Goal: Information Seeking & Learning: Learn about a topic

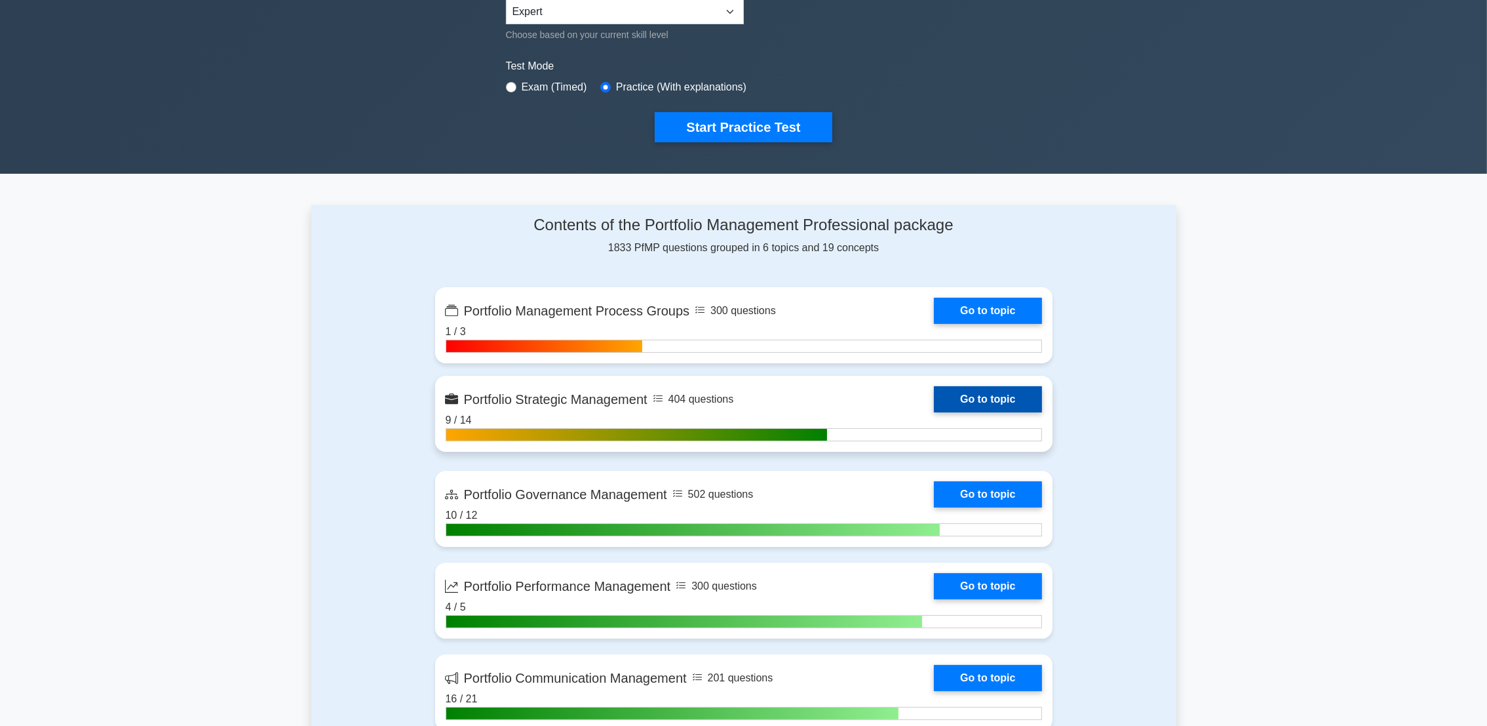
click at [974, 397] on link "Go to topic" at bounding box center [987, 399] width 107 height 26
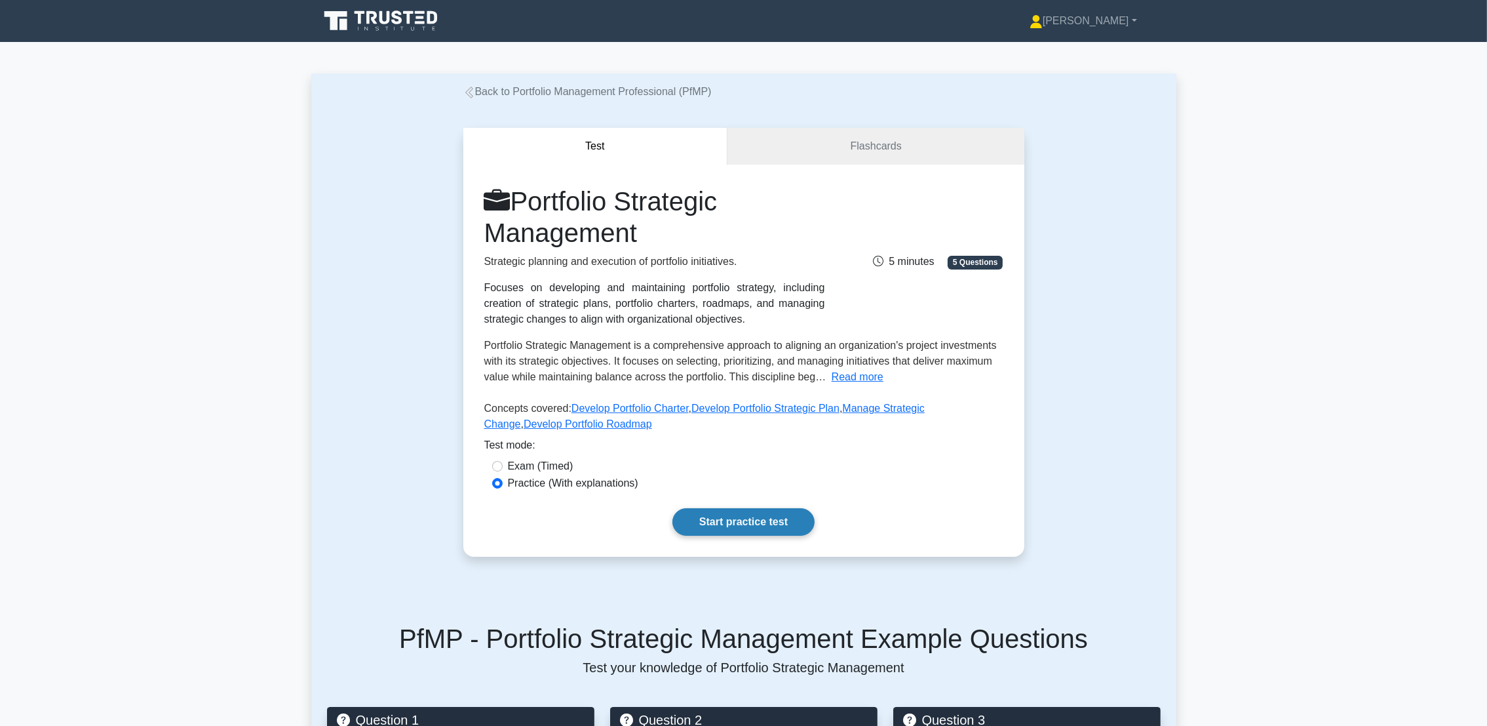
click at [740, 519] on link "Start practice test" at bounding box center [744, 522] width 142 height 28
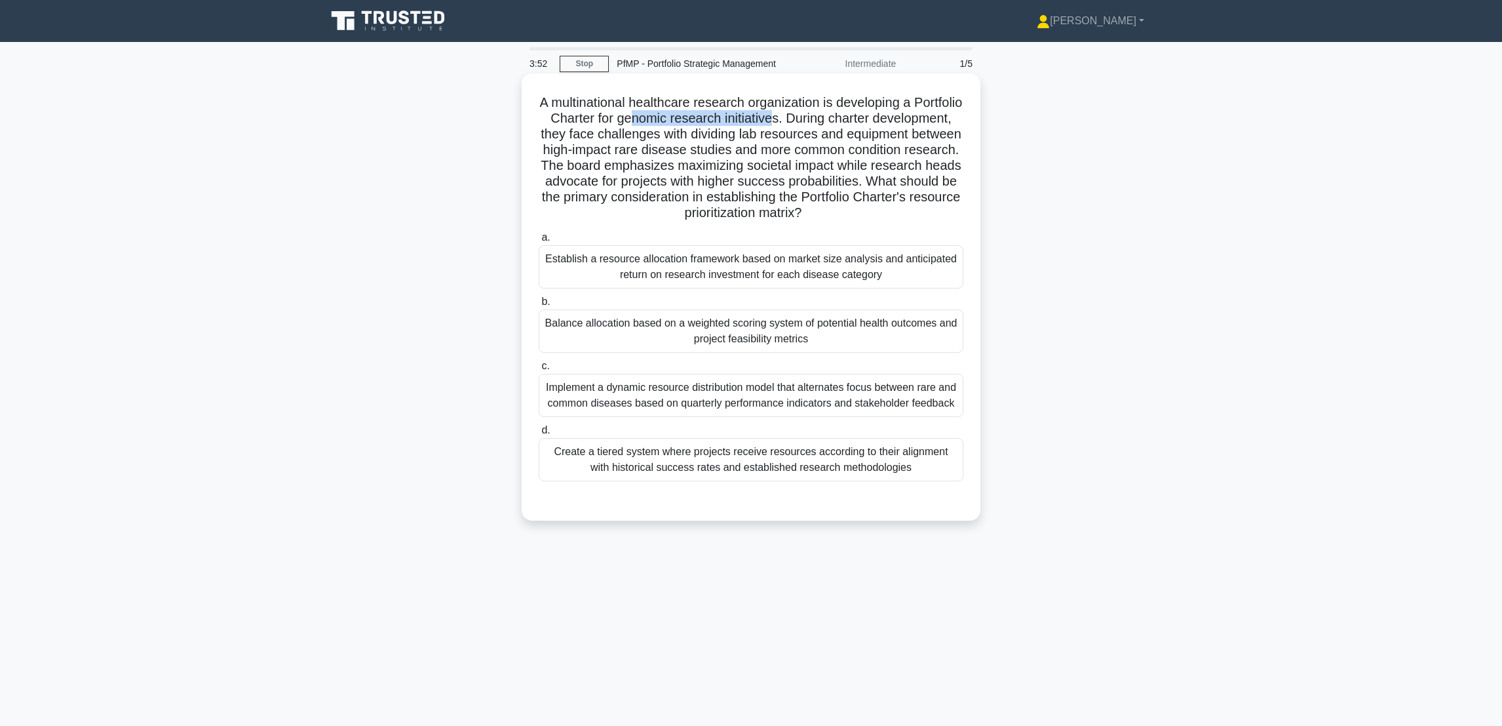
drag, startPoint x: 695, startPoint y: 119, endPoint x: 840, endPoint y: 121, distance: 145.5
click at [840, 121] on h5 "A multinational healthcare research organization is developing a Portfolio Char…" at bounding box center [750, 157] width 427 height 127
drag, startPoint x: 609, startPoint y: 195, endPoint x: 717, endPoint y: 162, distance: 113.2
click at [717, 162] on h5 "A multinational healthcare research organization is developing a Portfolio Char…" at bounding box center [750, 157] width 427 height 127
click at [851, 269] on div "Establish a resource allocation framework based on market size analysis and ant…" at bounding box center [751, 266] width 425 height 43
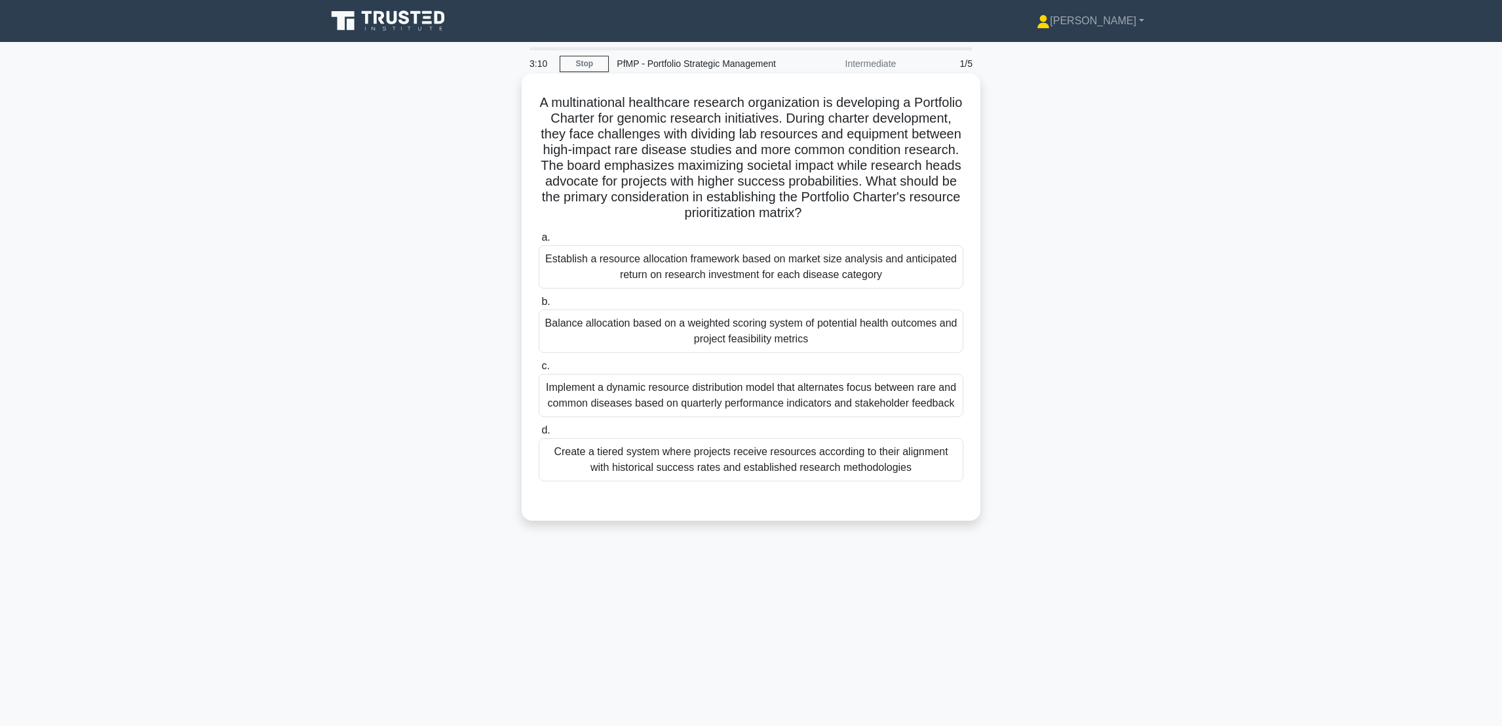
click at [539, 242] on input "a. Establish a resource allocation framework based on market size analysis and …" at bounding box center [539, 237] width 0 height 9
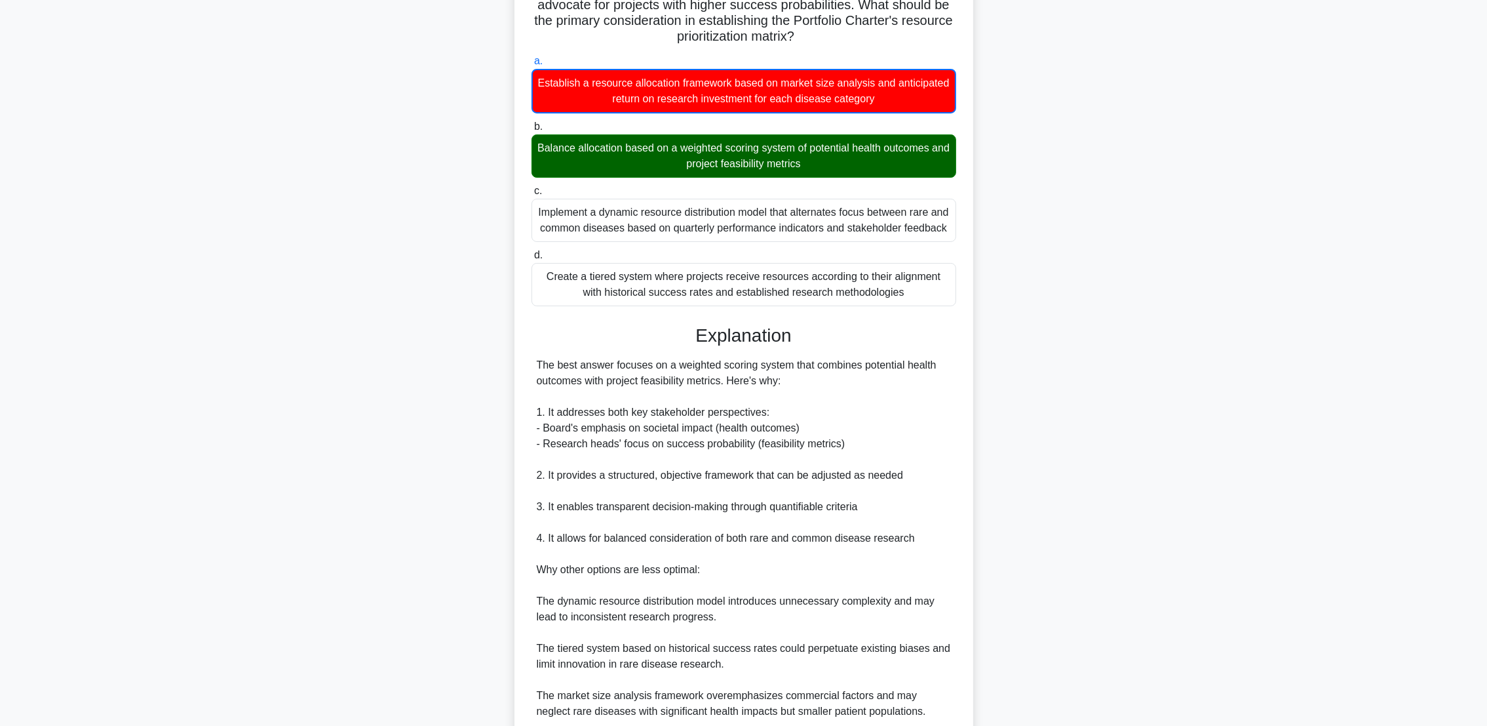
scroll to position [336, 0]
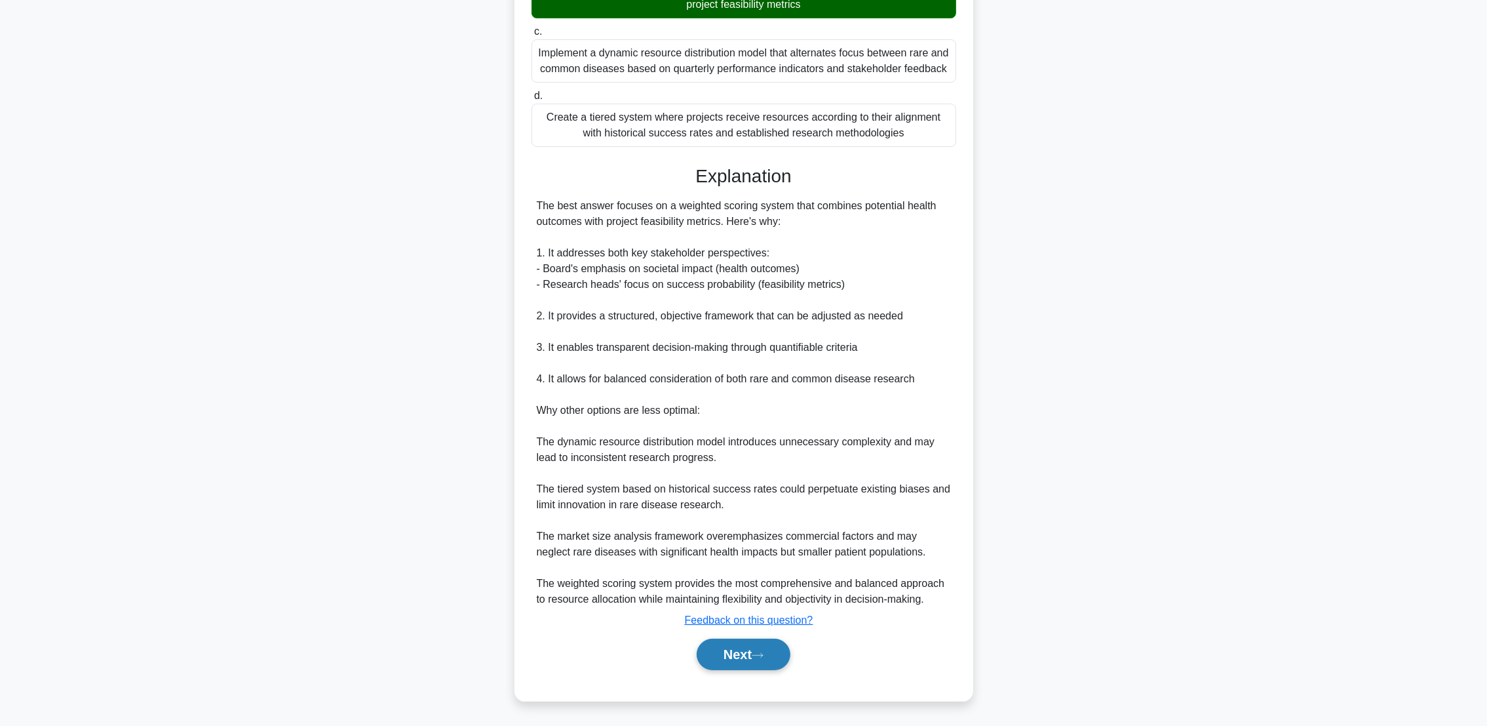
click at [710, 659] on button "Next" at bounding box center [744, 653] width 94 height 31
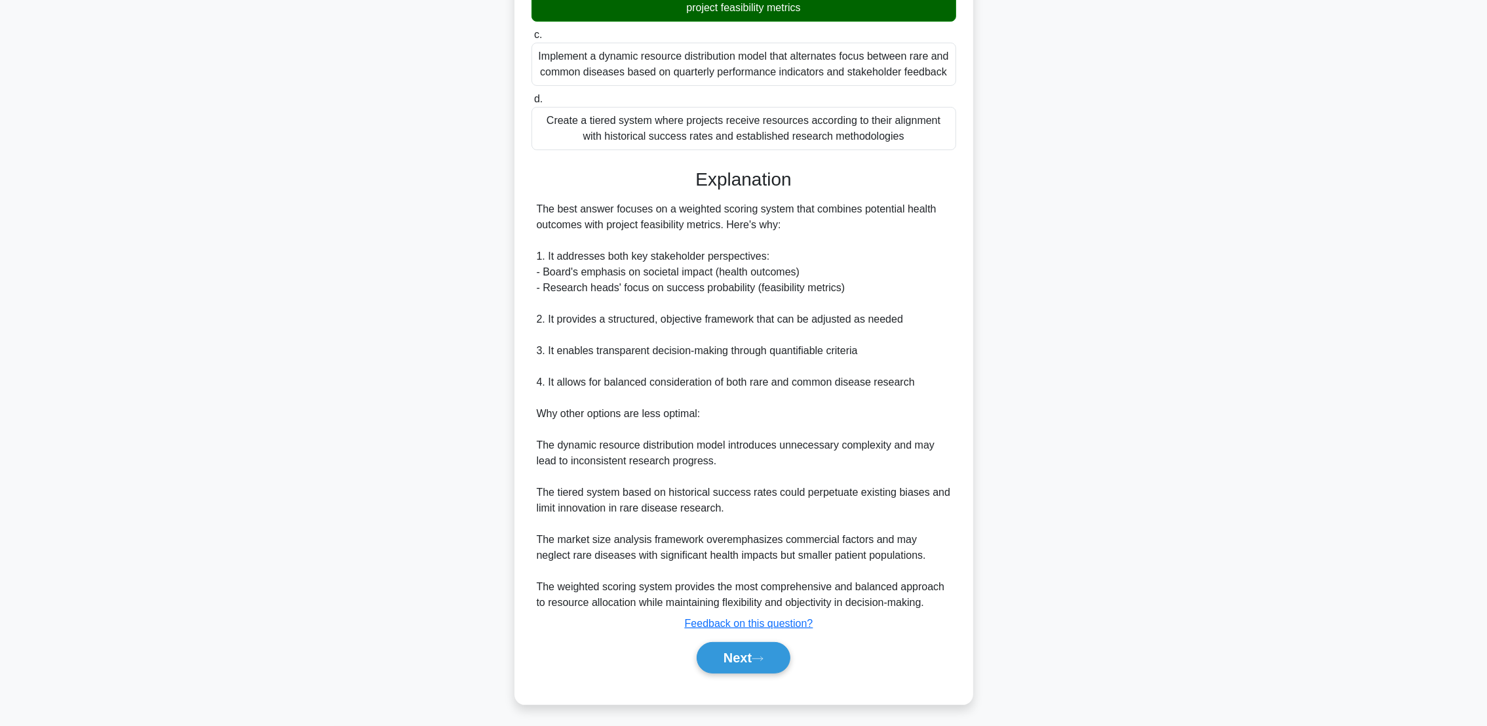
scroll to position [0, 0]
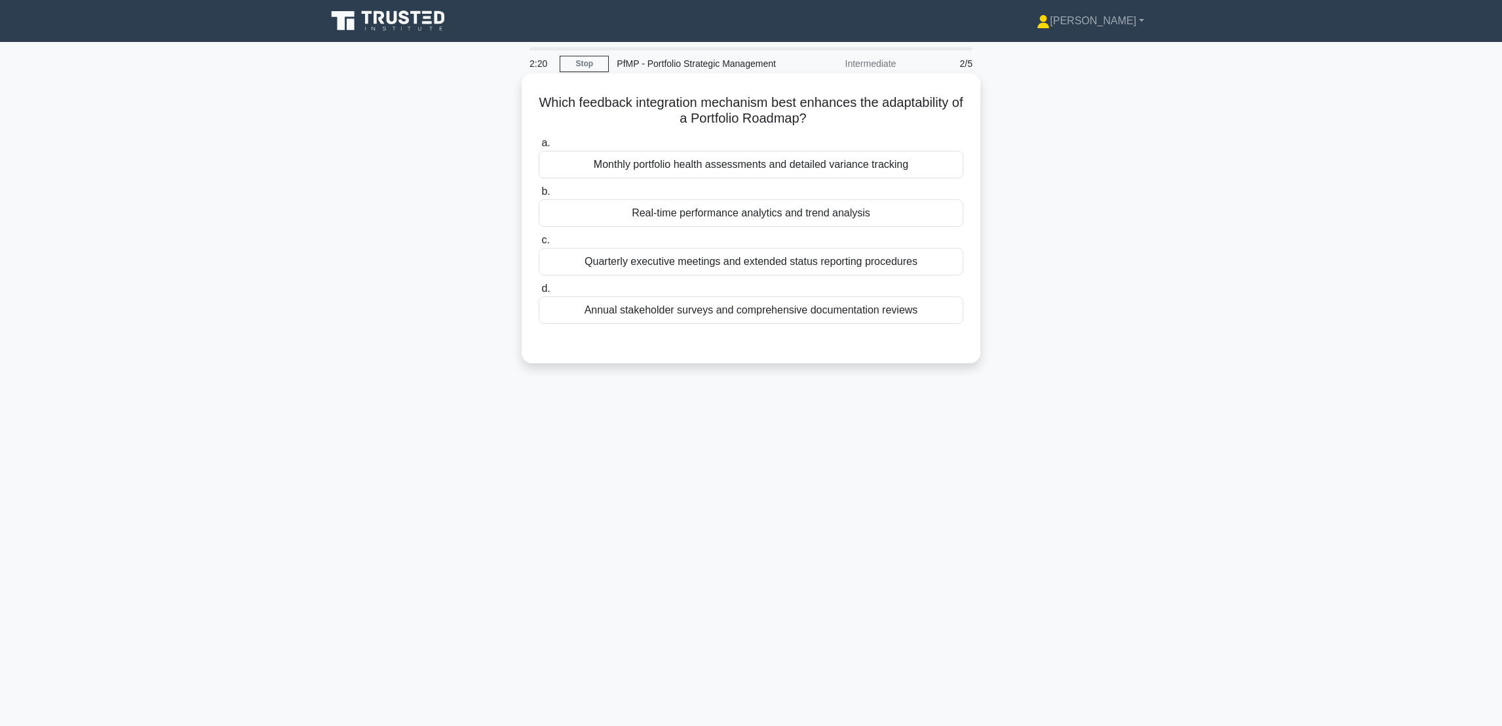
click at [743, 173] on div "Monthly portfolio health assessments and detailed variance tracking" at bounding box center [751, 165] width 425 height 28
click at [539, 147] on input "a. Monthly portfolio health assessments and detailed variance tracking" at bounding box center [539, 143] width 0 height 9
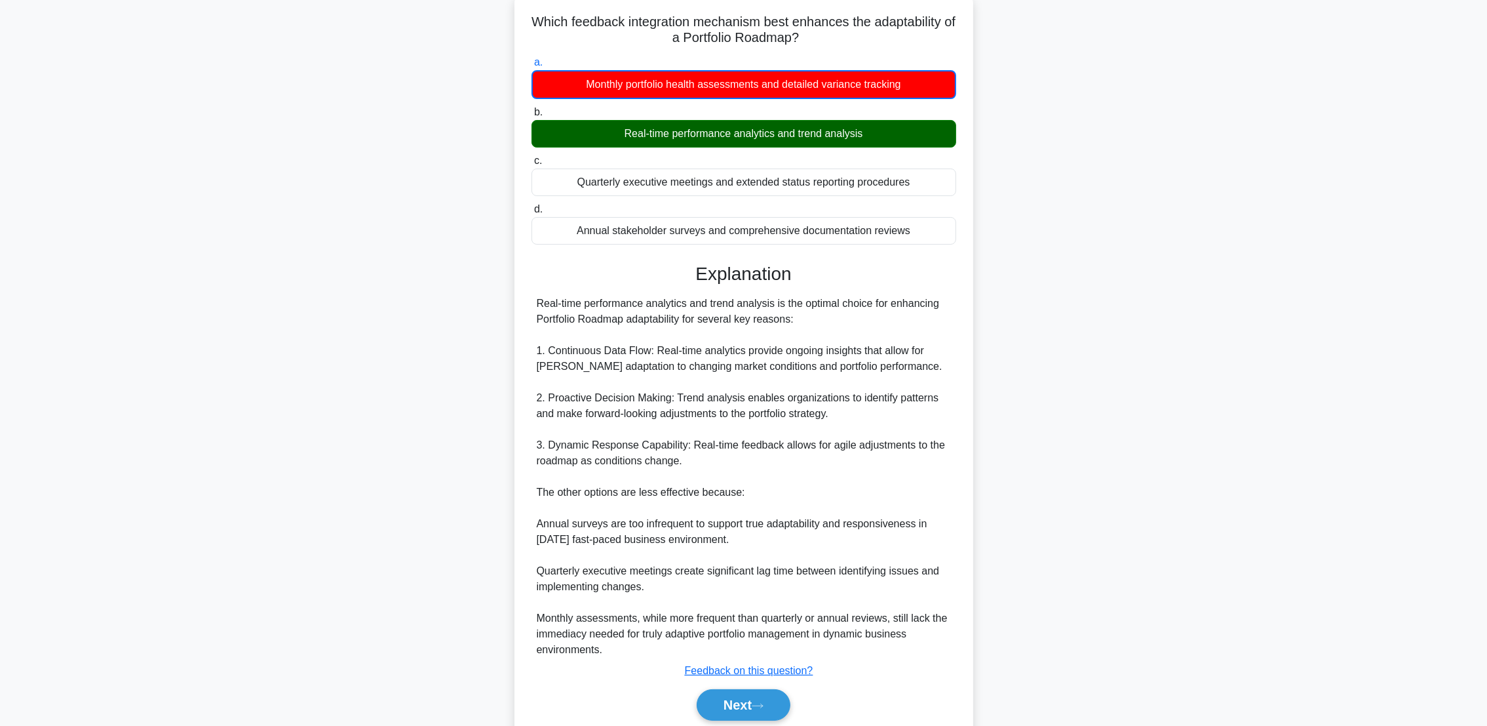
scroll to position [131, 0]
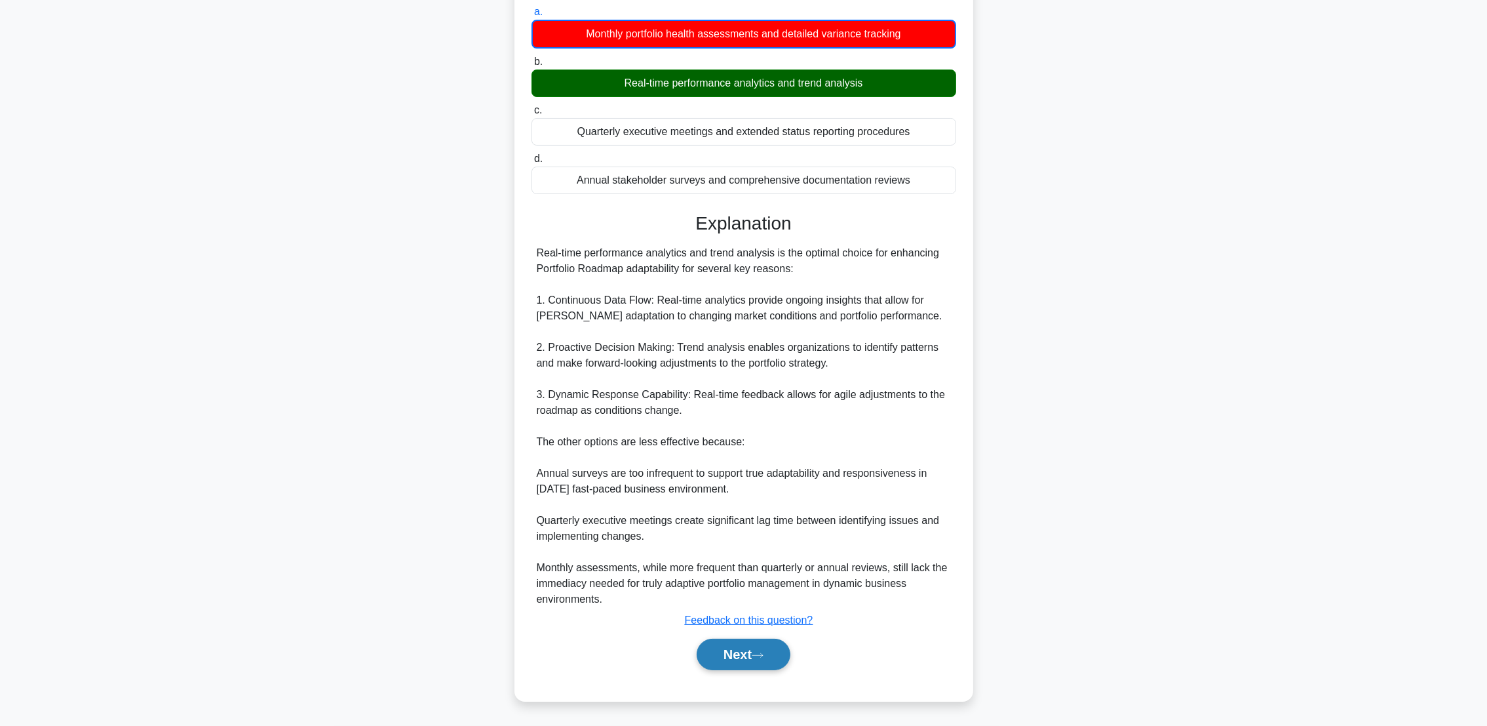
click at [720, 652] on button "Next" at bounding box center [744, 653] width 94 height 31
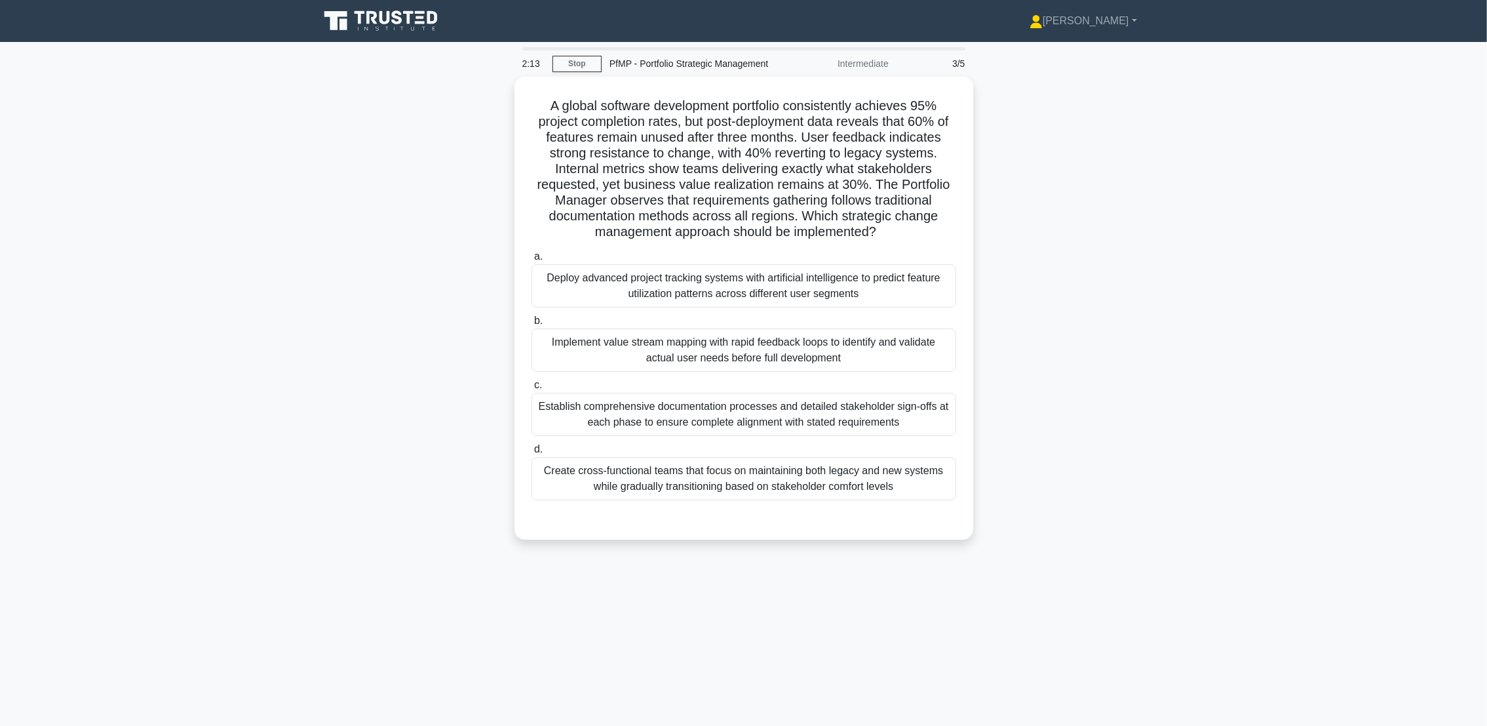
scroll to position [0, 0]
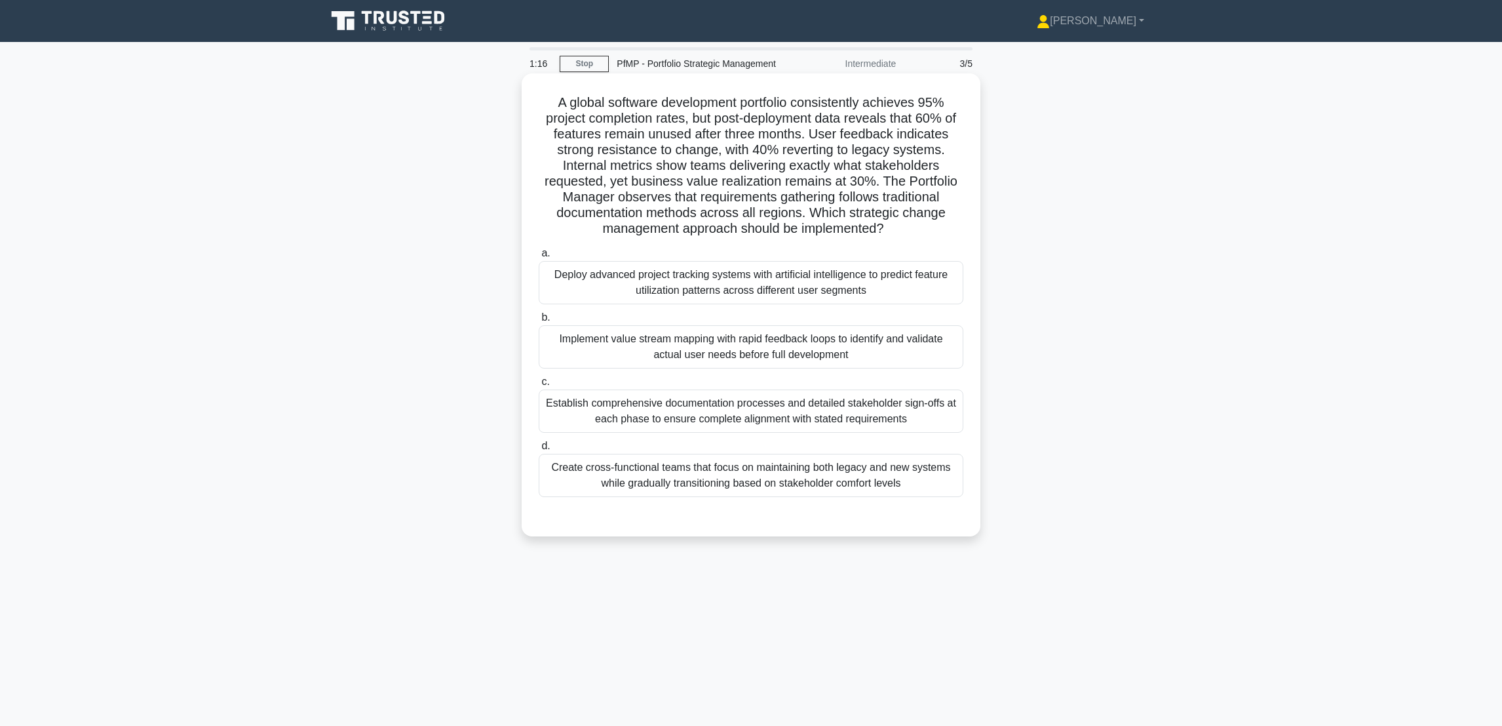
click at [753, 355] on div "Implement value stream mapping with rapid feedback loops to identify and valida…" at bounding box center [751, 346] width 425 height 43
click at [539, 322] on input "b. Implement value stream mapping with rapid feedback loops to identify and val…" at bounding box center [539, 317] width 0 height 9
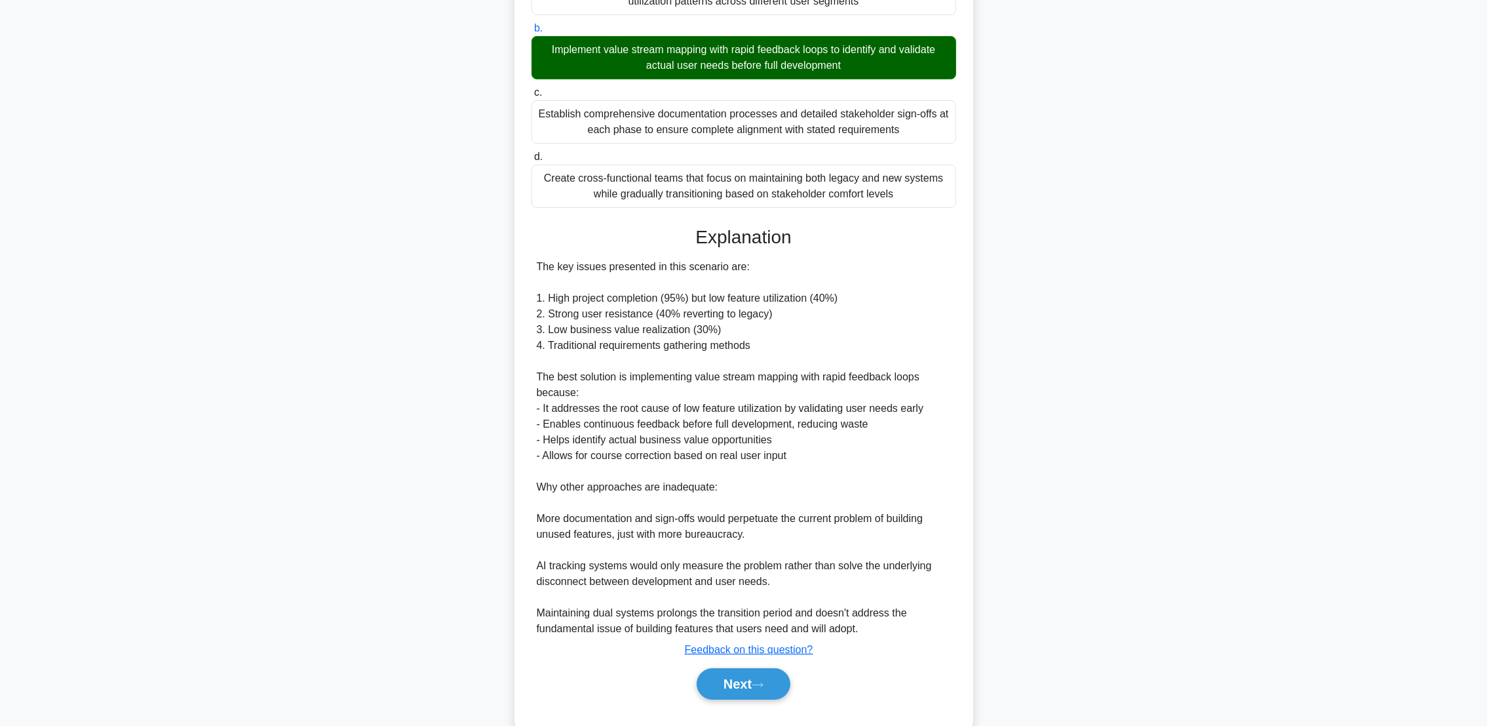
scroll to position [294, 0]
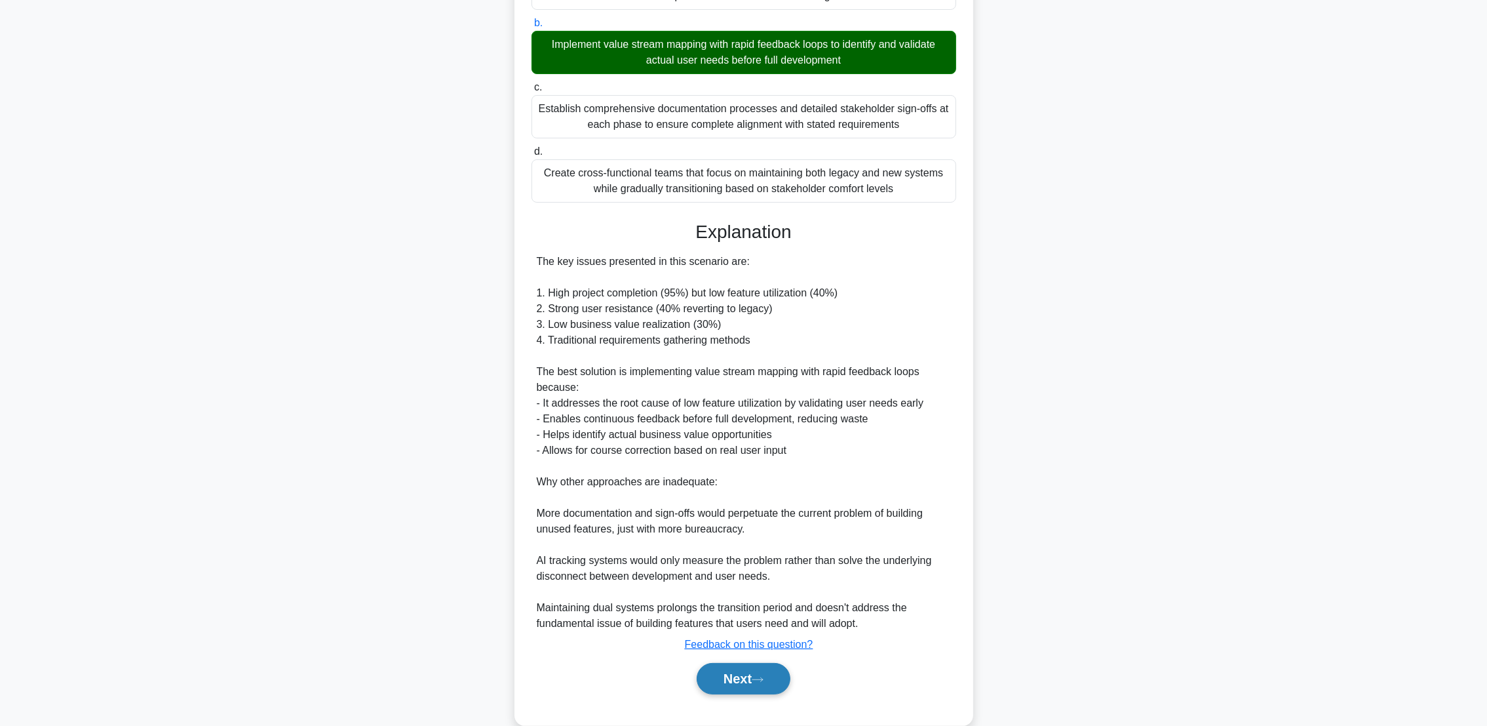
click at [741, 680] on button "Next" at bounding box center [744, 678] width 94 height 31
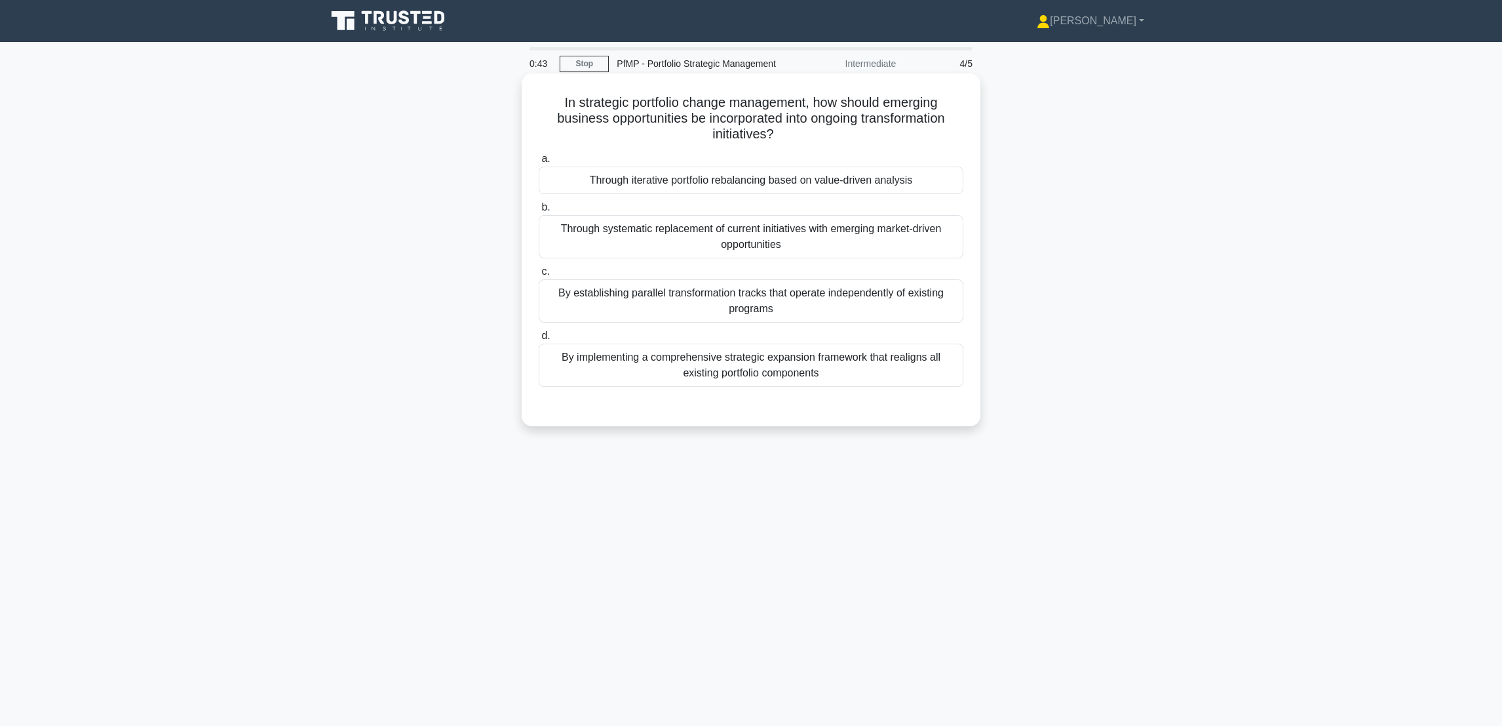
click at [820, 184] on div "Through iterative portfolio rebalancing based on value-driven analysis" at bounding box center [751, 180] width 425 height 28
click at [539, 163] on input "a. Through iterative portfolio rebalancing based on value-driven analysis" at bounding box center [539, 159] width 0 height 9
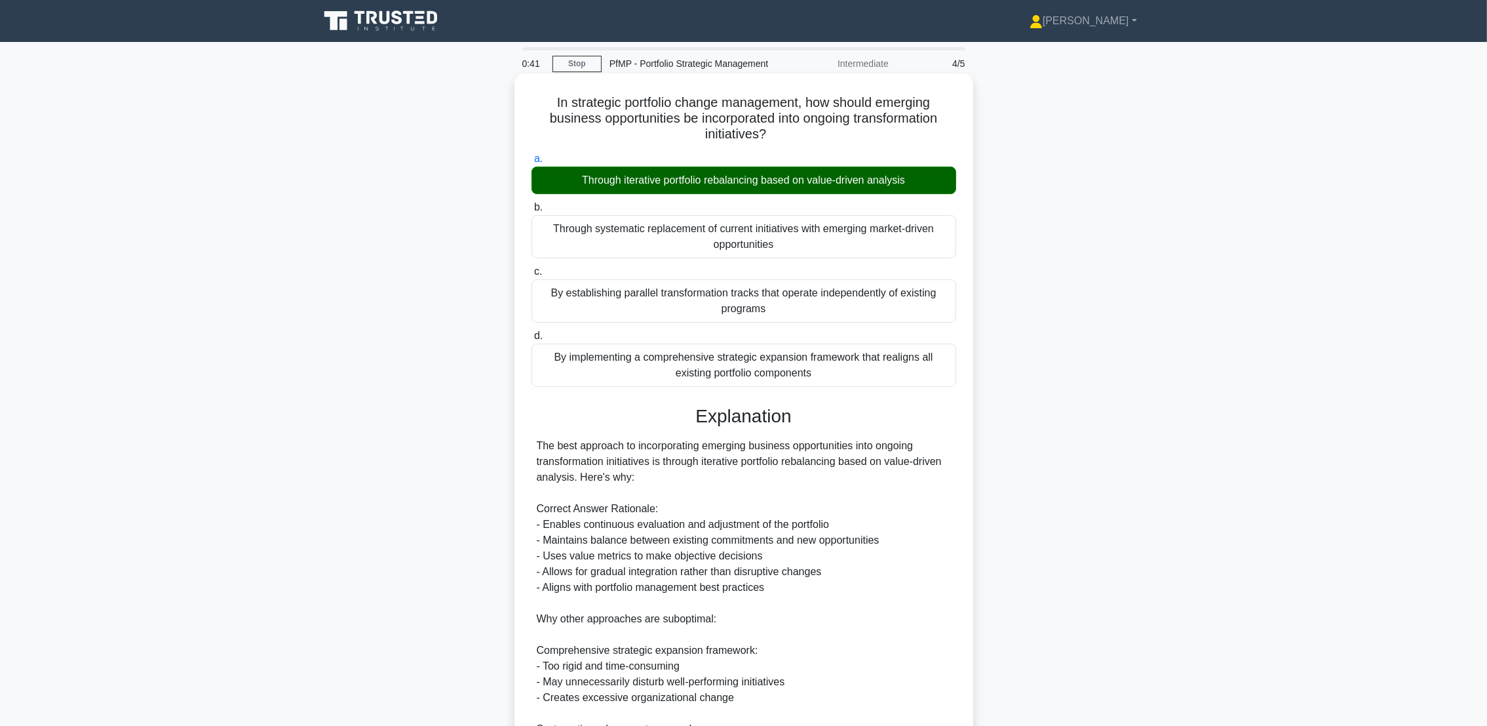
scroll to position [273, 0]
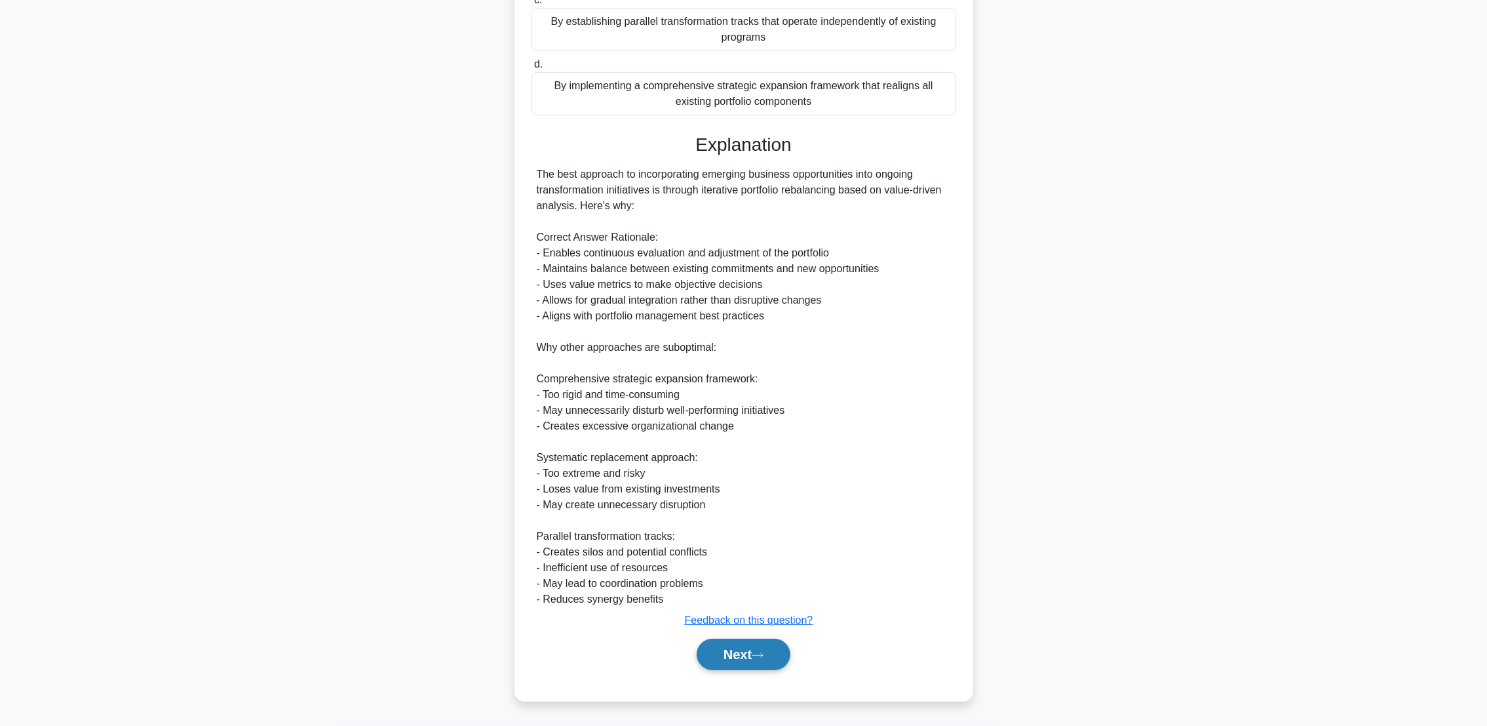
click at [731, 661] on button "Next" at bounding box center [744, 653] width 94 height 31
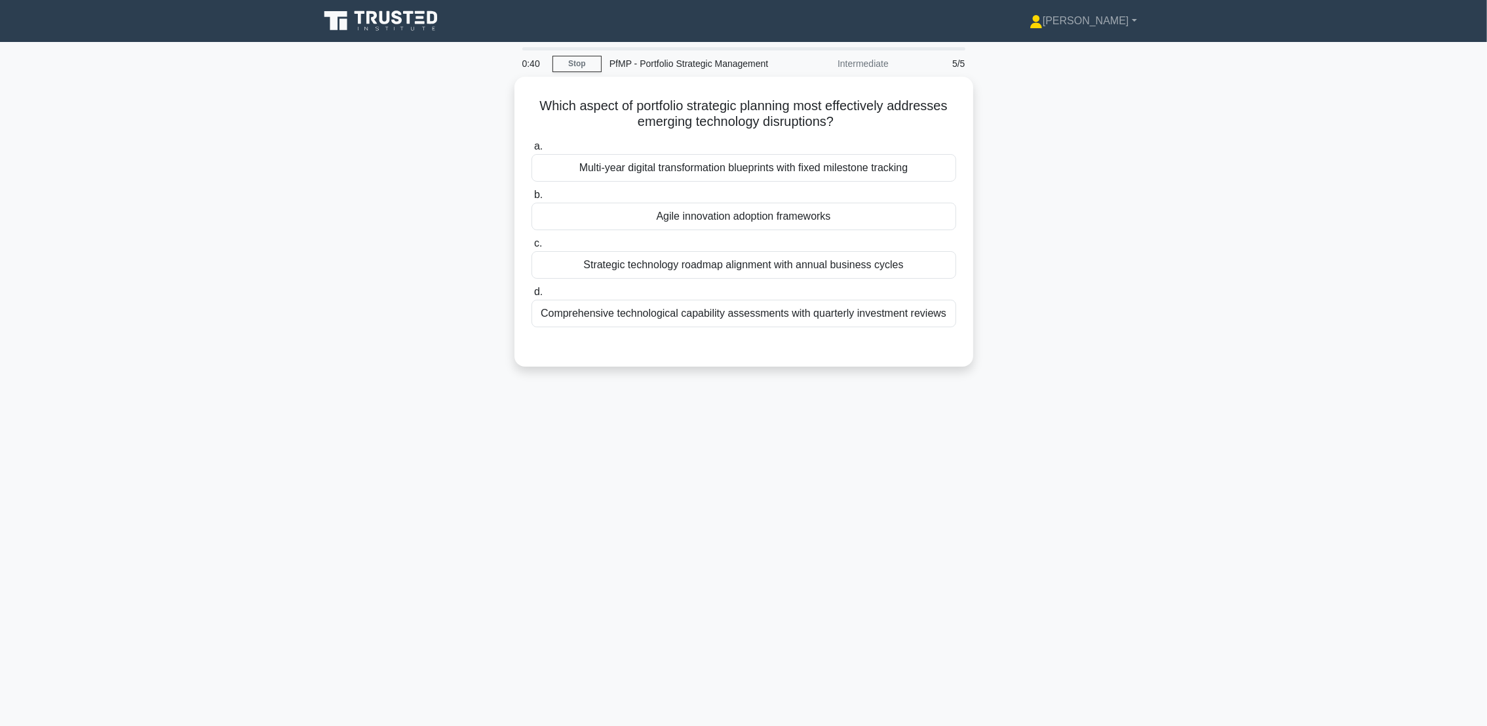
scroll to position [0, 0]
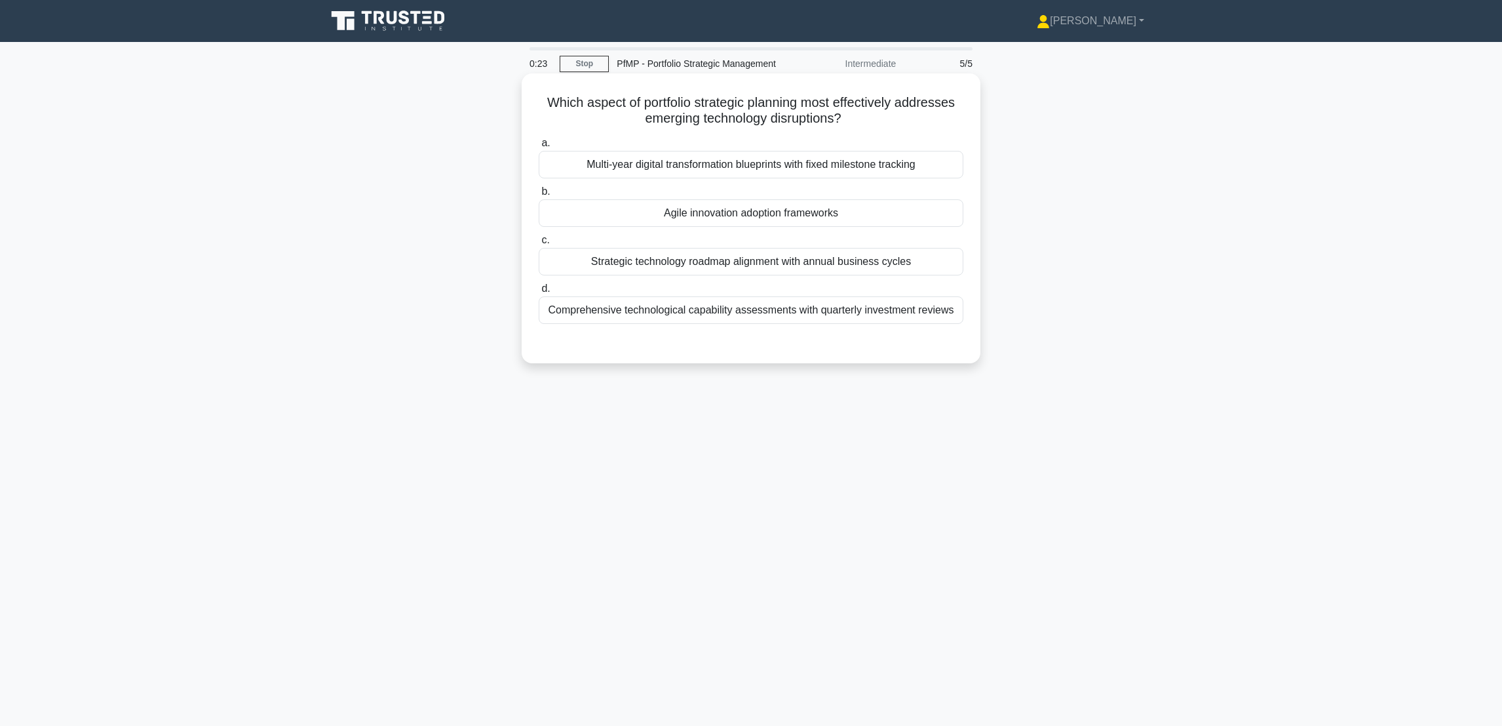
click at [848, 221] on div "Agile innovation adoption frameworks" at bounding box center [751, 213] width 425 height 28
click at [539, 196] on input "b. Agile innovation adoption frameworks" at bounding box center [539, 191] width 0 height 9
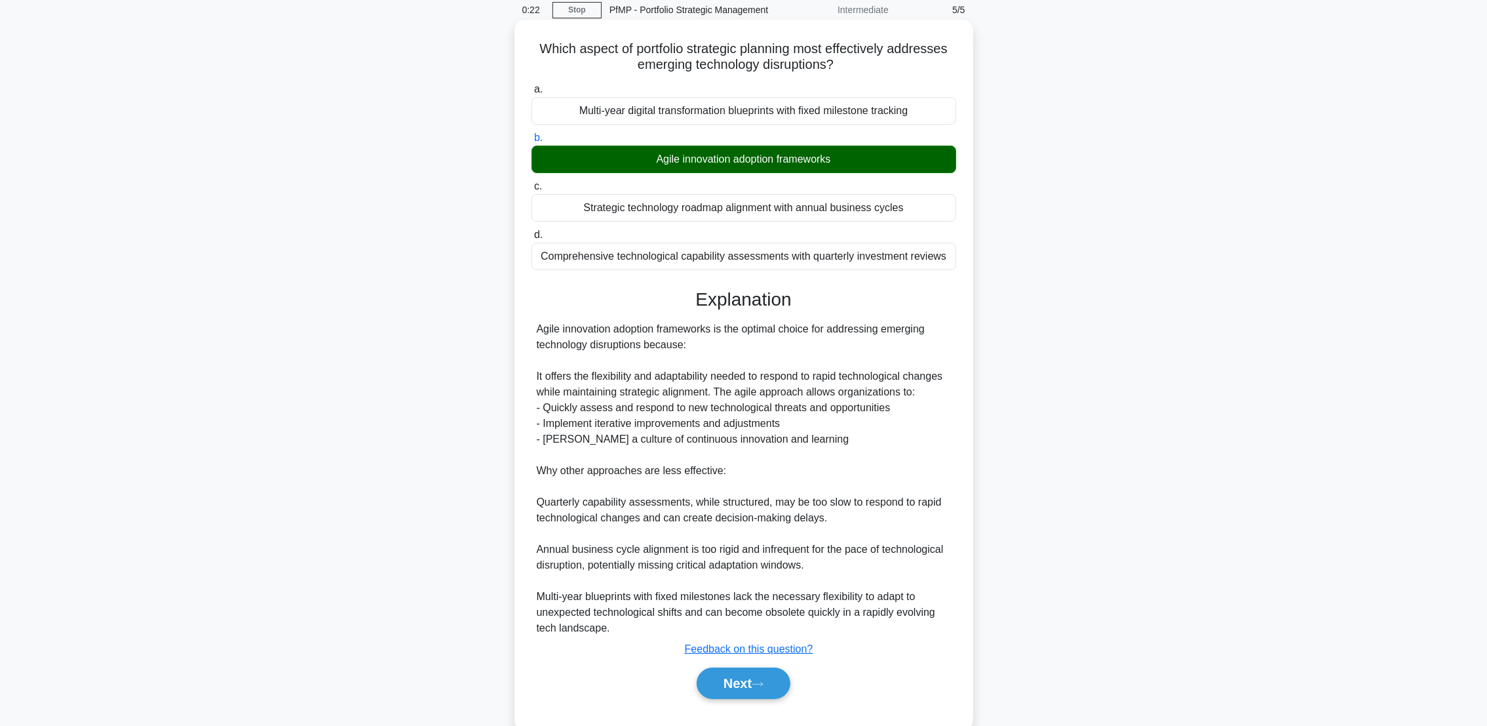
scroll to position [84, 0]
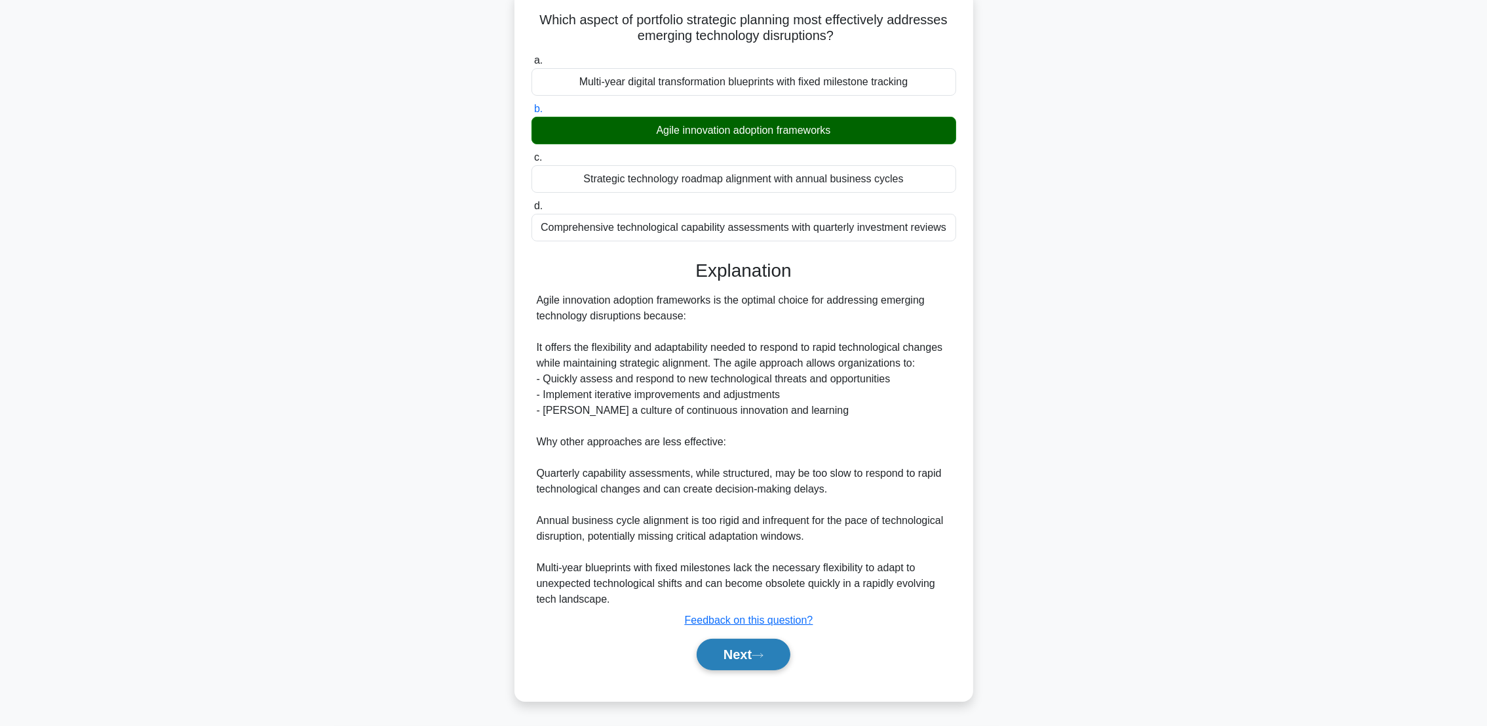
drag, startPoint x: 730, startPoint y: 654, endPoint x: 742, endPoint y: 642, distance: 16.7
click at [730, 654] on button "Next" at bounding box center [744, 653] width 94 height 31
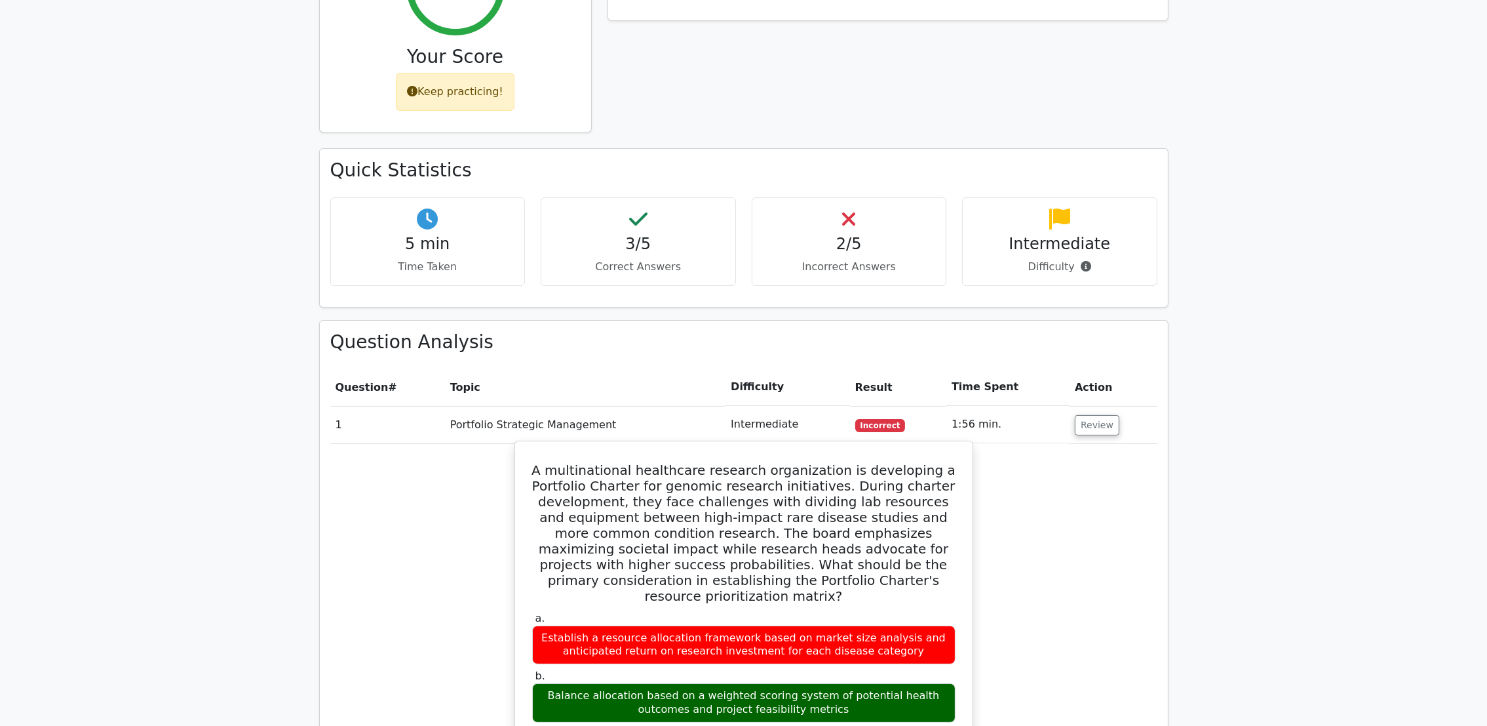
scroll to position [294, 0]
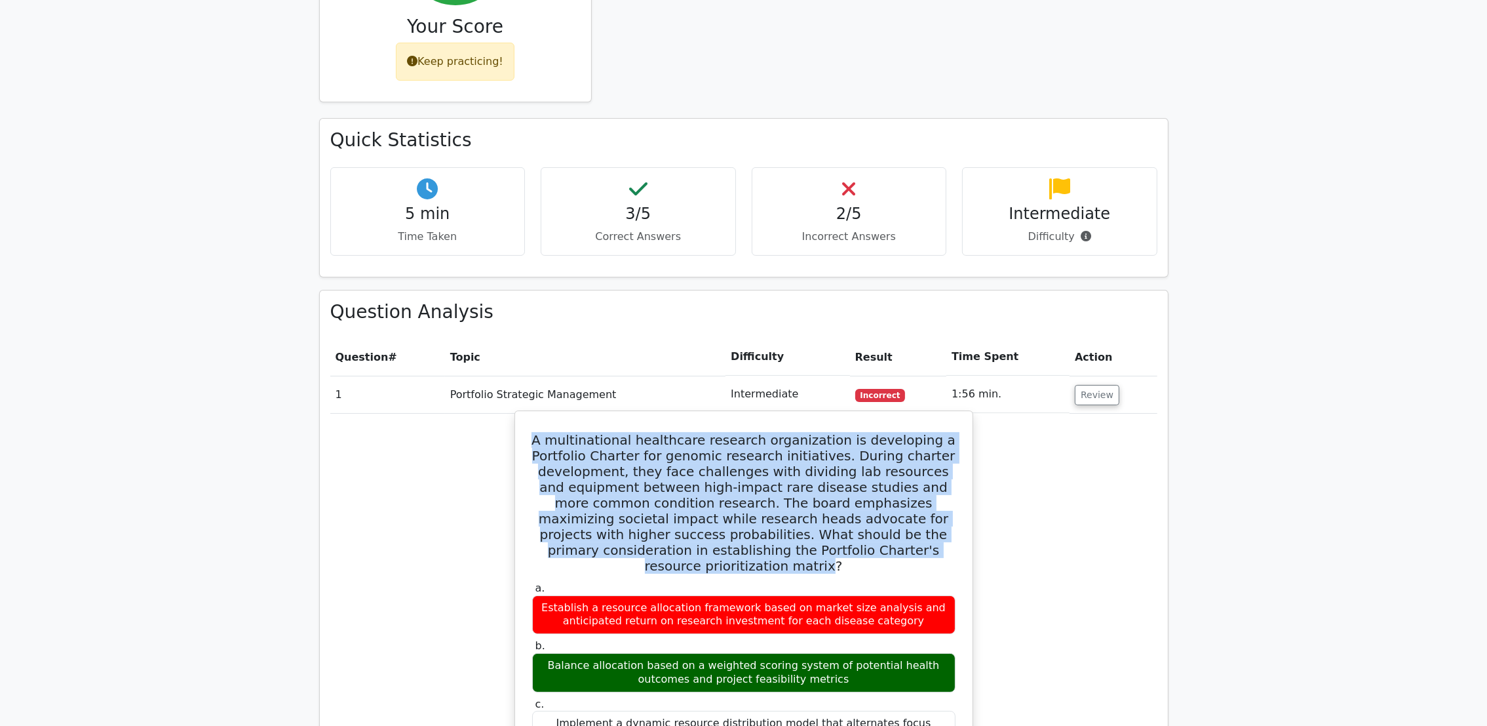
drag, startPoint x: 556, startPoint y: 441, endPoint x: 930, endPoint y: 548, distance: 389.2
click at [930, 548] on h5 "A multinational healthcare research organization is developing a Portfolio Char…" at bounding box center [744, 503] width 426 height 142
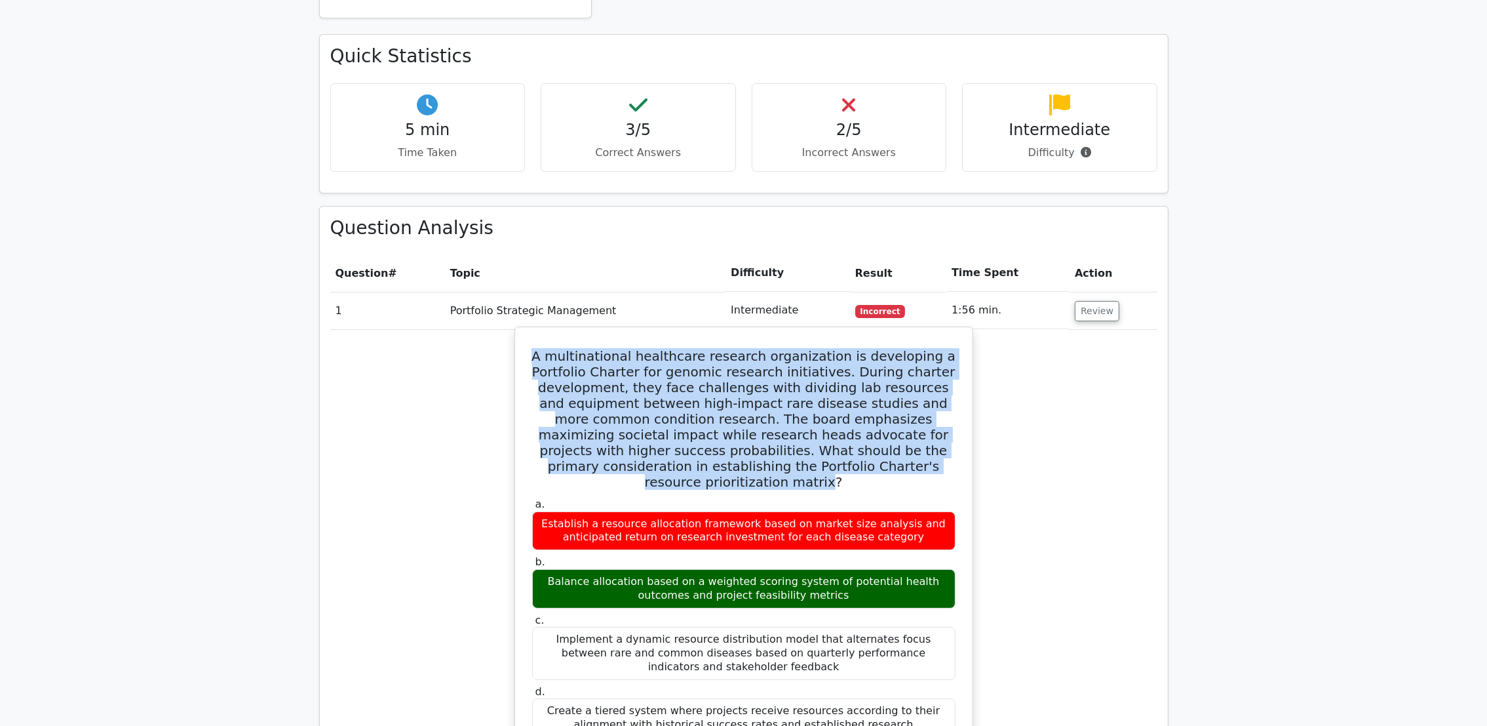
scroll to position [491, 0]
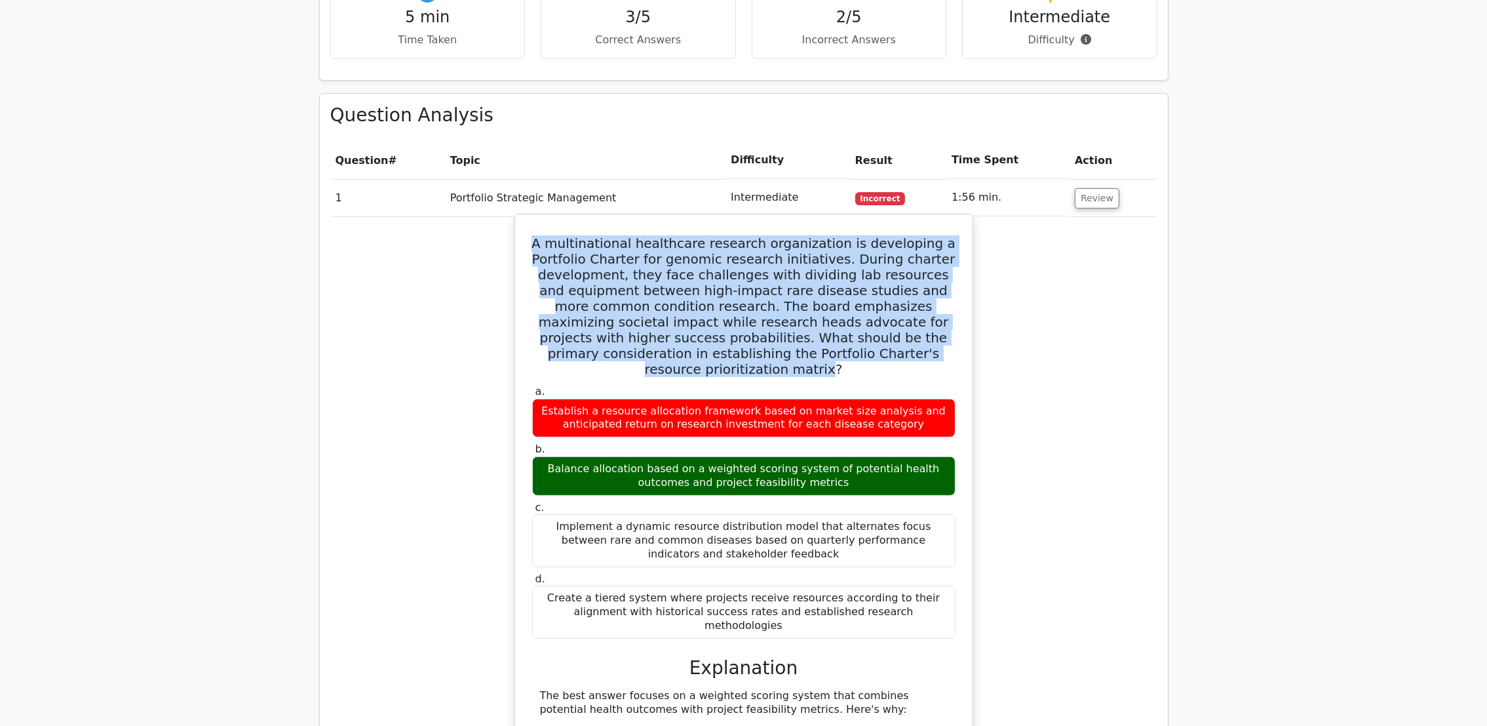
click at [840, 351] on h5 "A multinational healthcare research organization is developing a Portfolio Char…" at bounding box center [744, 306] width 426 height 142
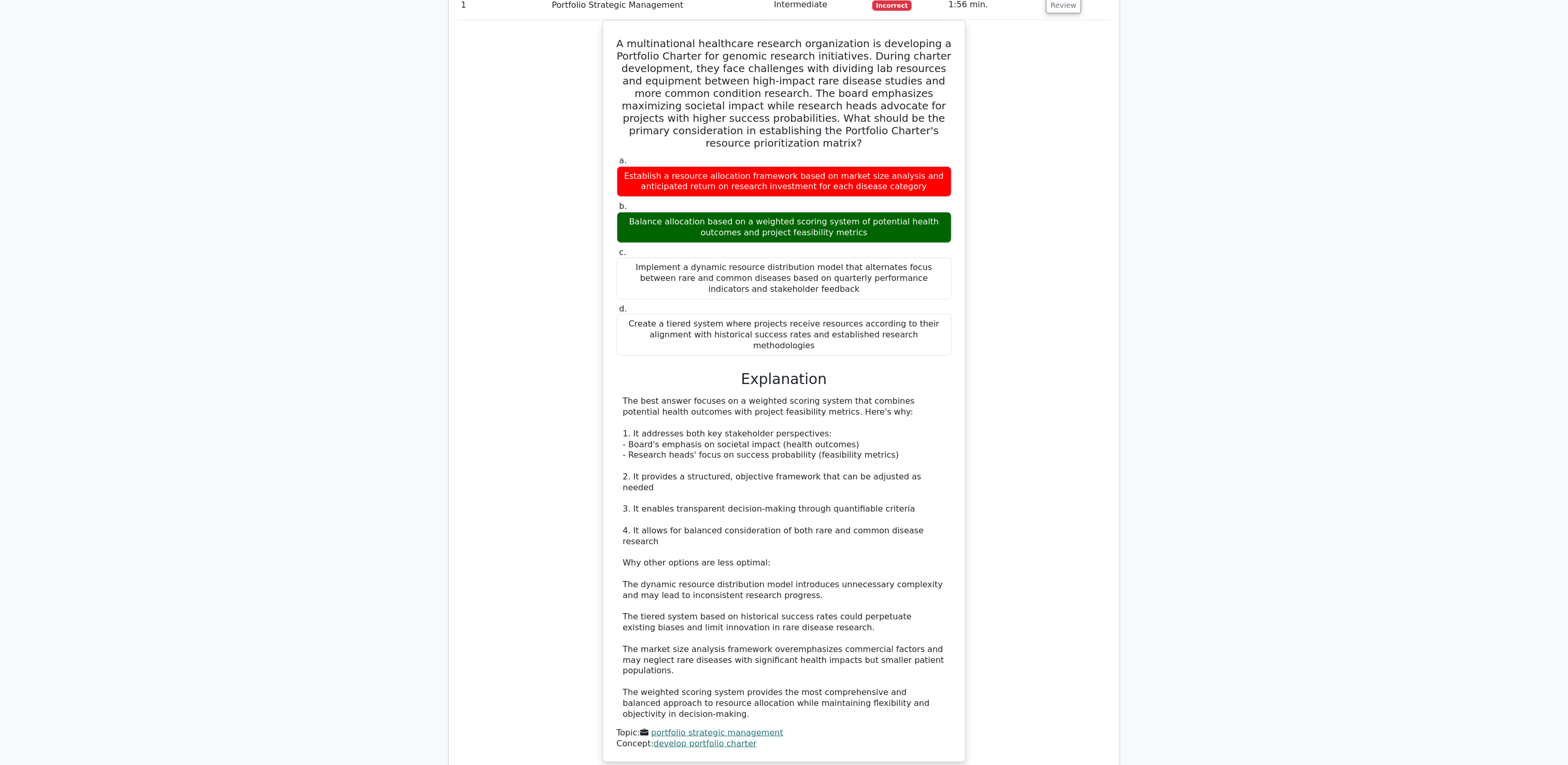
scroll to position [544, 0]
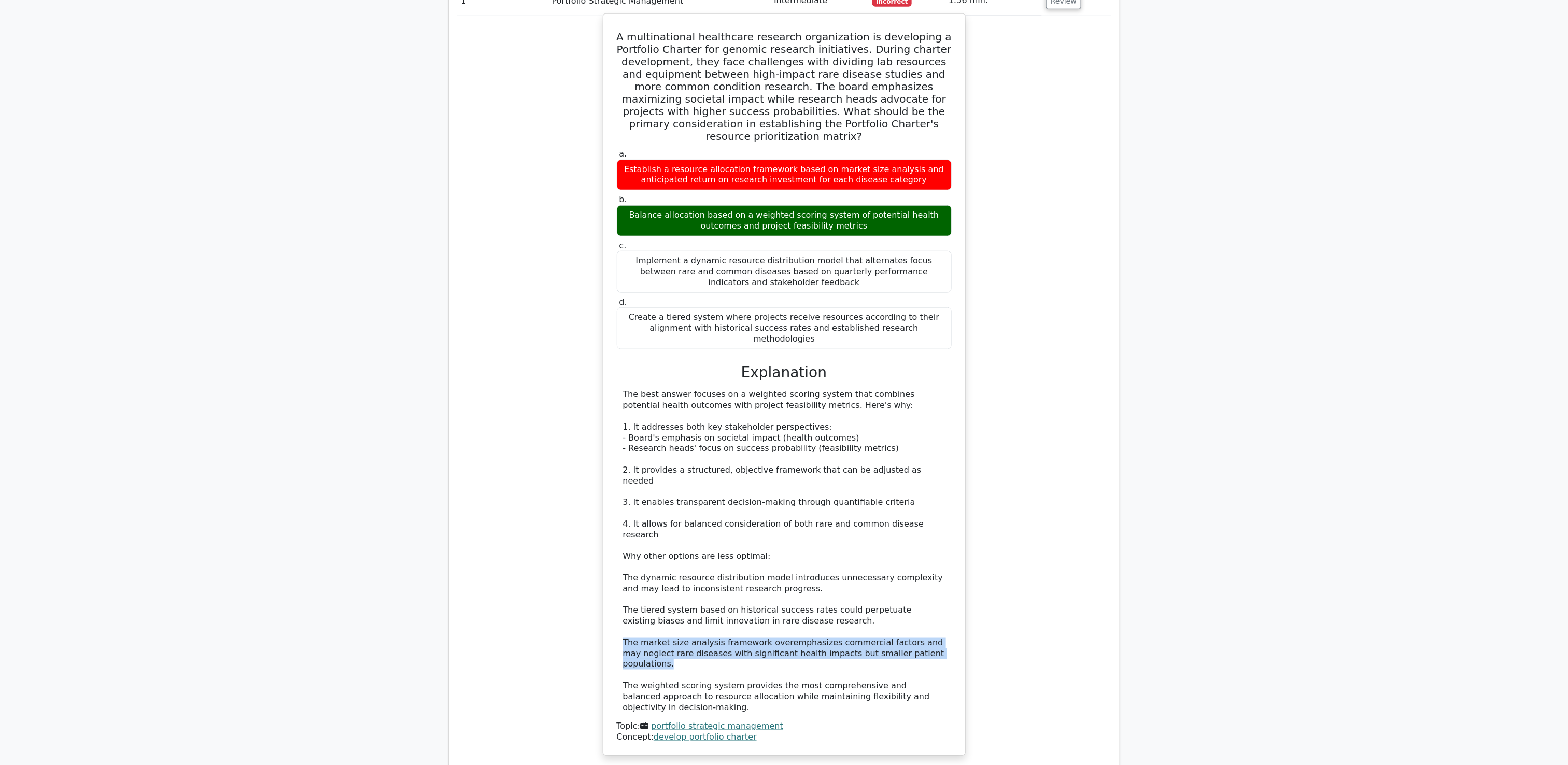
drag, startPoint x: 622, startPoint y: 606, endPoint x: 943, endPoint y: 612, distance: 321.1
click at [943, 574] on div "The best answer focuses on a weighted scoring system that combines potential he…" at bounding box center [784, 551] width 334 height 324
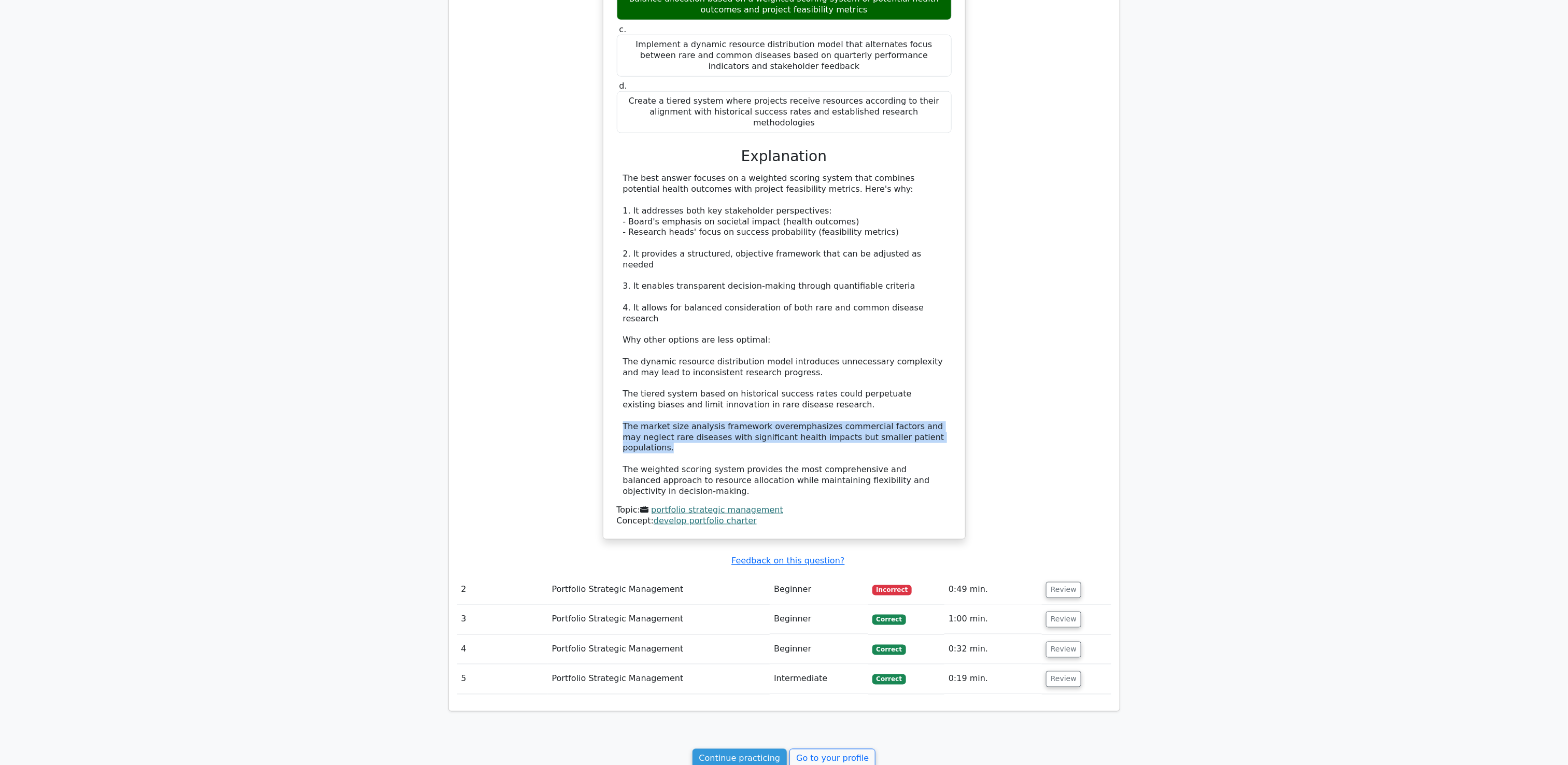
scroll to position [855, 0]
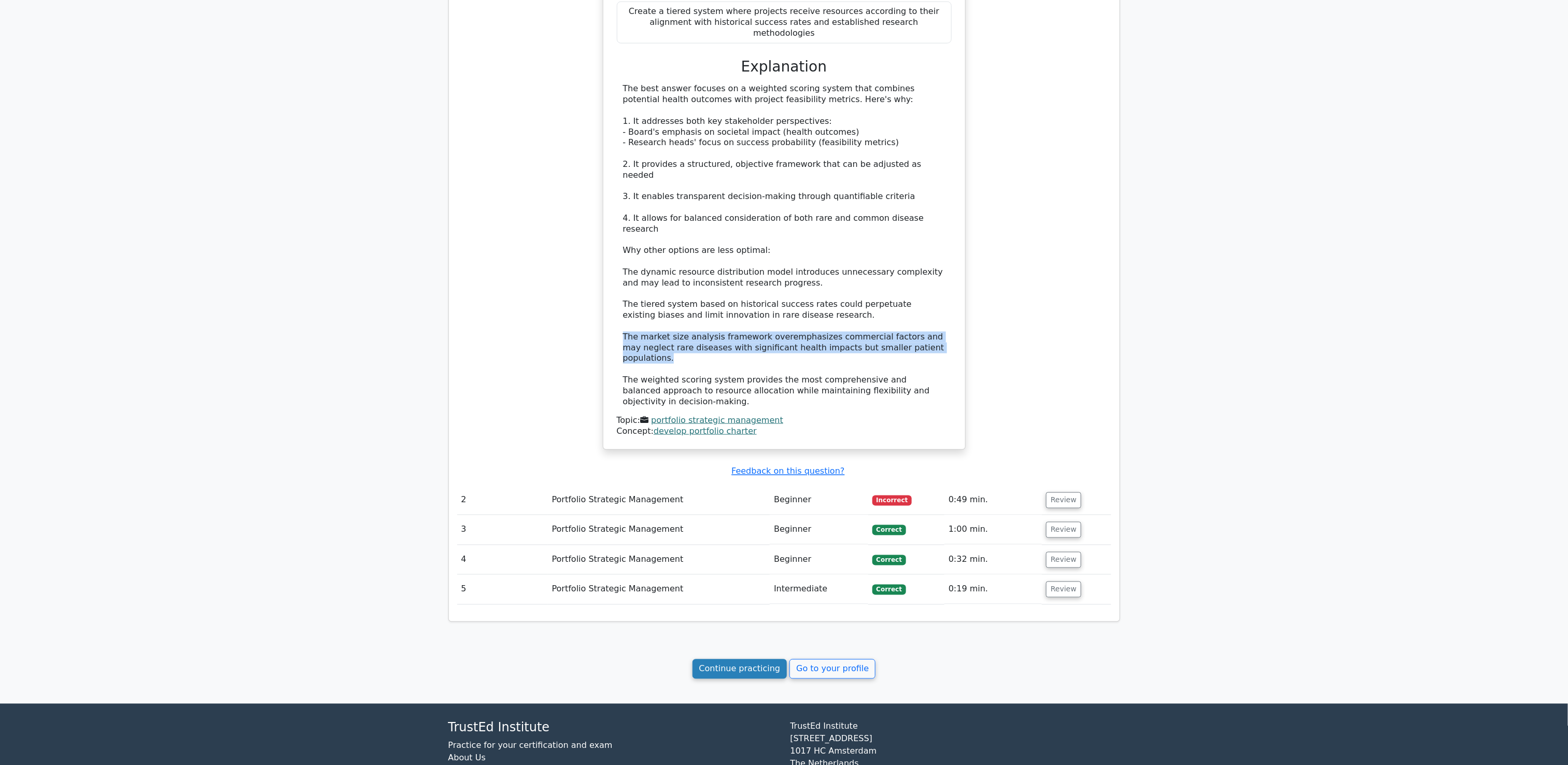
click at [748, 574] on link "Continue practicing" at bounding box center [740, 669] width 95 height 20
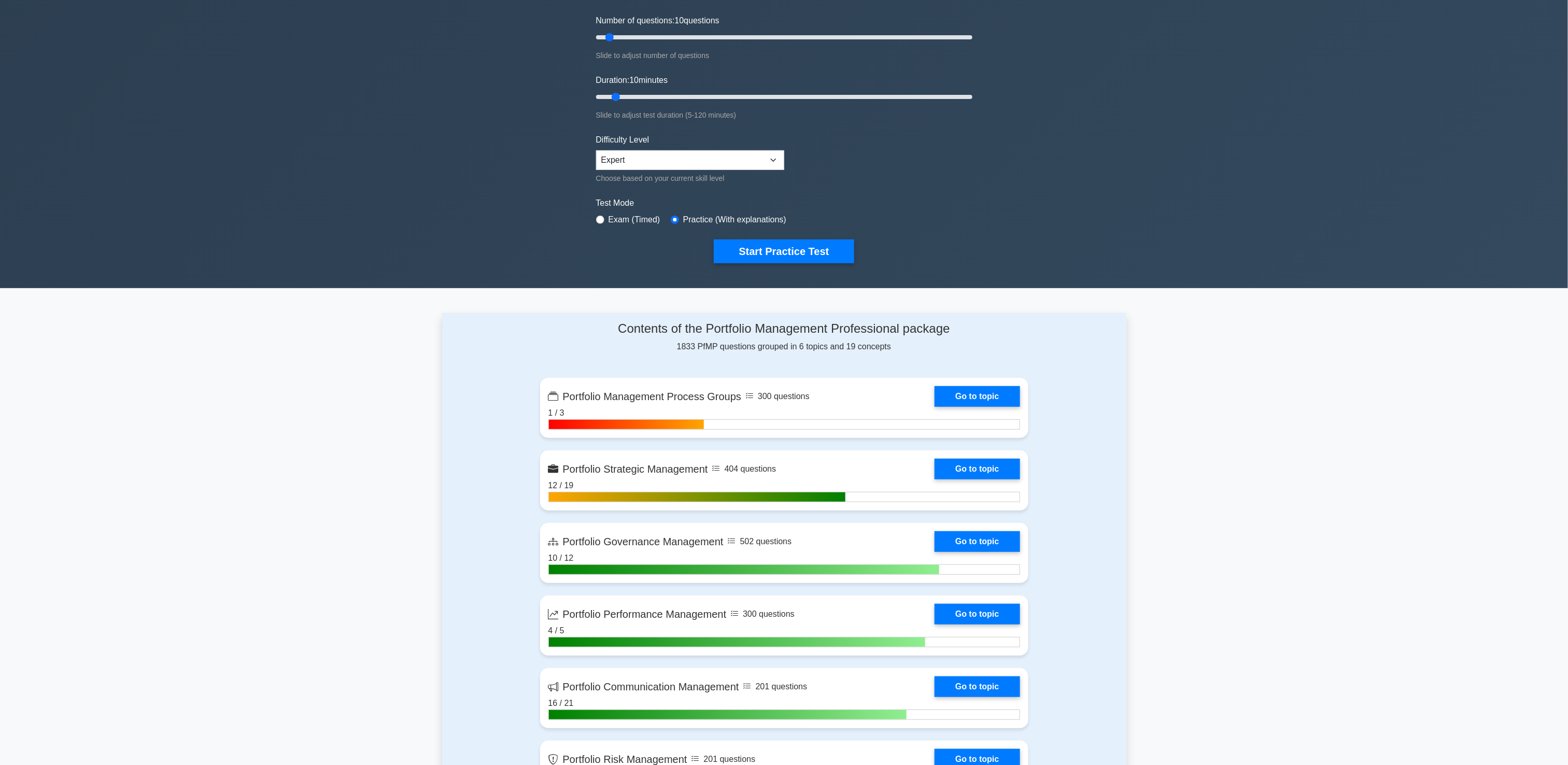
scroll to position [104, 0]
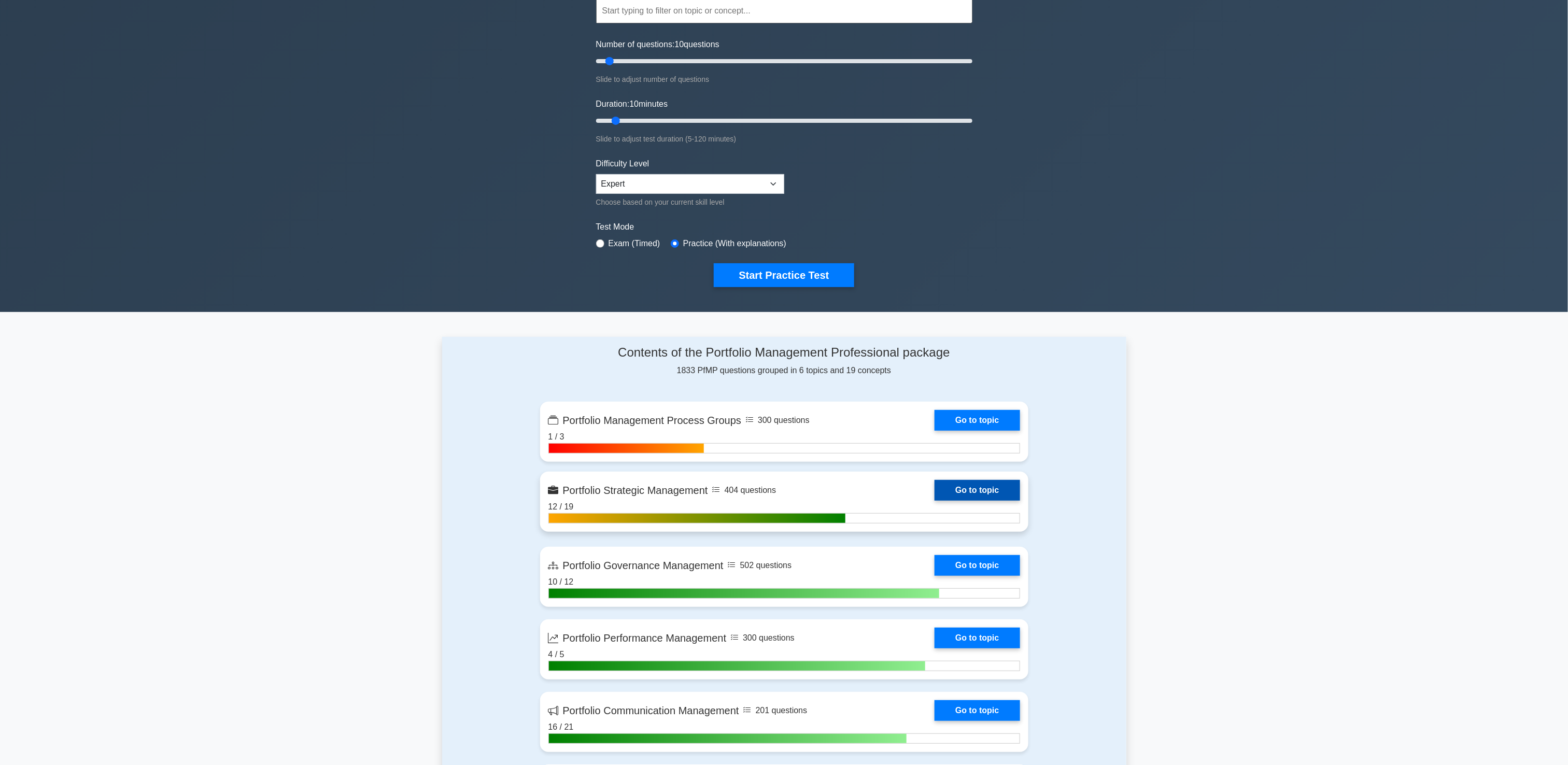
click at [992, 498] on link "Go to topic" at bounding box center [977, 490] width 85 height 21
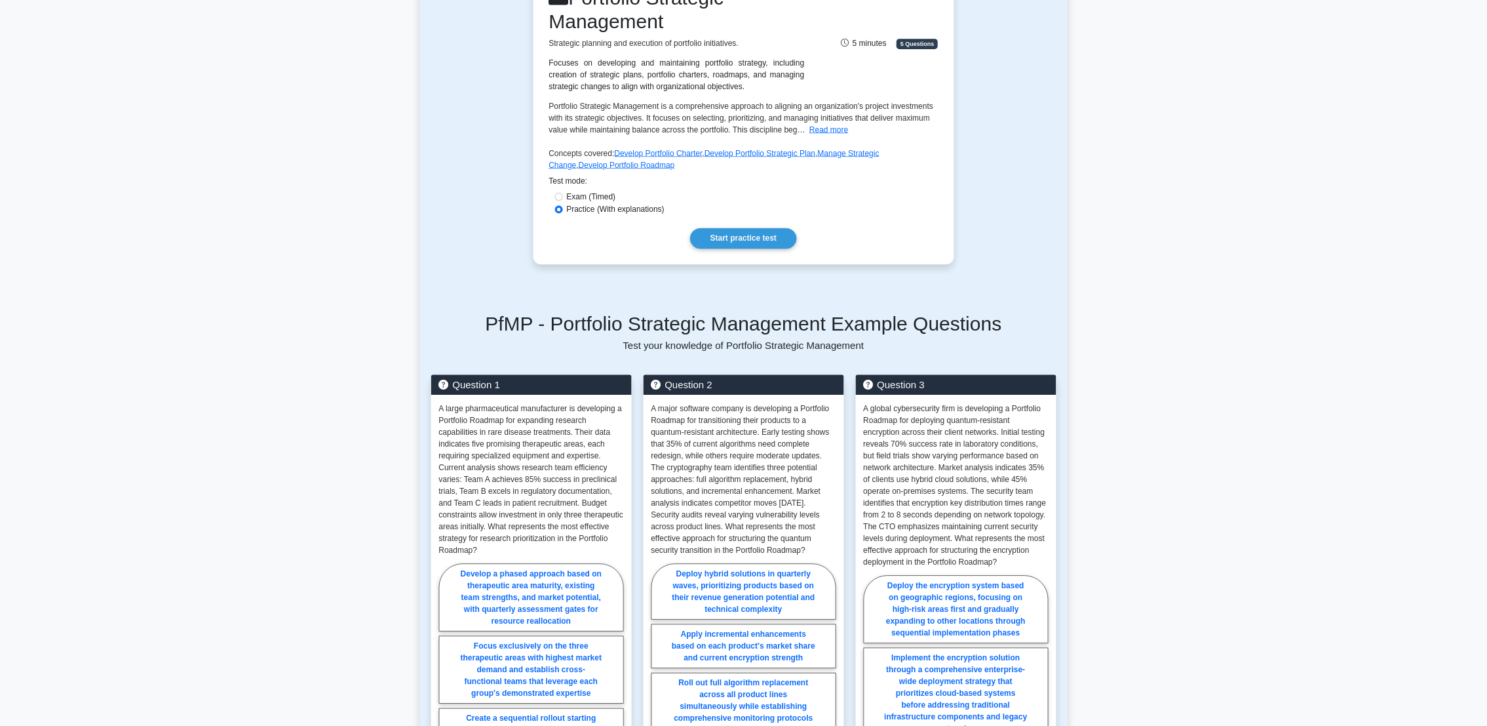
scroll to position [393, 0]
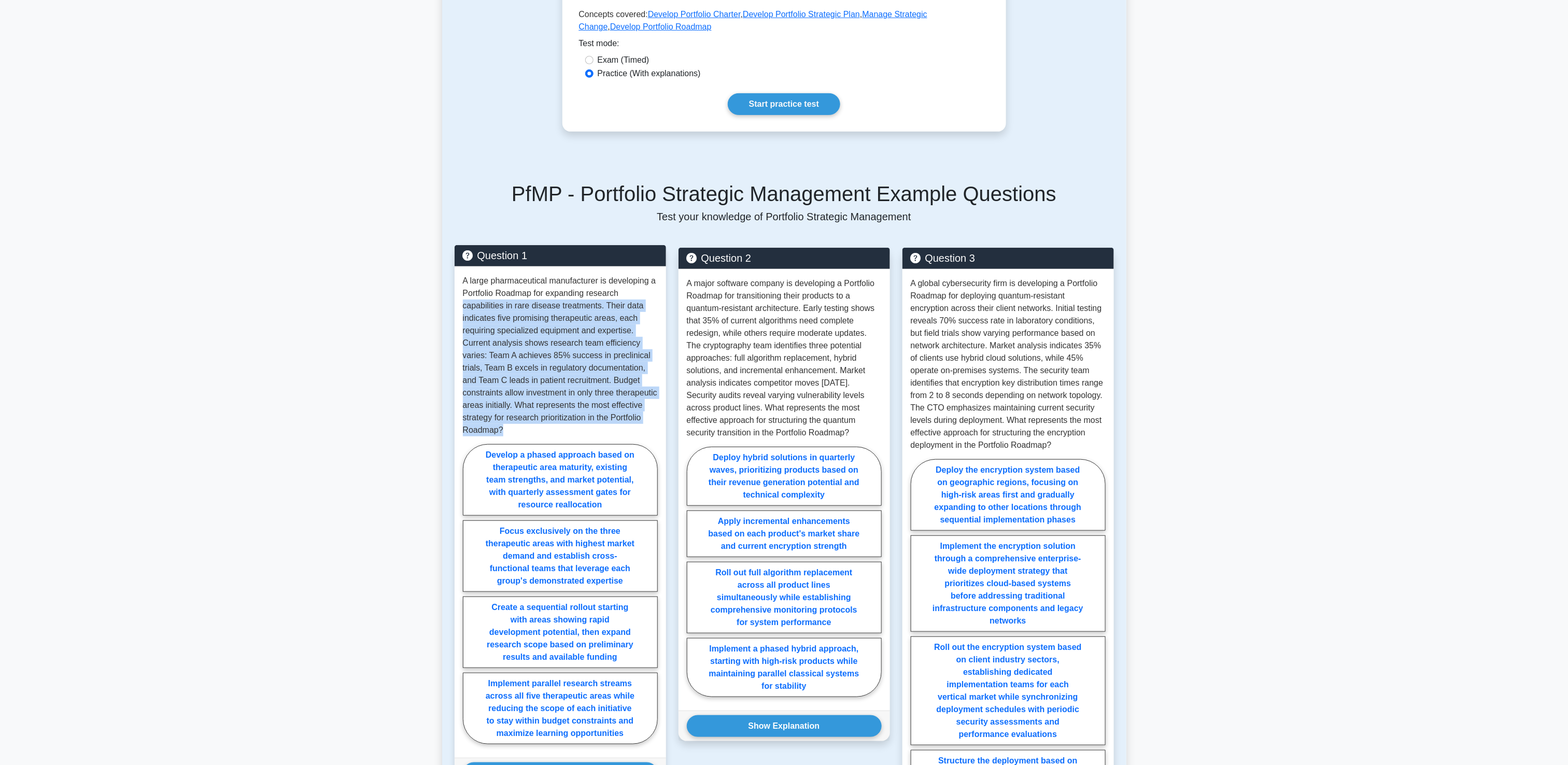
drag, startPoint x: 463, startPoint y: 312, endPoint x: 647, endPoint y: 428, distance: 217.5
click at [647, 428] on p "A large pharmaceutical manufacturer is developing a Portfolio Roadmap for expan…" at bounding box center [560, 355] width 195 height 162
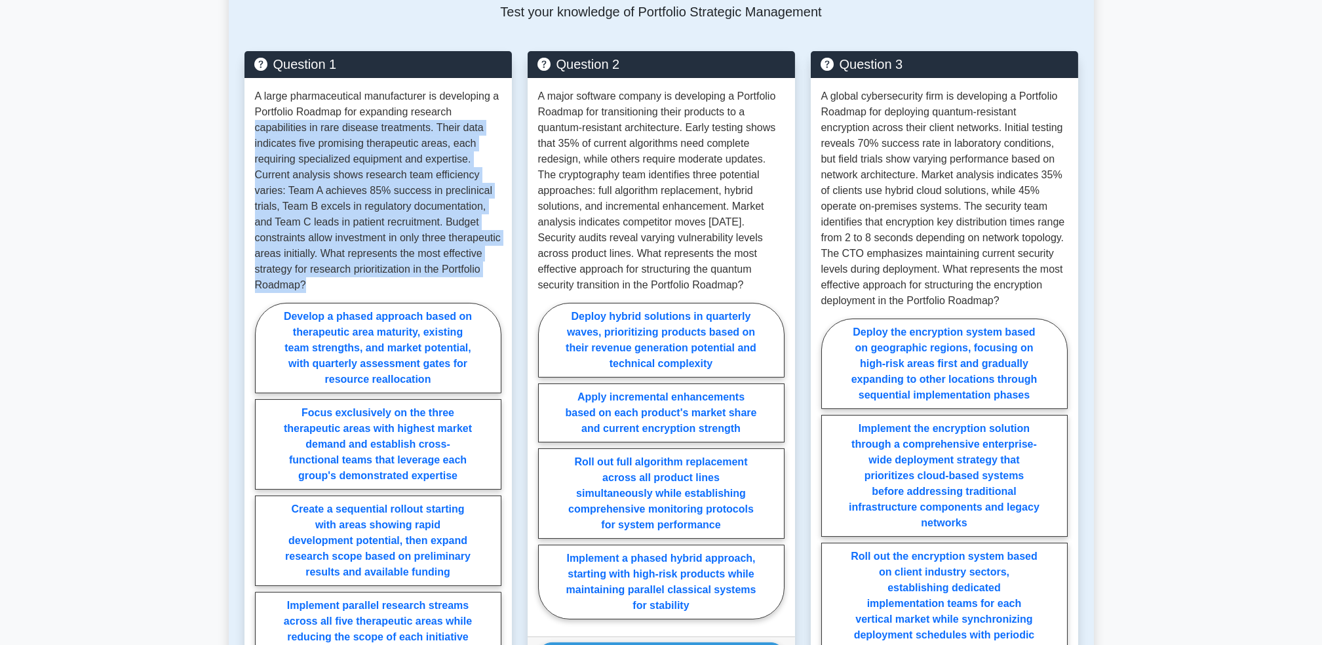
scroll to position [743, 0]
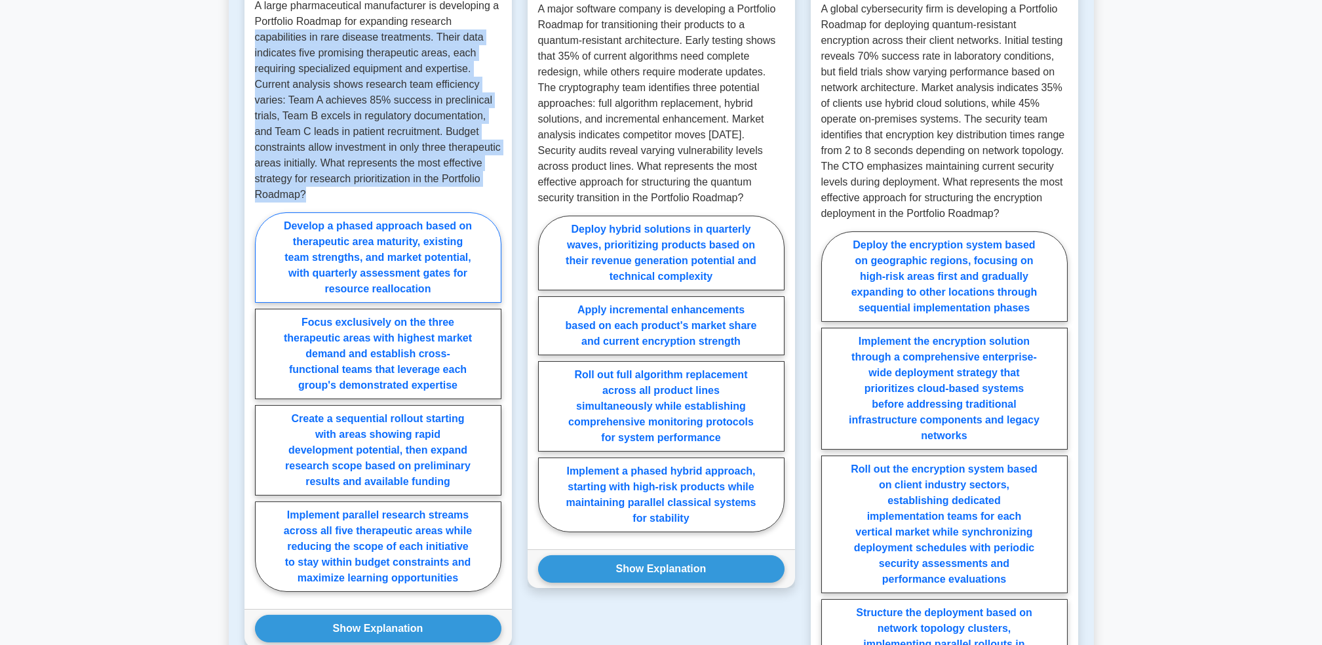
click at [352, 246] on label "Develop a phased approach based on therapeutic area maturity, existing team str…" at bounding box center [378, 257] width 246 height 90
click at [263, 402] on input "Develop a phased approach based on therapeutic area maturity, existing team str…" at bounding box center [259, 406] width 9 height 9
radio input "true"
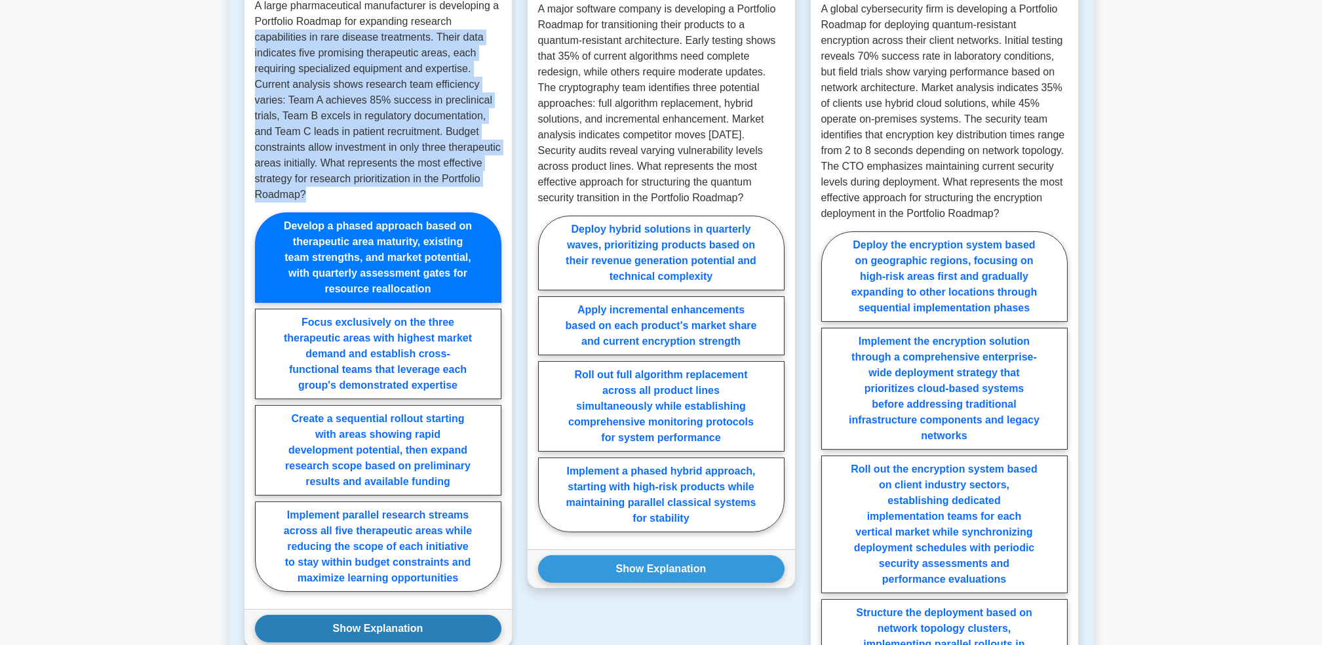
click at [409, 618] on button "Show Explanation" at bounding box center [378, 629] width 246 height 28
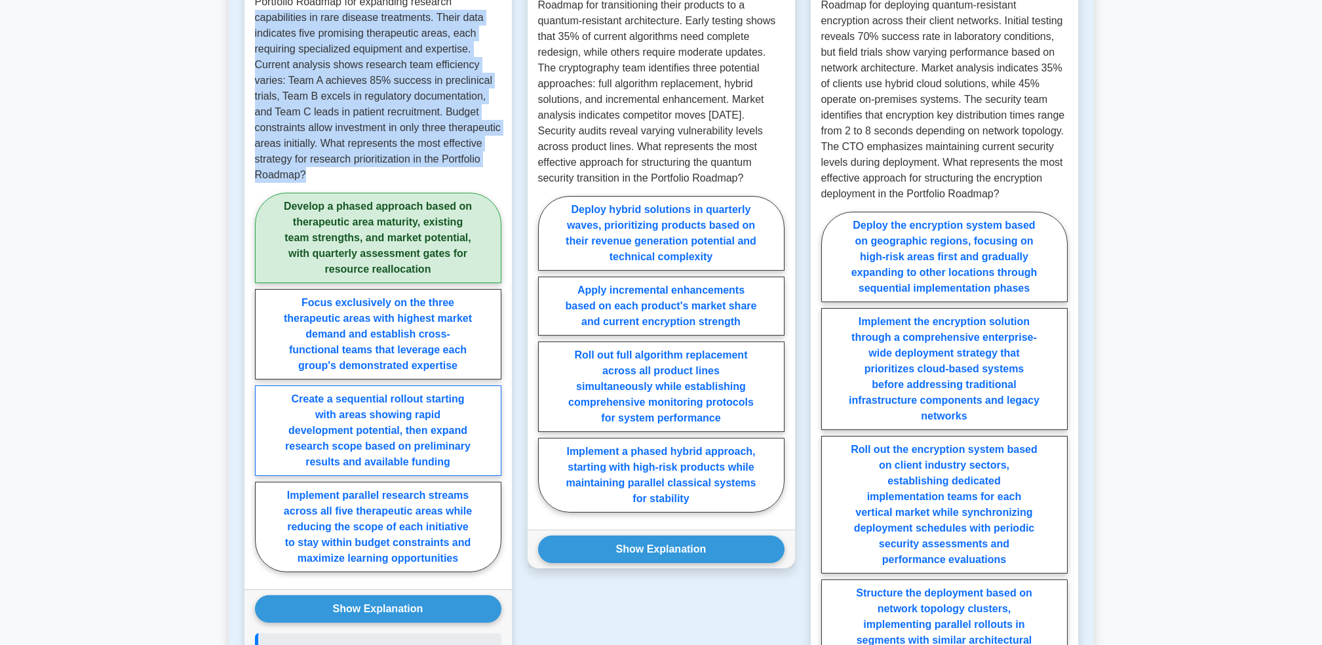
scroll to position [568, 0]
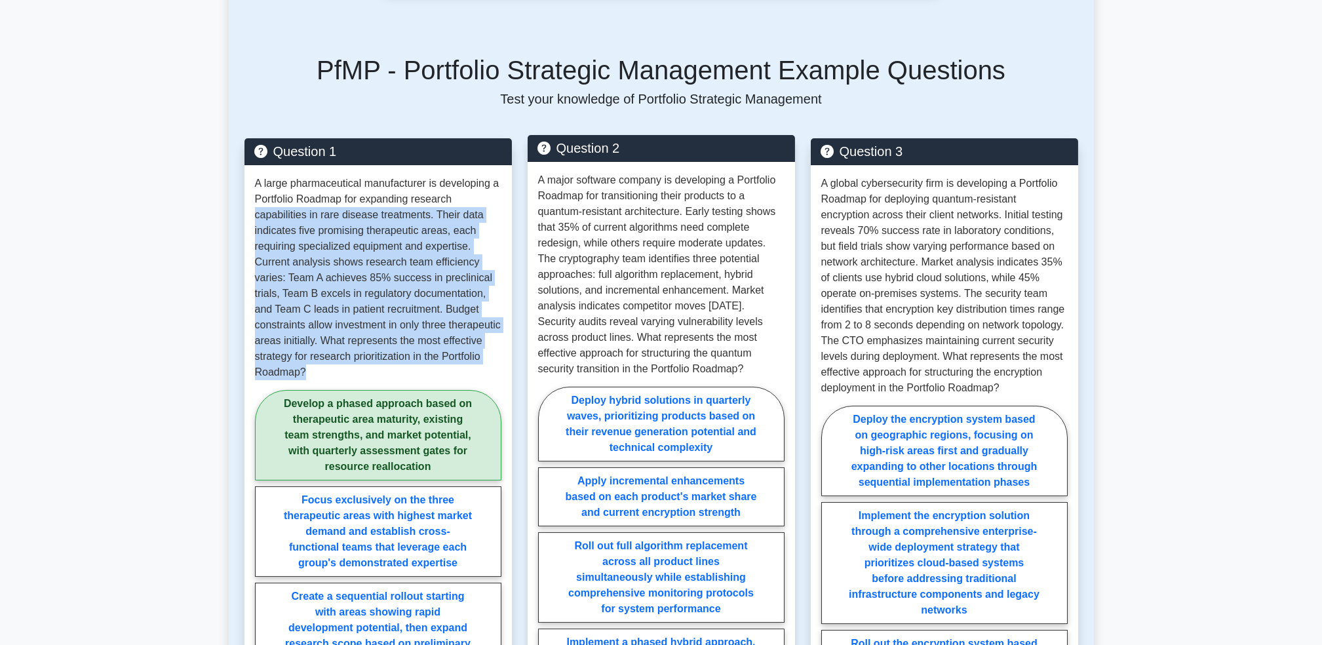
drag, startPoint x: 533, startPoint y: 184, endPoint x: 772, endPoint y: 366, distance: 300.7
click at [772, 366] on div "A major software company is developing a Portfolio Roadmap for transitioning th…" at bounding box center [661, 441] width 267 height 558
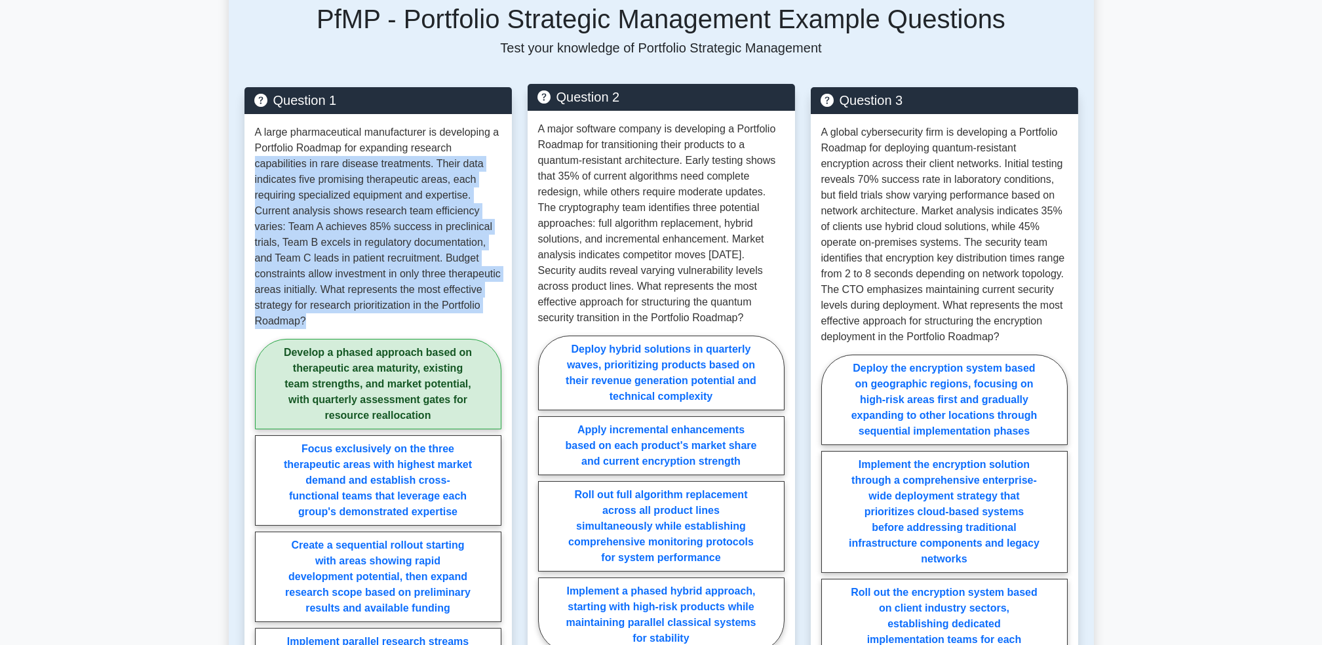
scroll to position [655, 0]
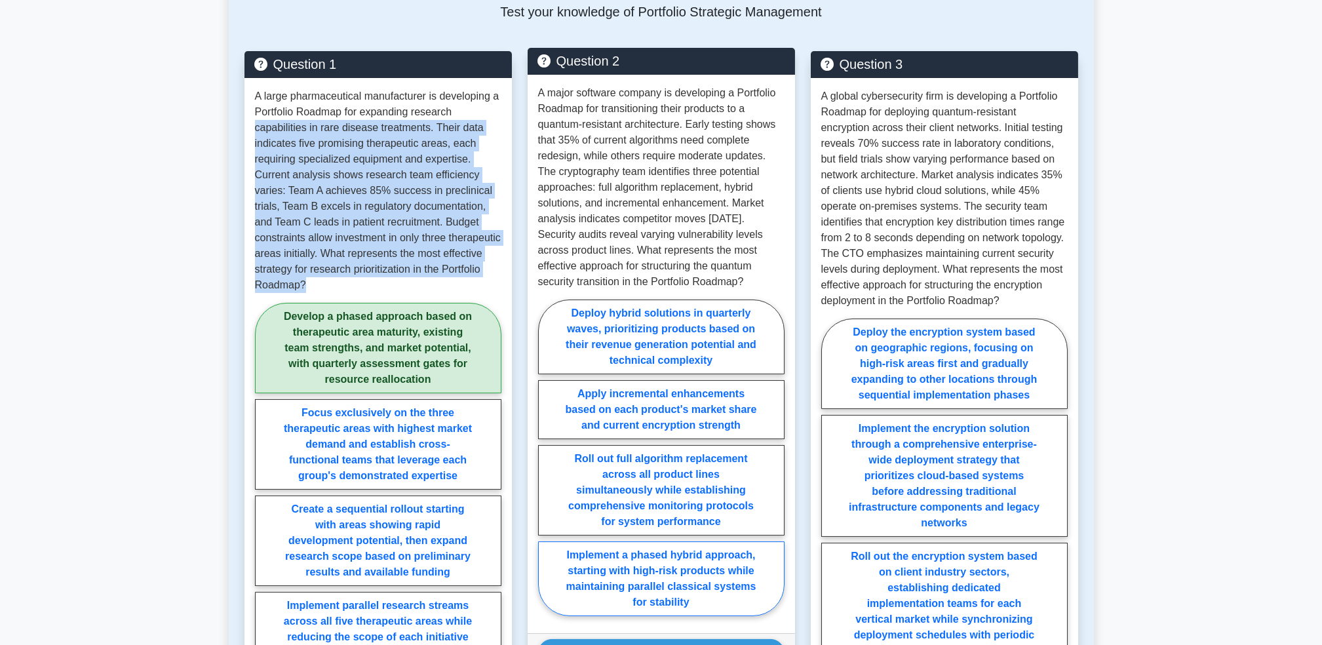
click at [722, 579] on label "Implement a phased hybrid approach, starting with high-risk products while main…" at bounding box center [661, 578] width 246 height 75
click at [547, 466] on input "Implement a phased hybrid approach, starting with high-risk products while main…" at bounding box center [542, 462] width 9 height 9
radio input "true"
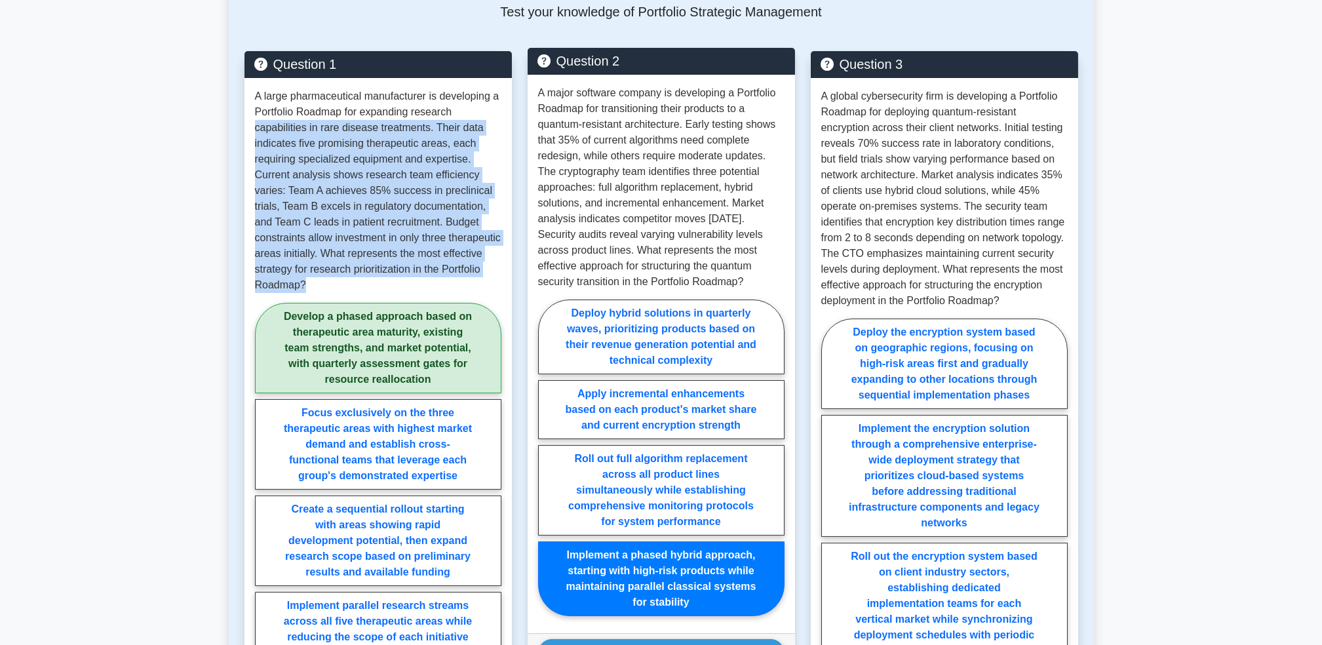
scroll to position [830, 0]
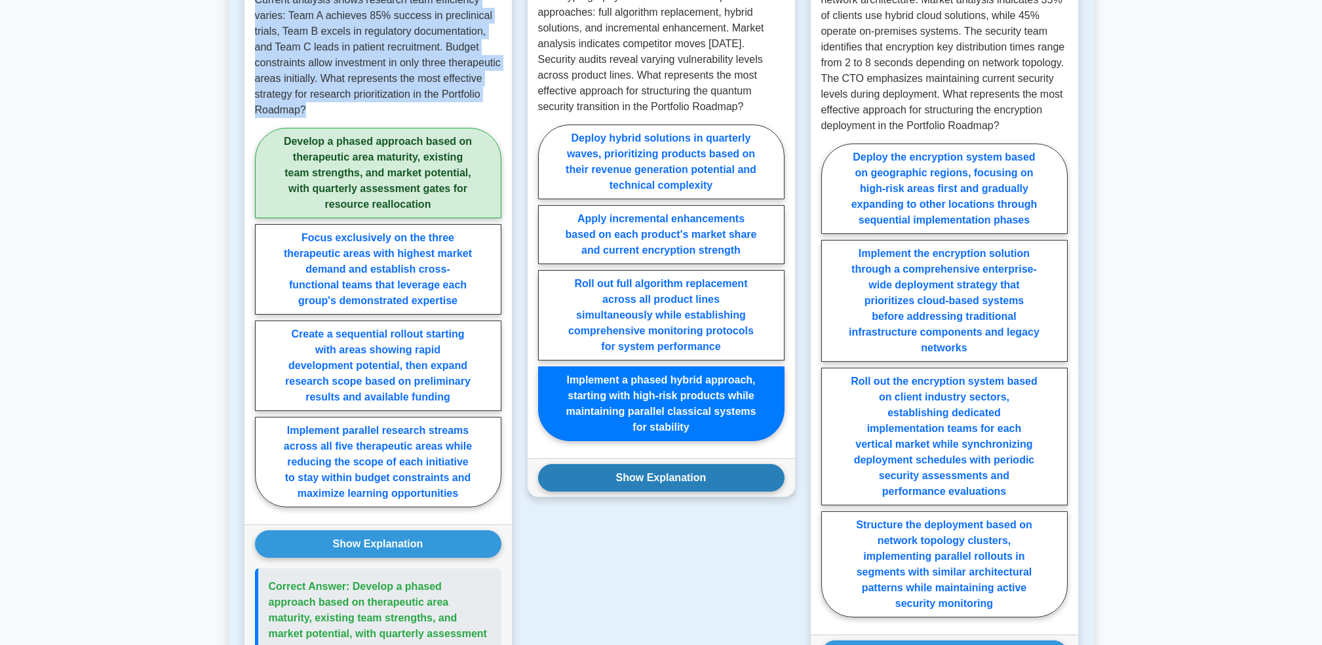
click at [689, 484] on button "Show Explanation" at bounding box center [661, 478] width 246 height 28
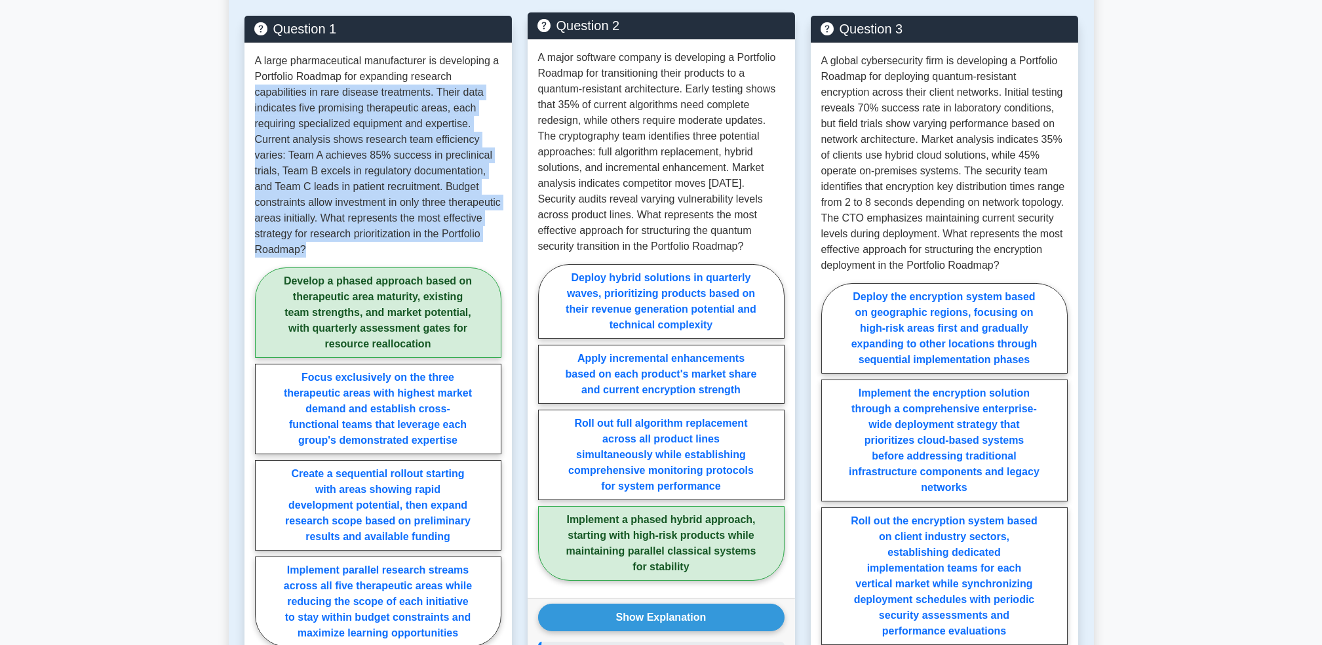
scroll to position [568, 0]
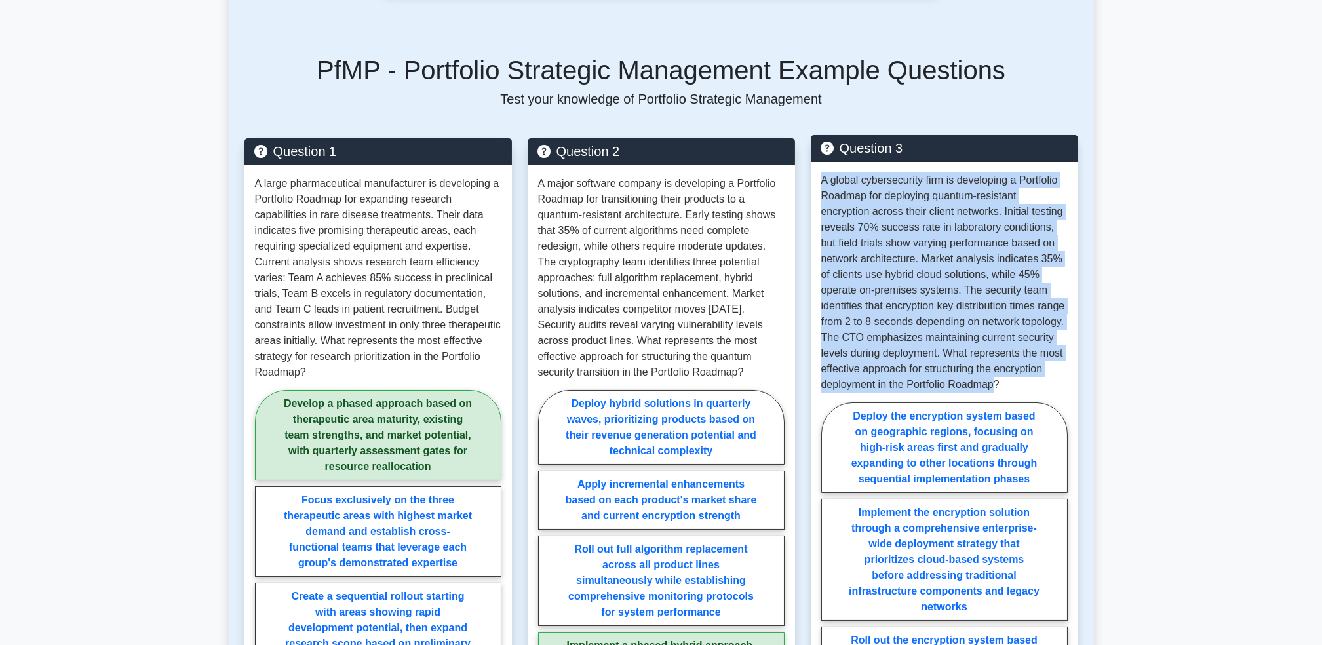
drag, startPoint x: 824, startPoint y: 180, endPoint x: 1047, endPoint y: 379, distance: 298.5
click at [1047, 379] on p "A global cybersecurity firm is developing a Portfolio Roadmap for deploying qua…" at bounding box center [944, 282] width 246 height 220
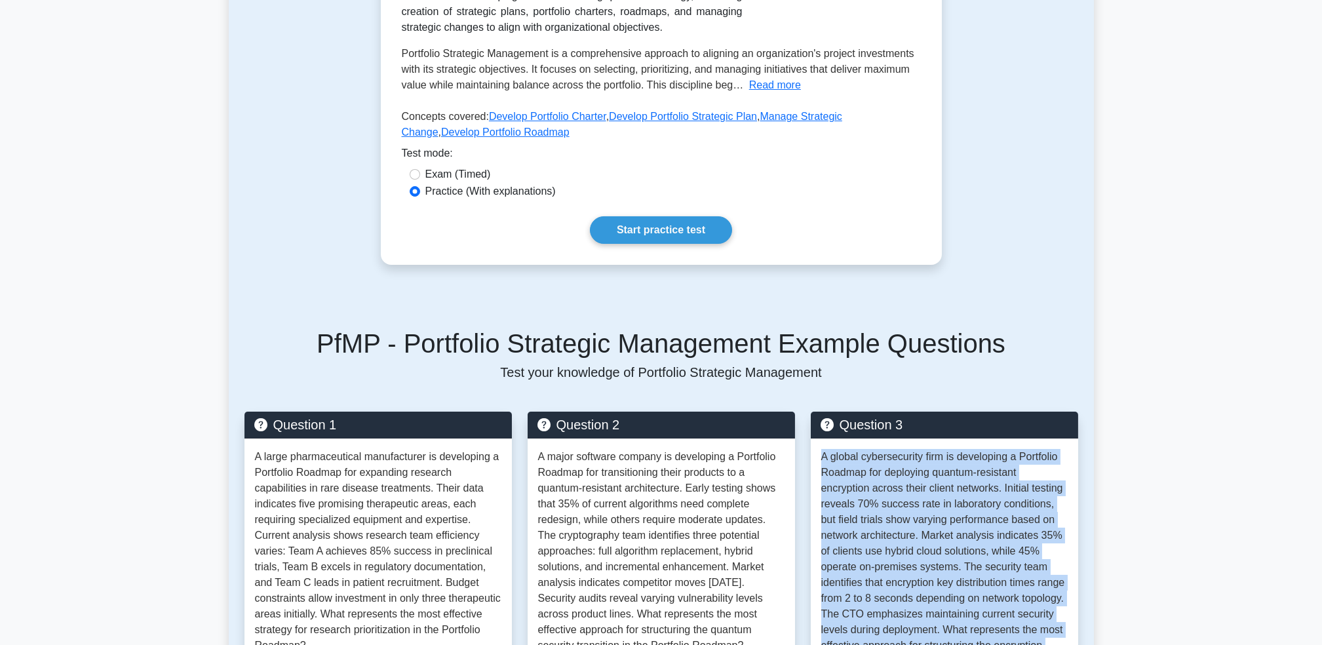
scroll to position [131, 0]
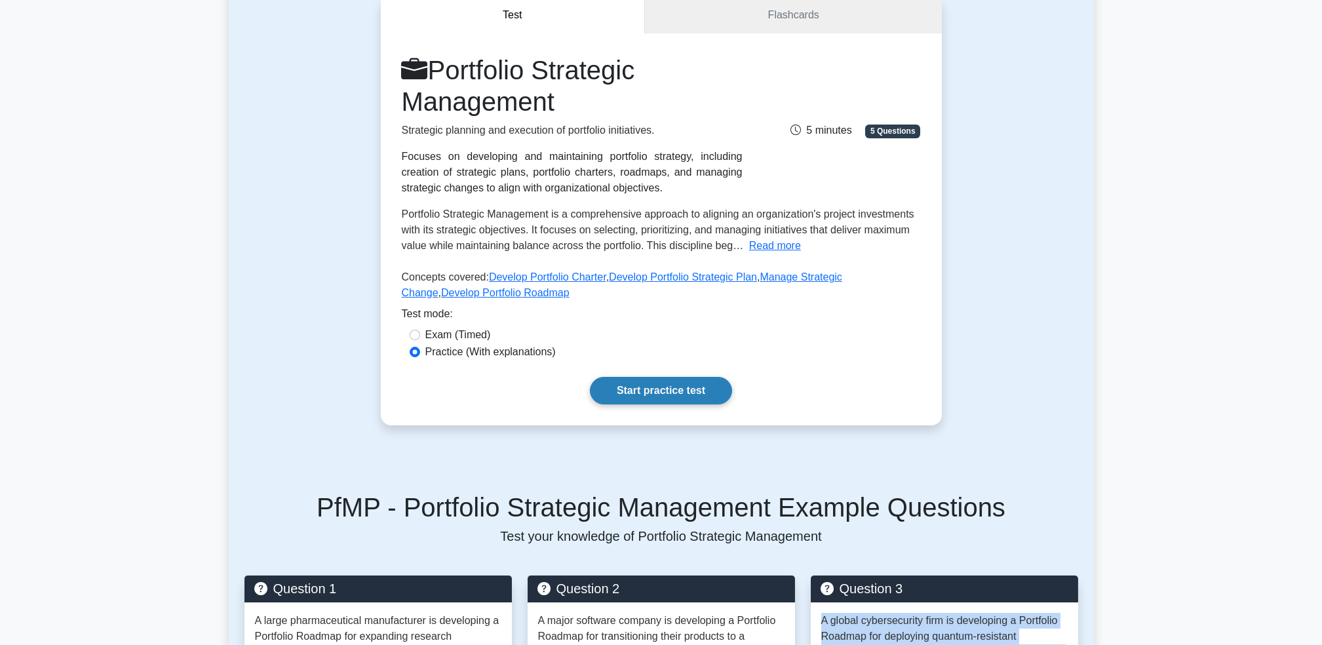
click at [668, 397] on link "Start practice test" at bounding box center [661, 391] width 142 height 28
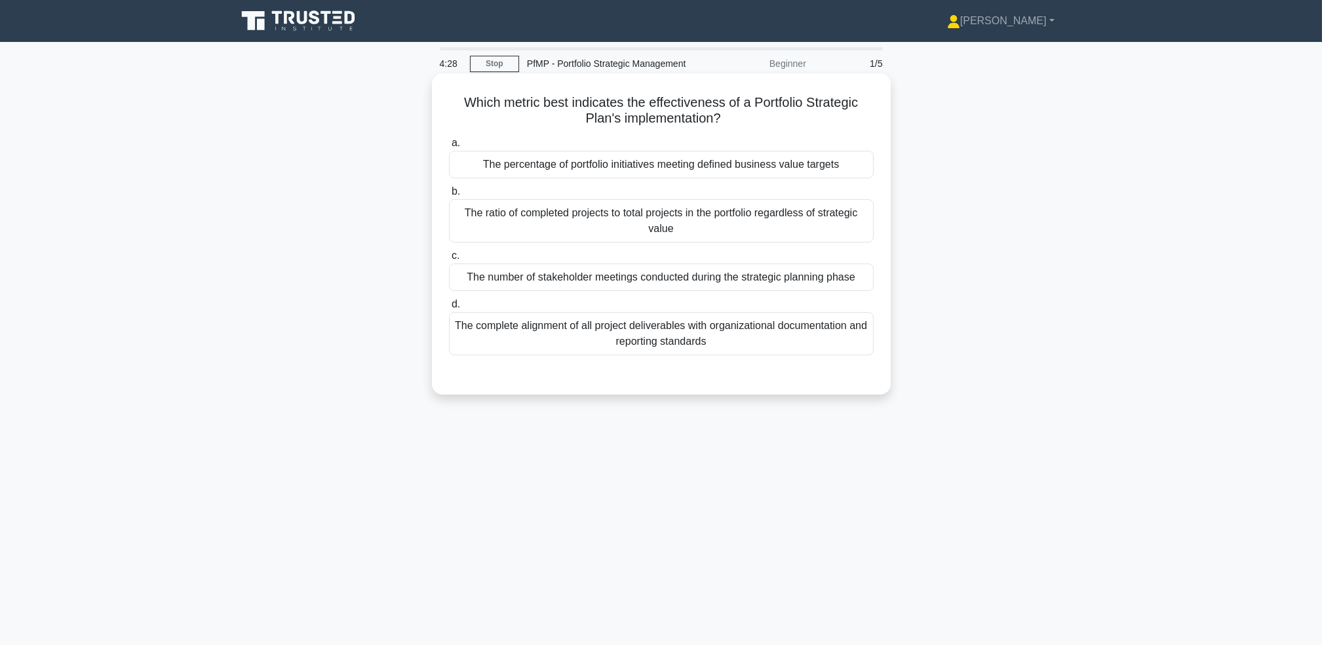
click at [788, 170] on div "The percentage of portfolio initiatives meeting defined business value targets" at bounding box center [661, 165] width 425 height 28
click at [449, 147] on input "a. The percentage of portfolio initiatives meeting defined business value targe…" at bounding box center [449, 143] width 0 height 9
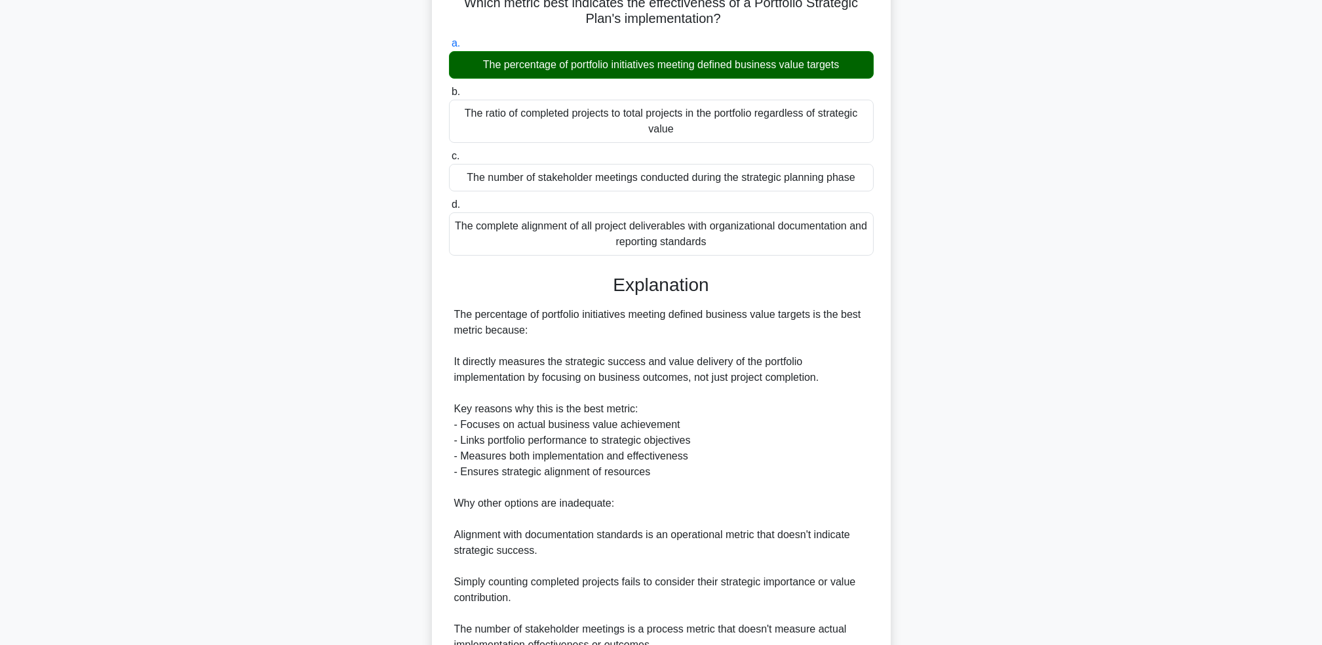
scroll to position [226, 0]
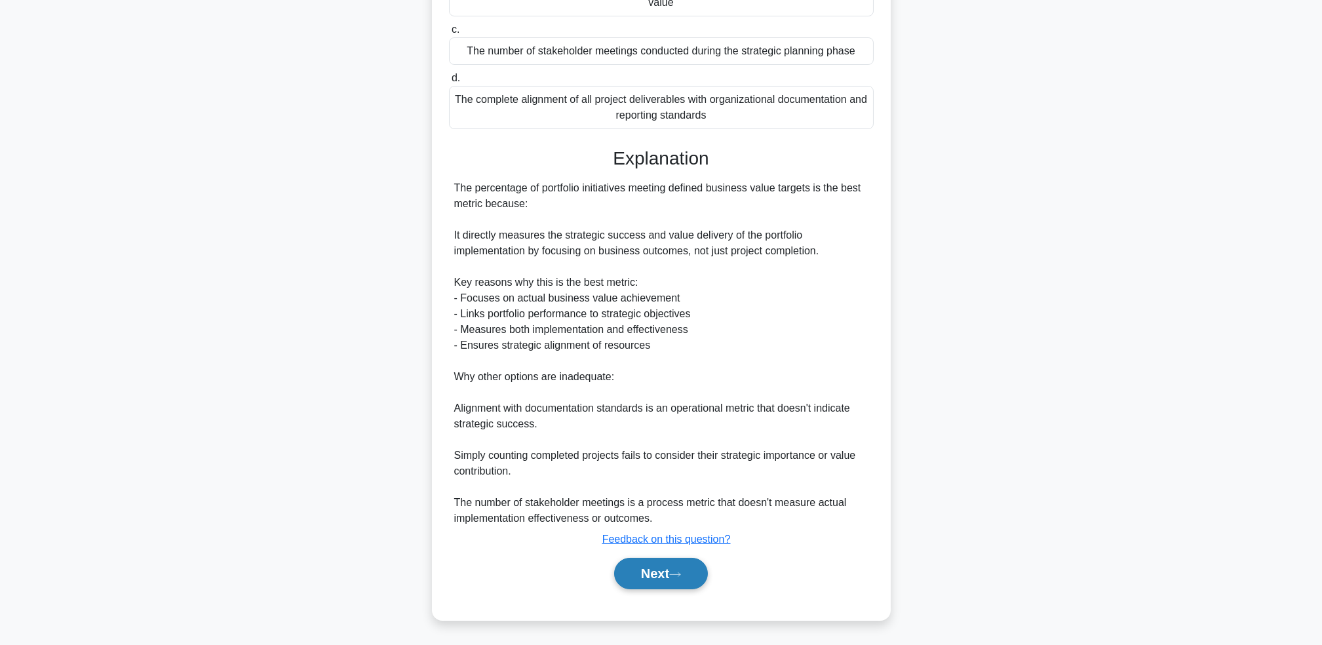
click at [655, 579] on button "Next" at bounding box center [661, 573] width 94 height 31
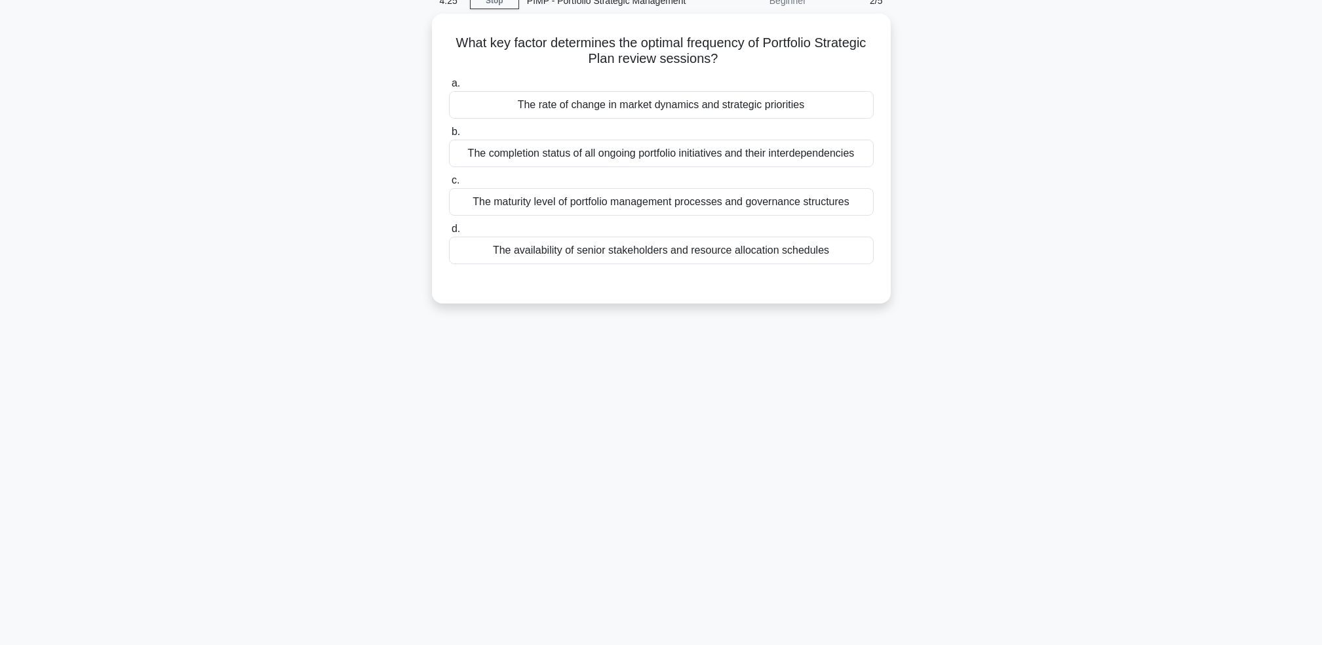
scroll to position [63, 0]
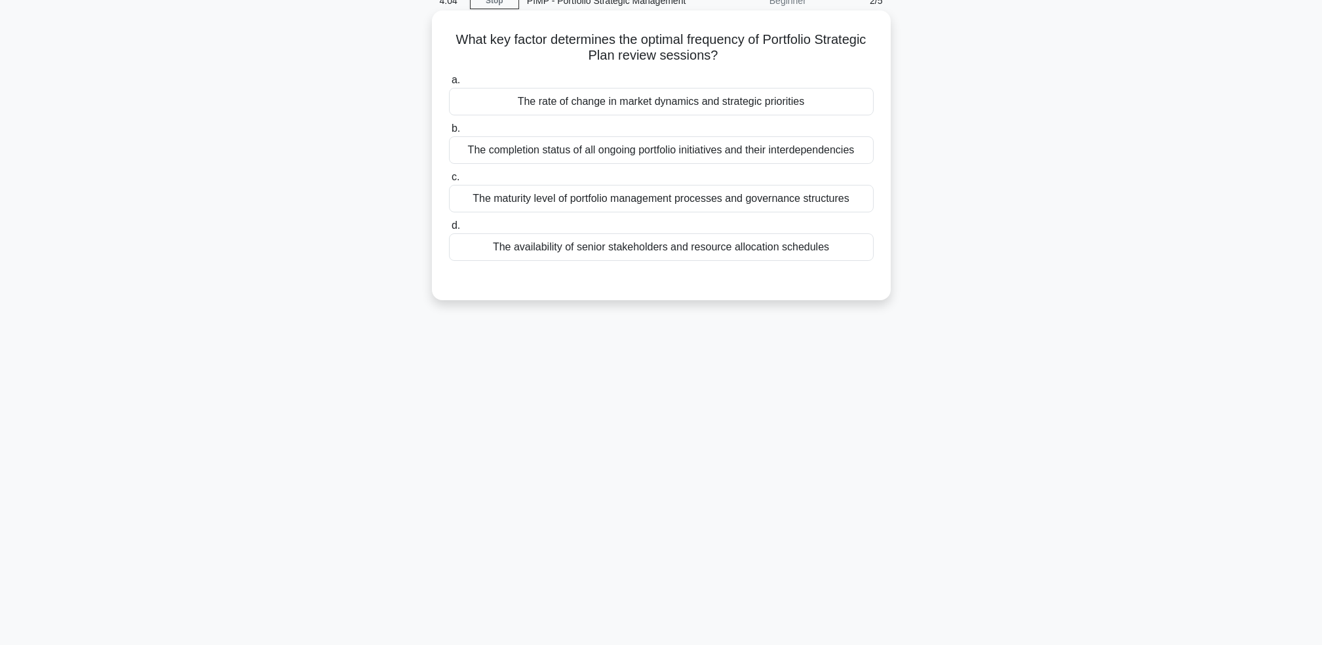
click at [751, 108] on div "The rate of change in market dynamics and strategic priorities" at bounding box center [661, 102] width 425 height 28
click at [449, 85] on input "a. The rate of change in market dynamics and strategic priorities" at bounding box center [449, 80] width 0 height 9
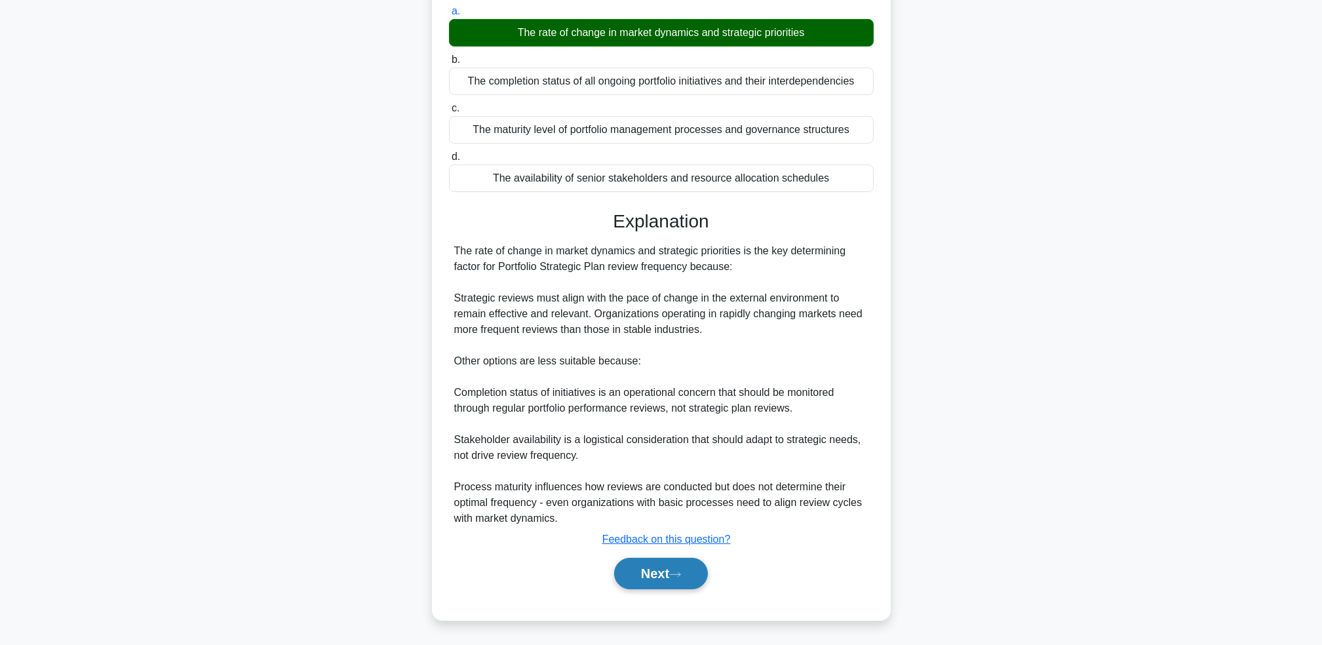
click at [655, 578] on button "Next" at bounding box center [661, 573] width 94 height 31
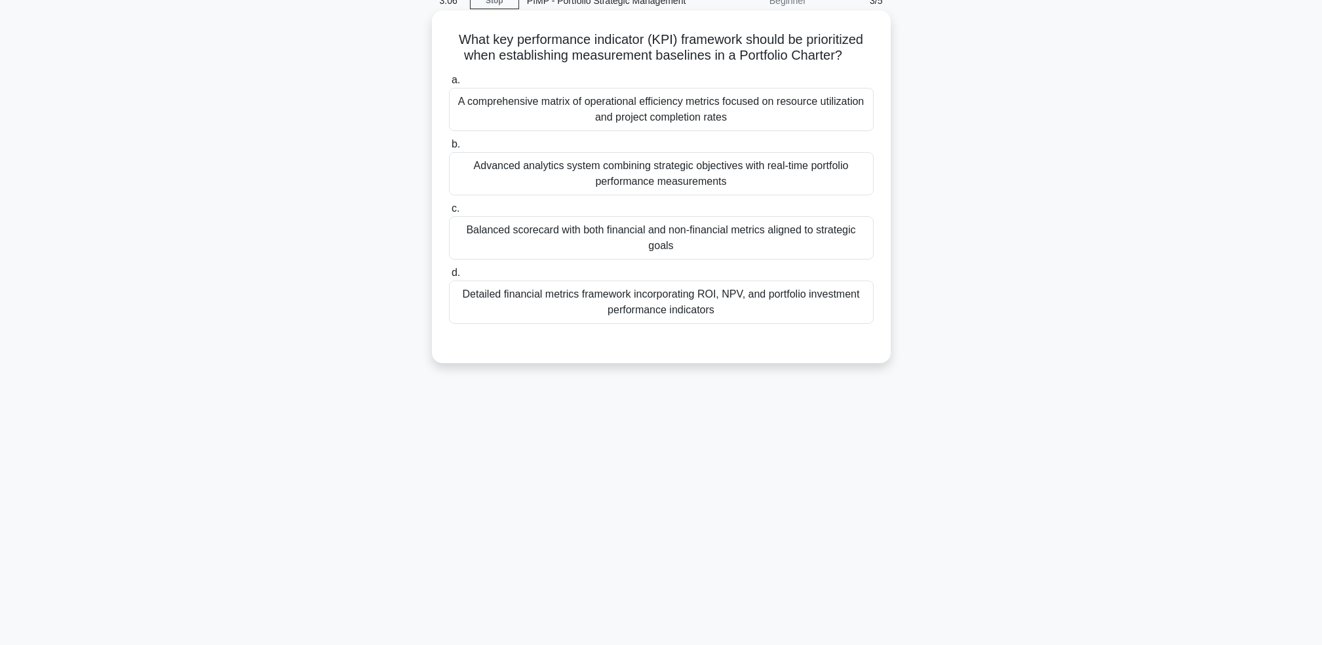
click at [707, 248] on div "Balanced scorecard with both financial and non-financial metrics aligned to str…" at bounding box center [661, 237] width 425 height 43
click at [449, 213] on input "c. Balanced scorecard with both financial and non-financial metrics aligned to …" at bounding box center [449, 209] width 0 height 9
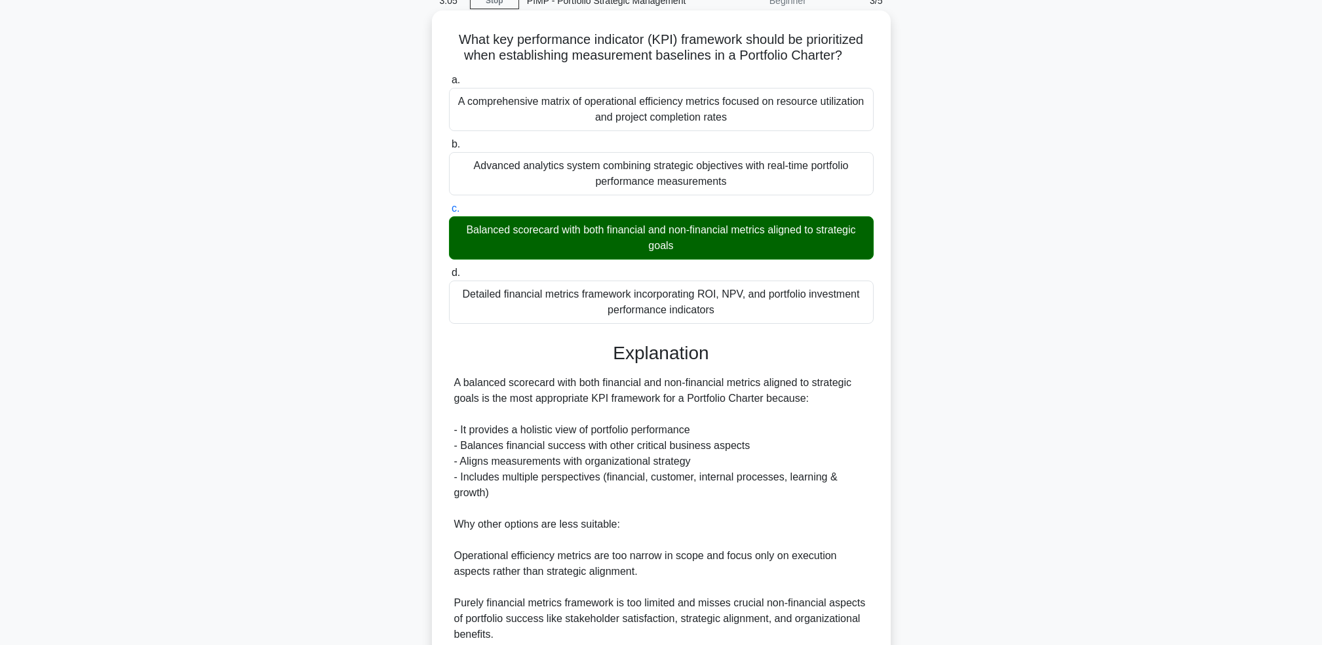
scroll to position [273, 0]
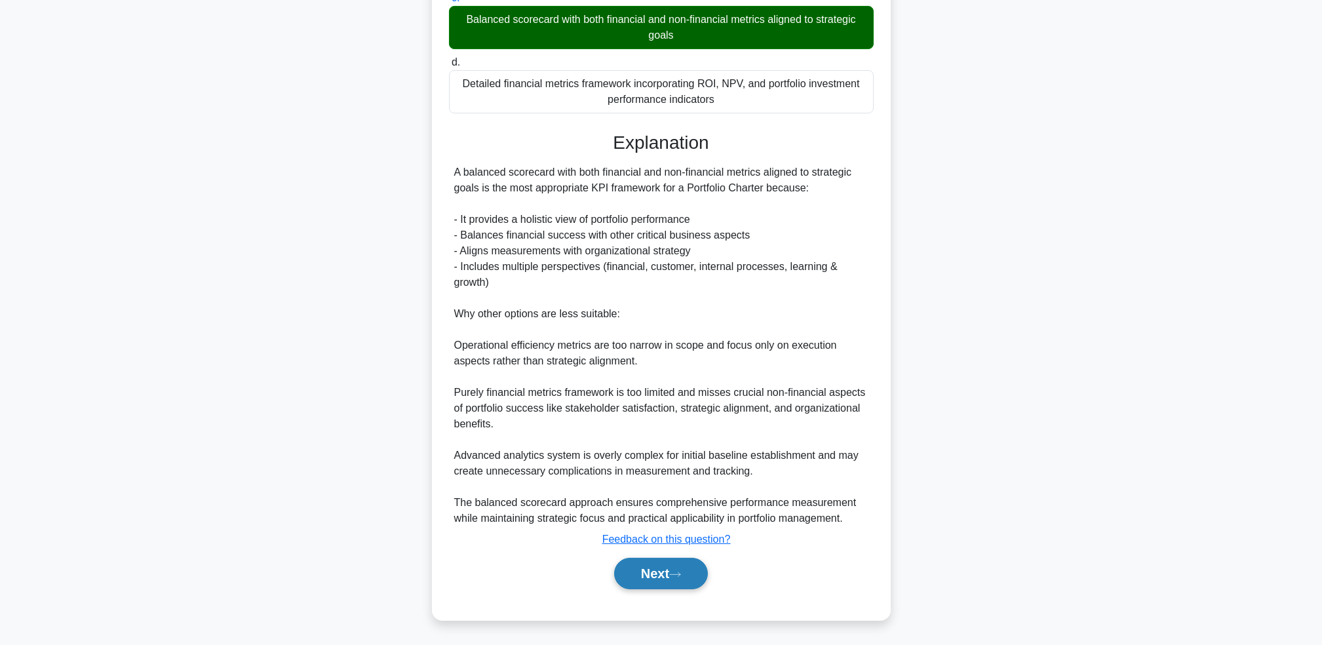
click at [654, 570] on button "Next" at bounding box center [661, 573] width 94 height 31
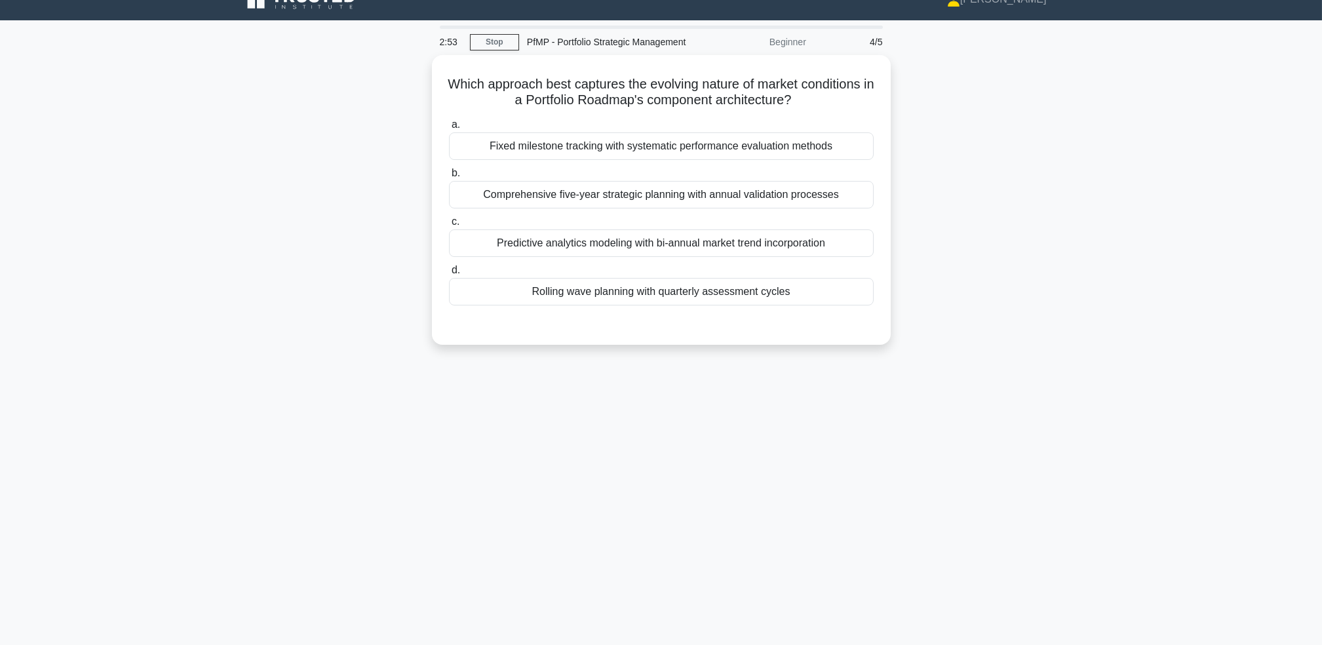
scroll to position [0, 0]
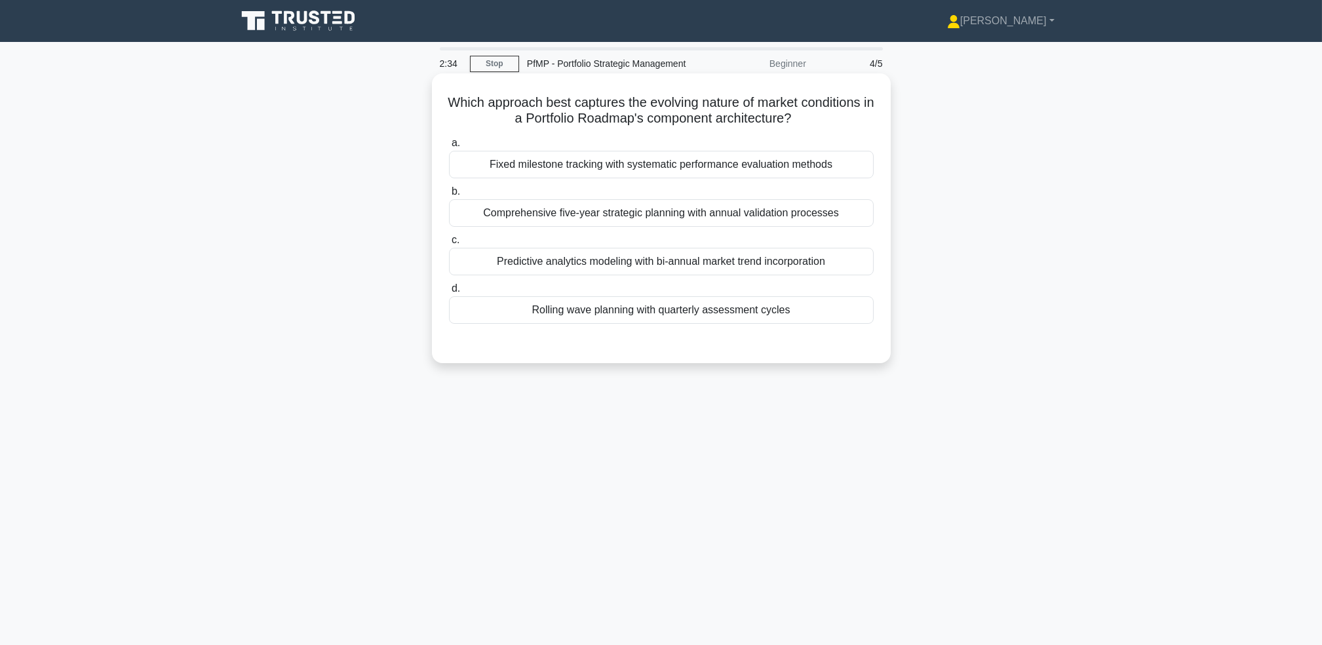
click at [741, 313] on div "Rolling wave planning with quarterly assessment cycles" at bounding box center [661, 310] width 425 height 28
click at [449, 293] on input "d. Rolling wave planning with quarterly assessment cycles" at bounding box center [449, 288] width 0 height 9
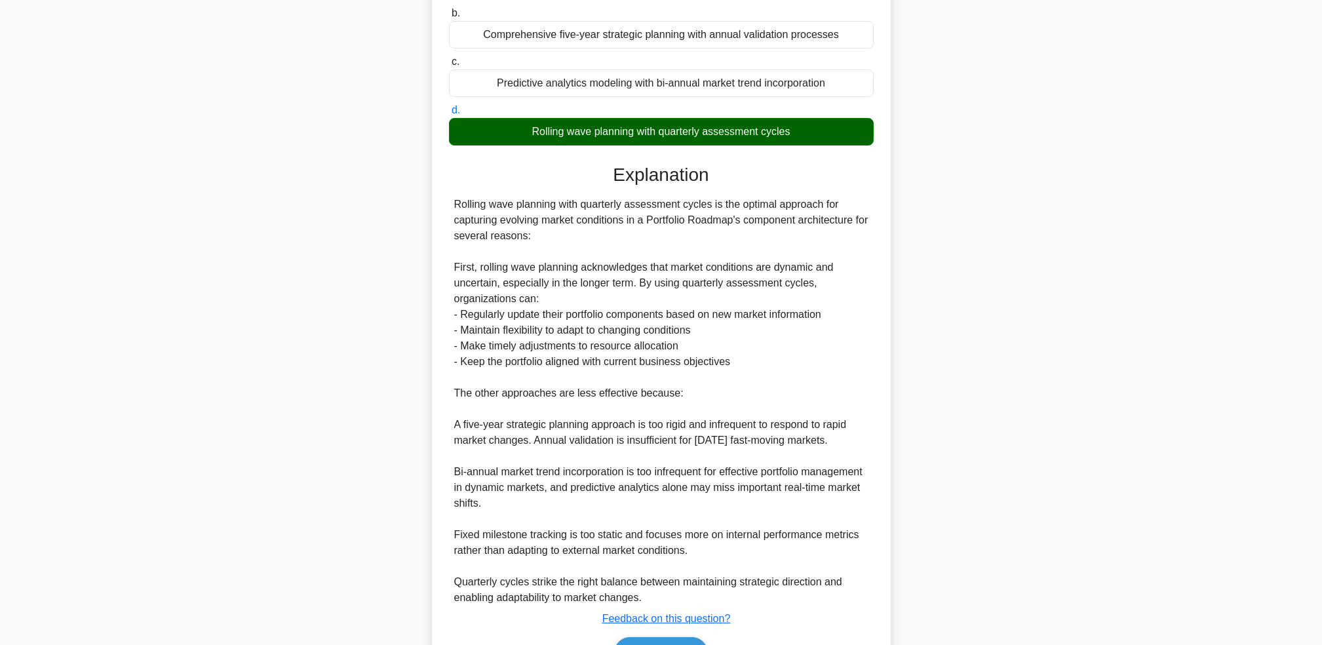
scroll to position [258, 0]
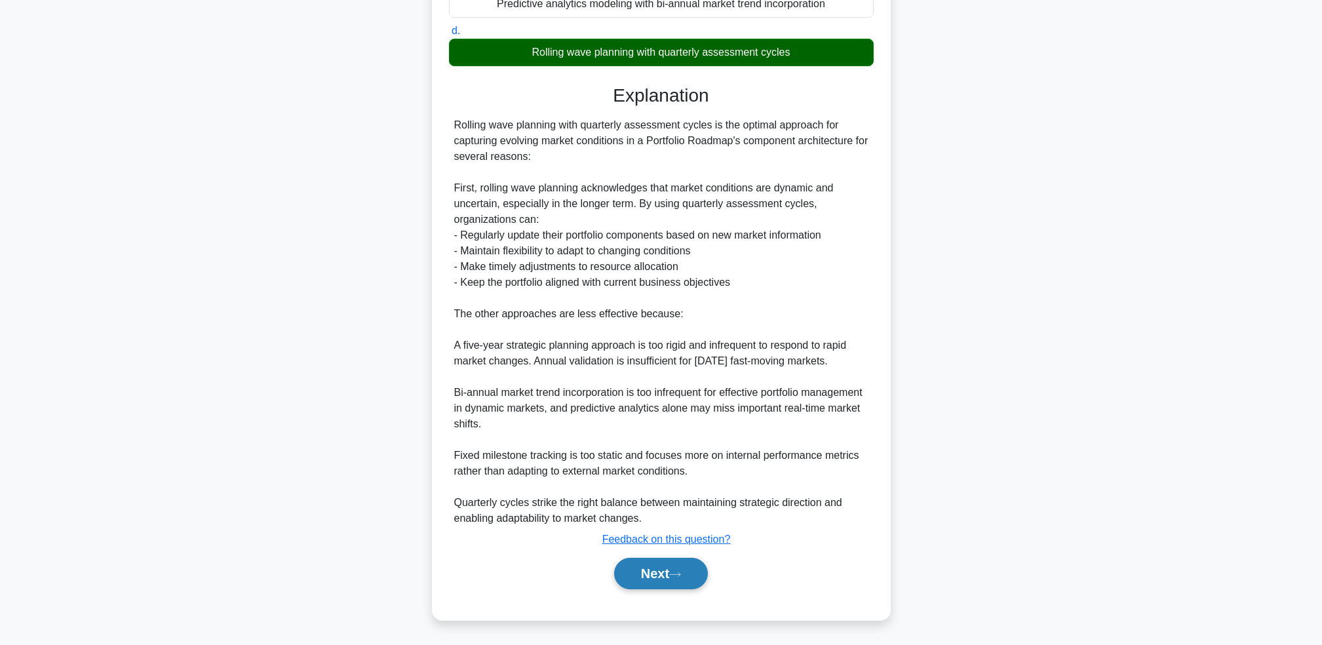
click at [647, 575] on button "Next" at bounding box center [661, 573] width 94 height 31
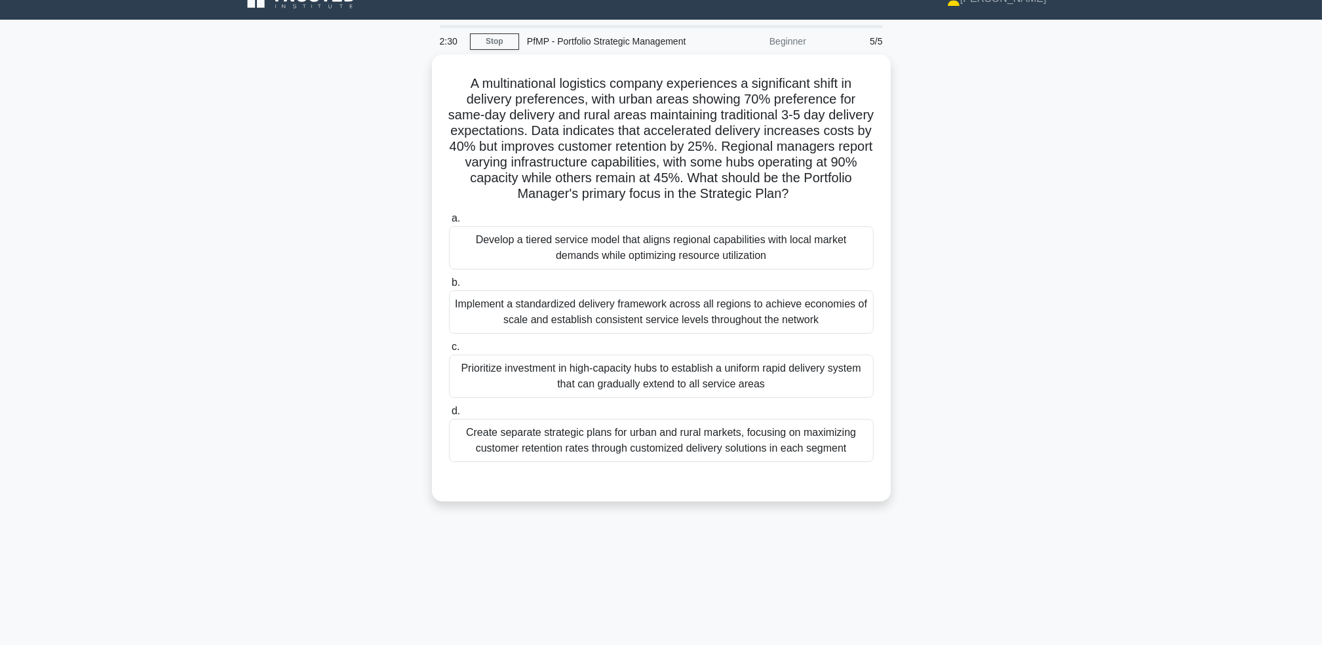
scroll to position [0, 0]
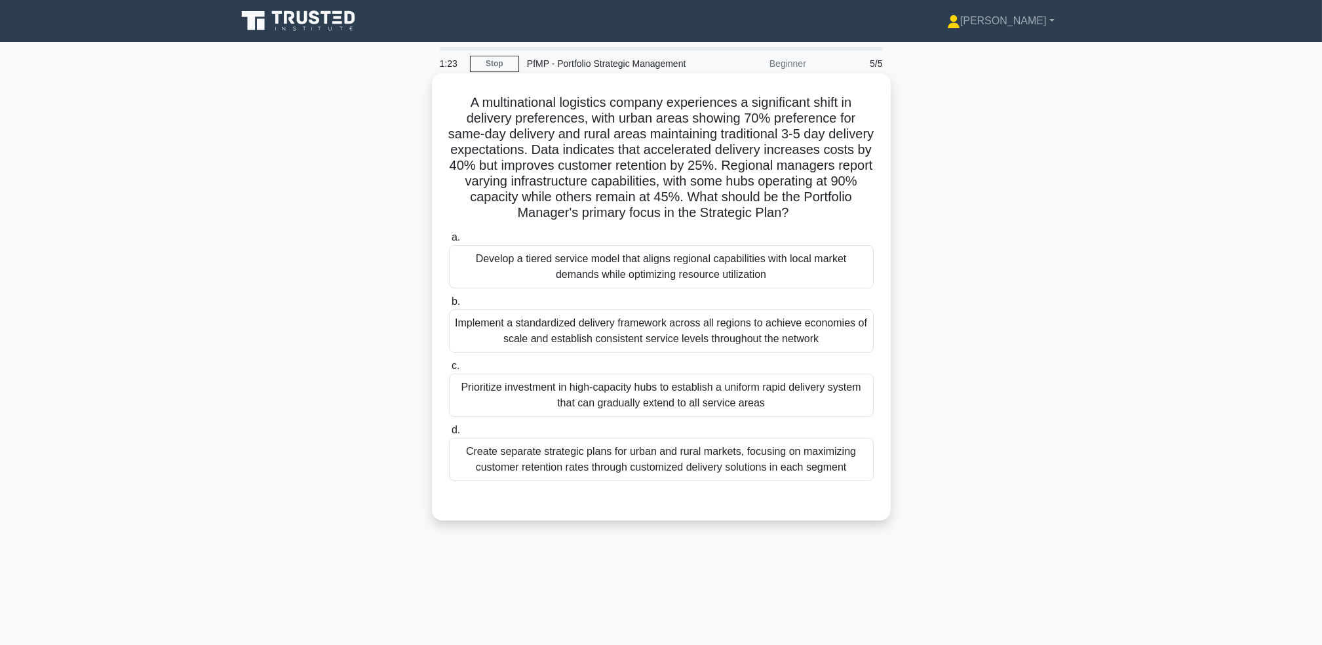
click at [779, 282] on div "Develop a tiered service model that aligns regional capabilities with local mar…" at bounding box center [661, 266] width 425 height 43
click at [449, 242] on input "a. Develop a tiered service model that aligns regional capabilities with local …" at bounding box center [449, 237] width 0 height 9
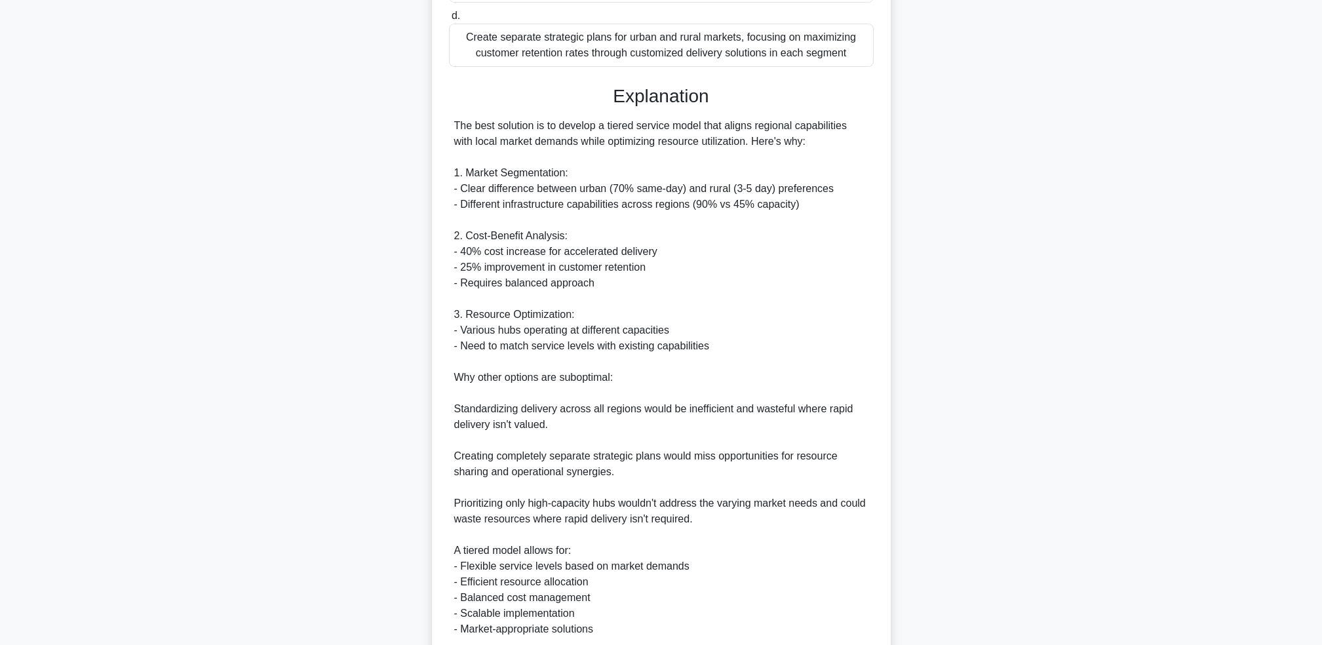
scroll to position [524, 0]
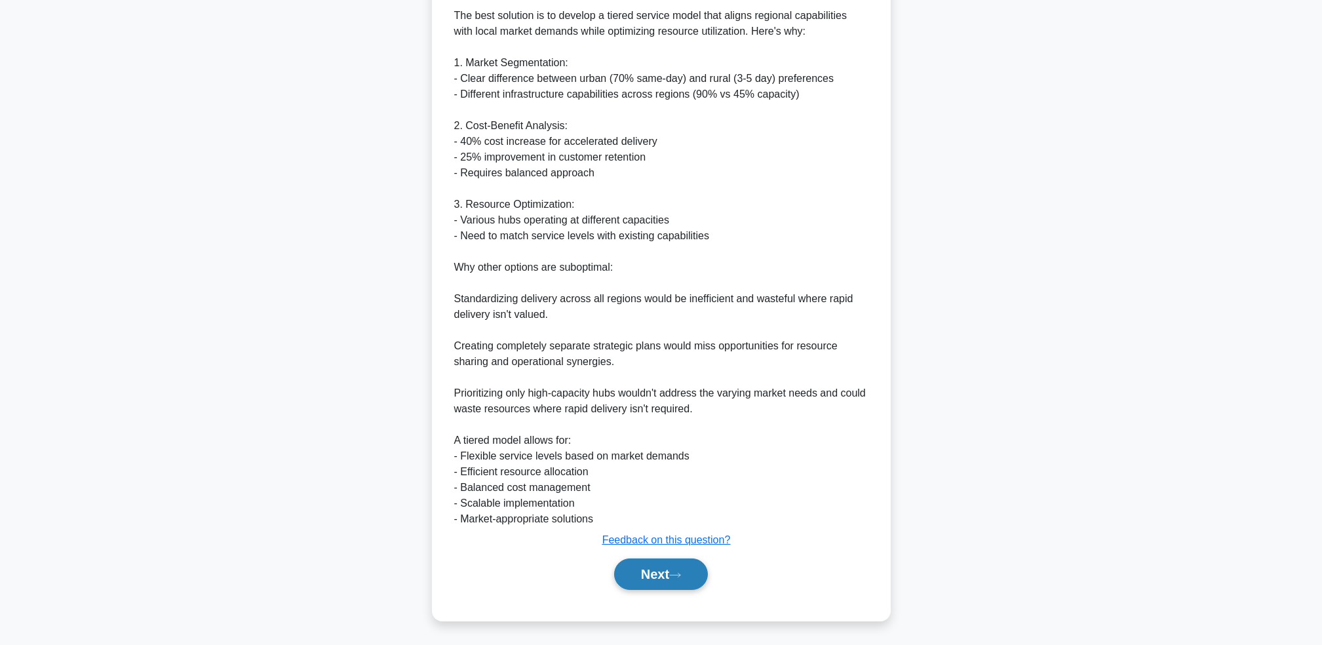
click at [643, 580] on button "Next" at bounding box center [661, 573] width 94 height 31
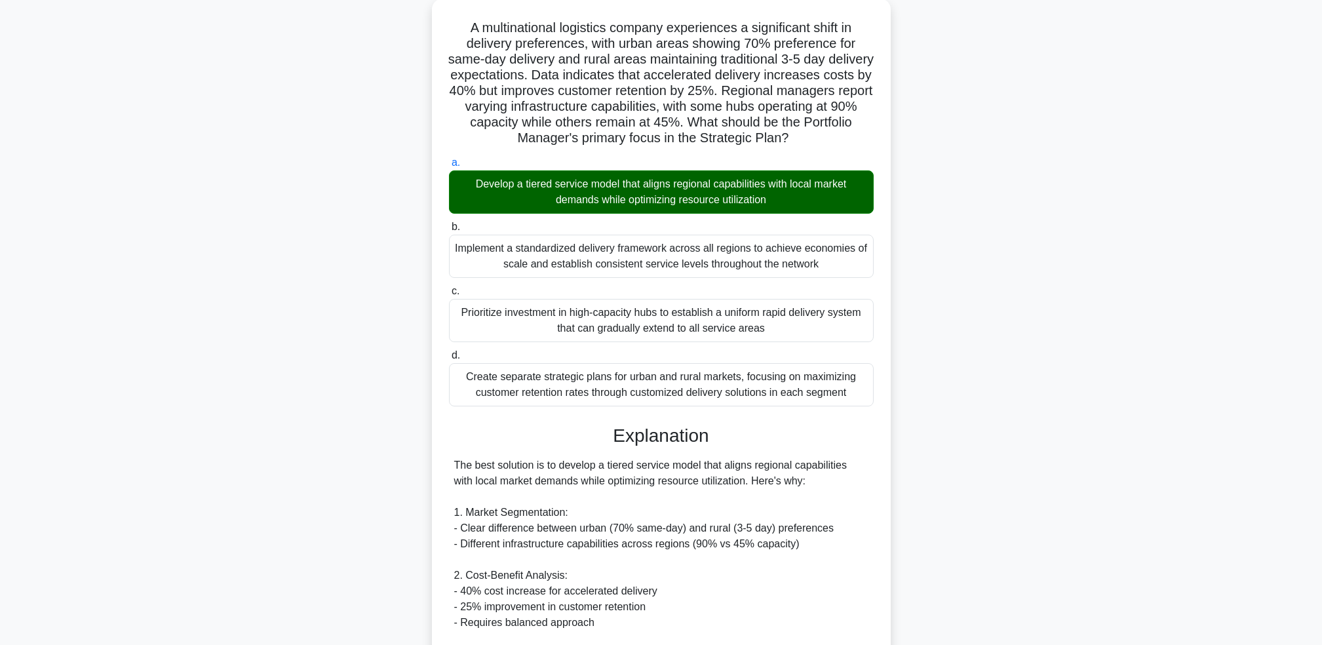
scroll to position [0, 0]
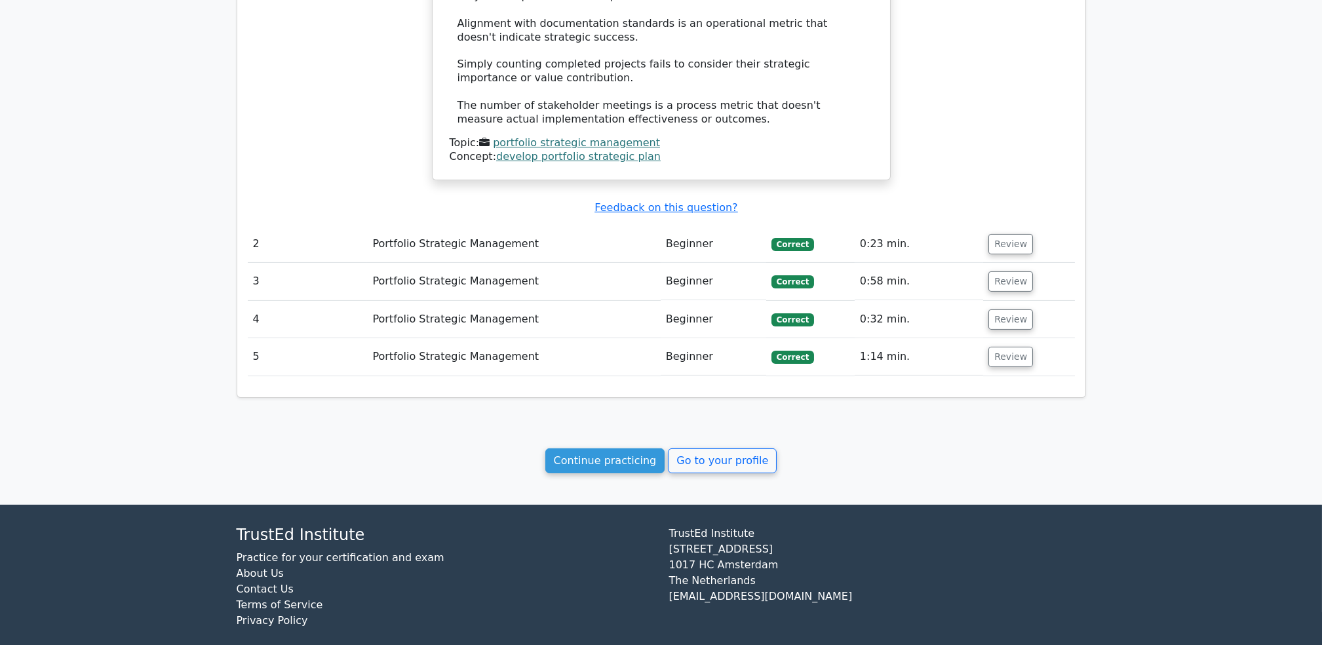
scroll to position [1221, 0]
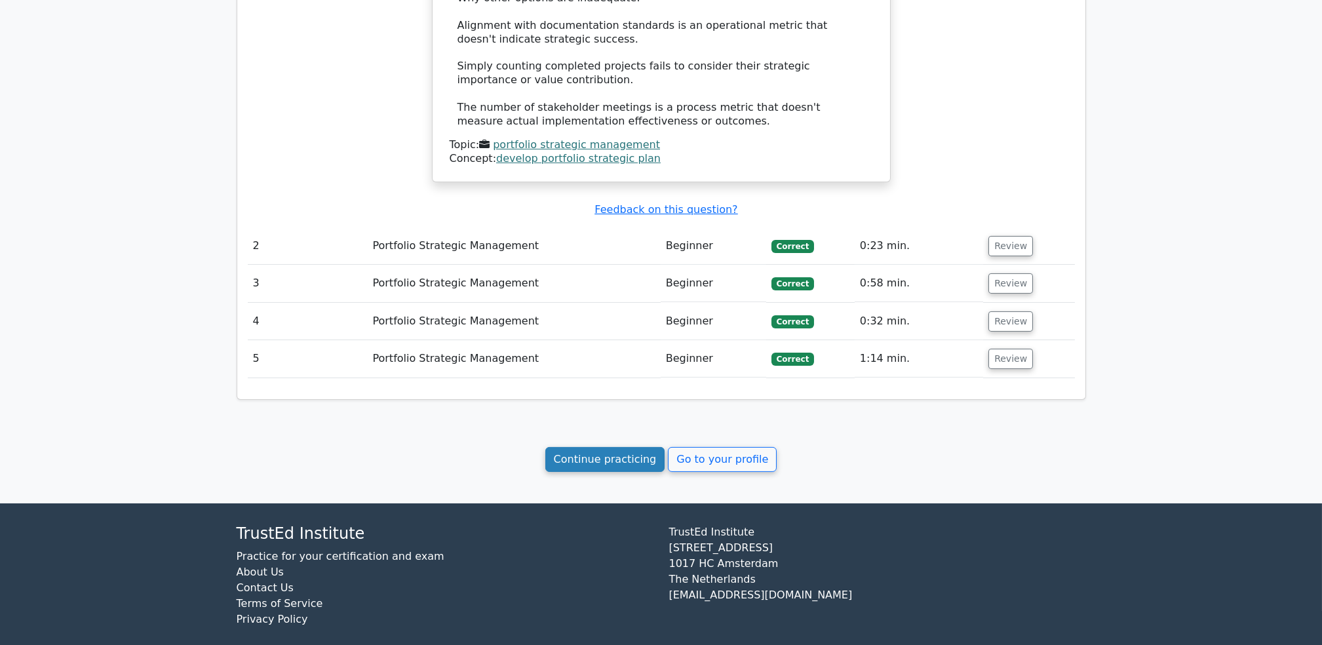
click at [587, 448] on link "Continue practicing" at bounding box center [605, 459] width 120 height 25
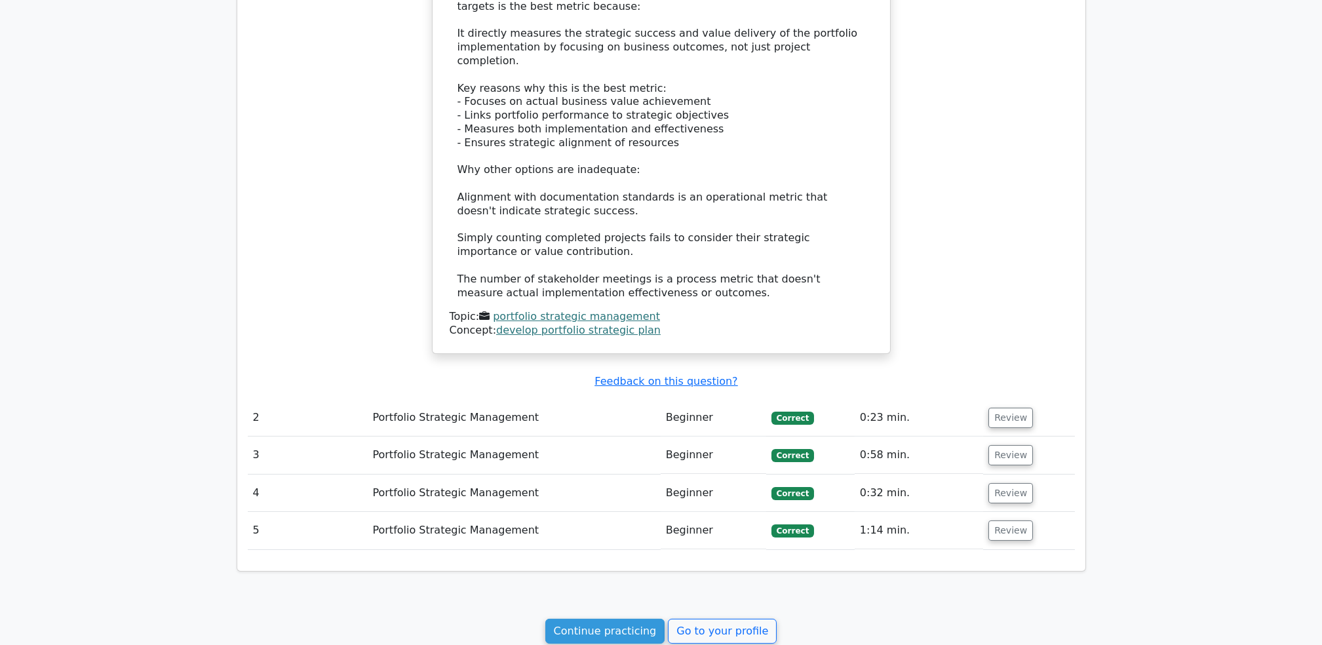
scroll to position [1046, 0]
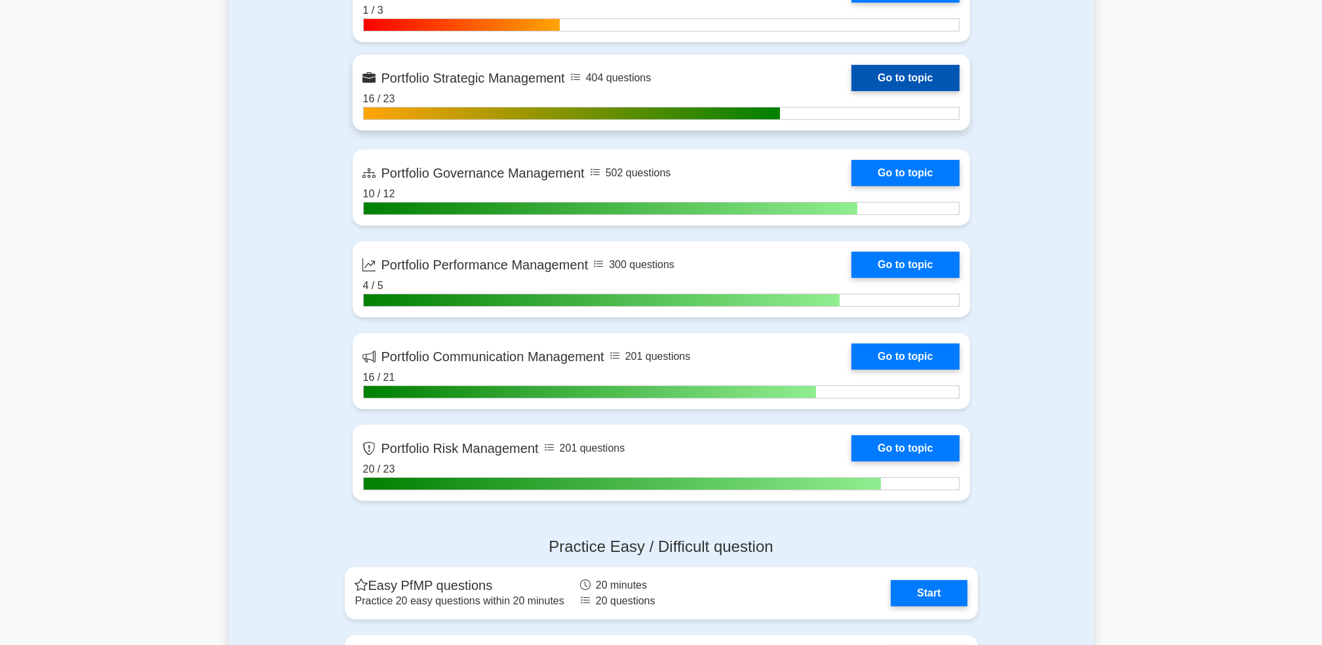
scroll to position [437, 0]
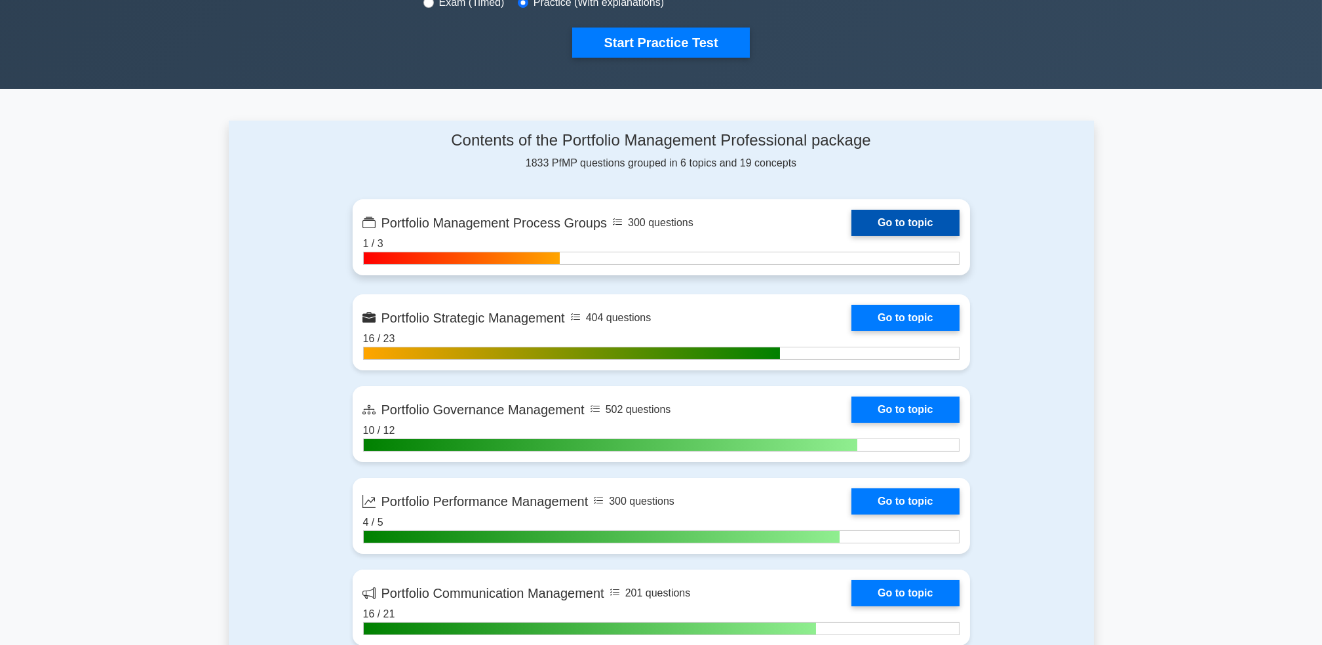
click at [851, 236] on link "Go to topic" at bounding box center [904, 223] width 107 height 26
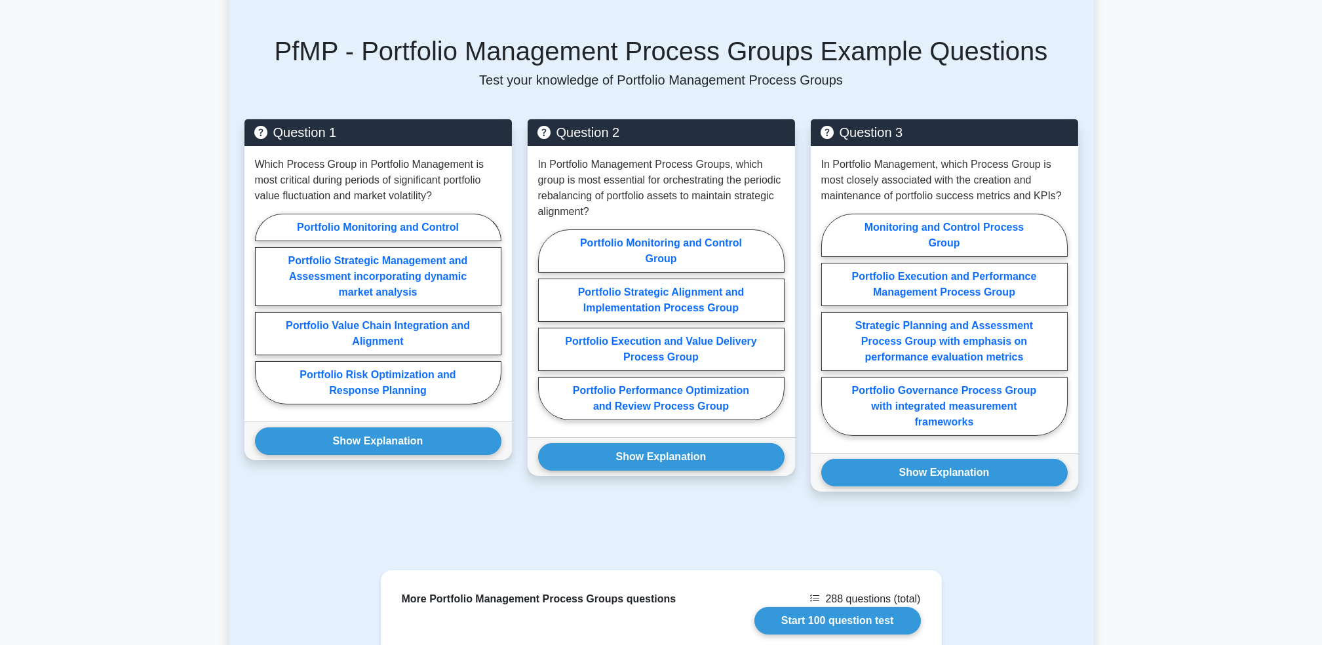
scroll to position [612, 0]
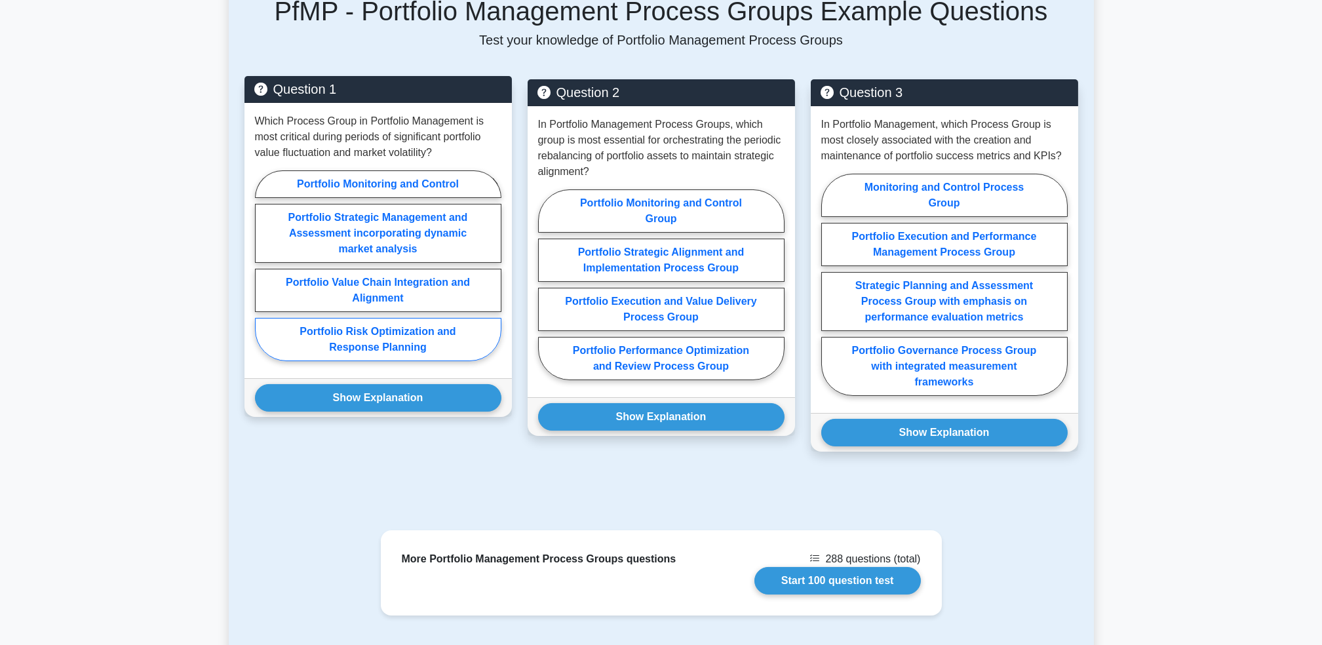
click at [426, 351] on label "Portfolio Risk Optimization and Response Planning" at bounding box center [378, 339] width 246 height 43
click at [263, 274] on input "Portfolio Risk Optimization and Response Planning" at bounding box center [259, 269] width 9 height 9
radio input "true"
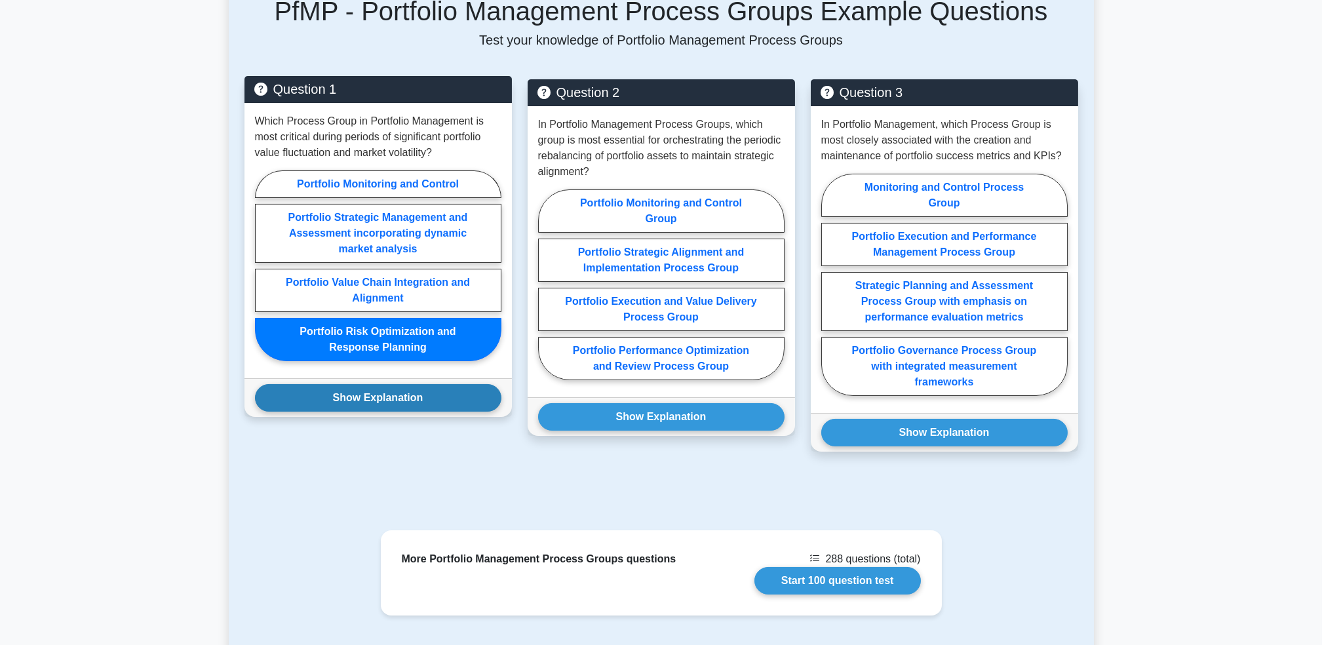
click at [305, 400] on button "Show Explanation" at bounding box center [378, 398] width 246 height 28
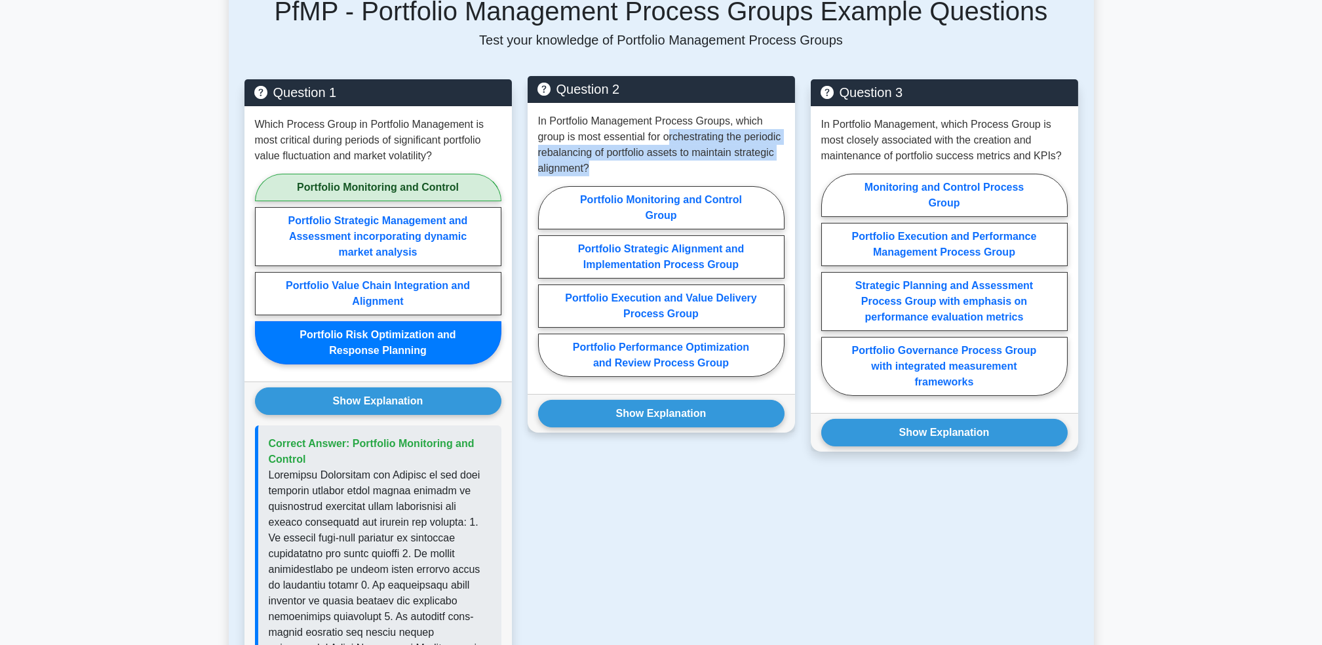
drag, startPoint x: 670, startPoint y: 138, endPoint x: 782, endPoint y: 170, distance: 116.8
click at [782, 170] on p "In Portfolio Management Process Groups, which group is most essential for orche…" at bounding box center [661, 144] width 246 height 63
click at [703, 216] on label "Portfolio Monitoring and Control Group" at bounding box center [661, 207] width 246 height 43
click at [547, 281] on input "Portfolio Monitoring and Control Group" at bounding box center [542, 285] width 9 height 9
radio input "true"
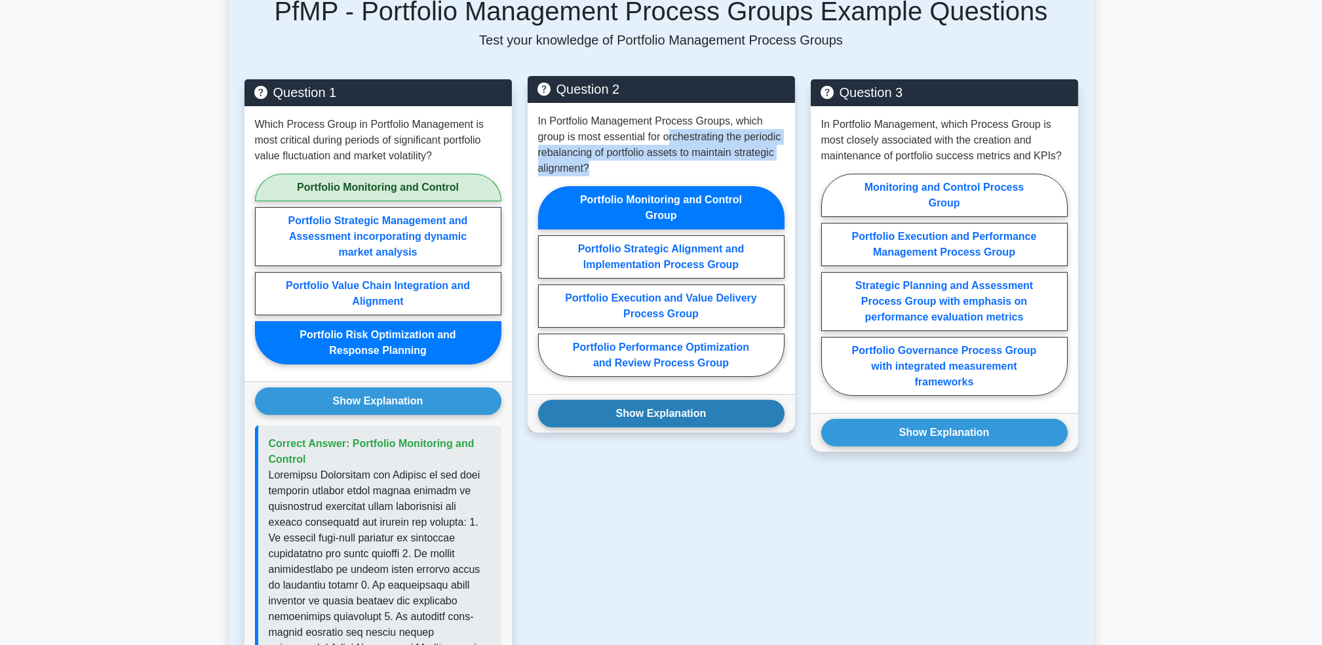
click at [673, 409] on button "Show Explanation" at bounding box center [661, 414] width 246 height 28
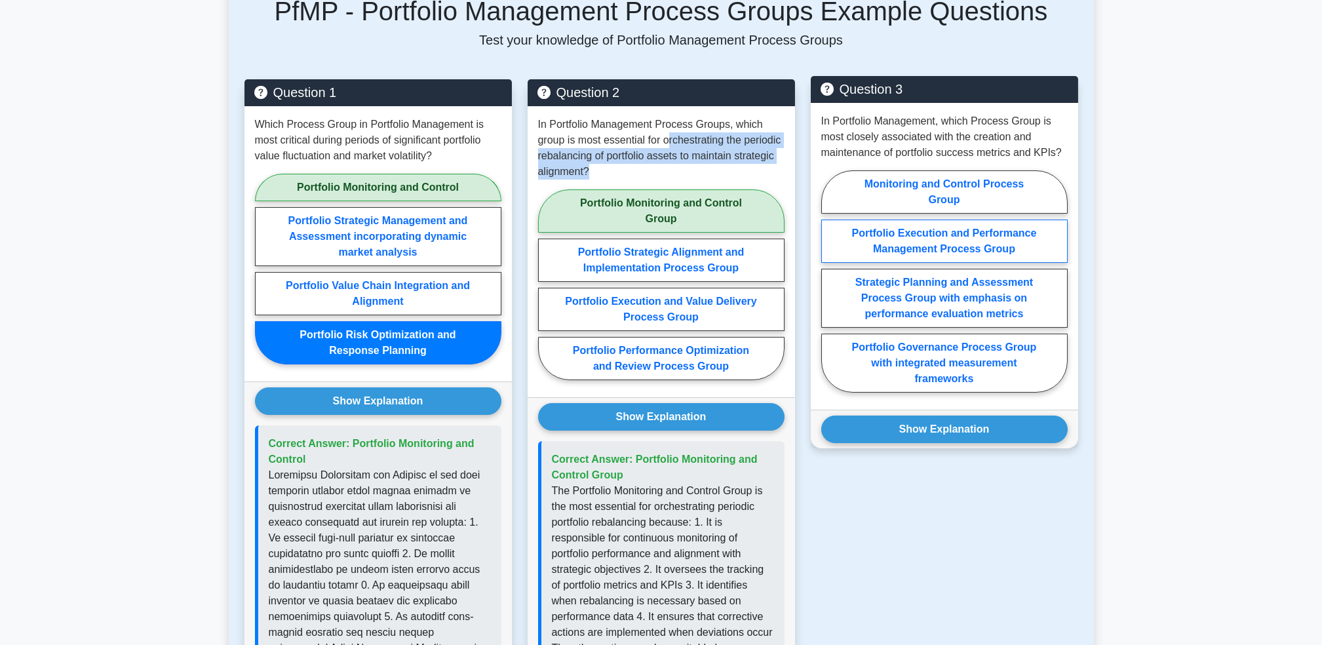
click at [977, 241] on label "Portfolio Execution and Performance Management Process Group" at bounding box center [944, 241] width 246 height 43
click at [830, 281] on input "Portfolio Execution and Performance Management Process Group" at bounding box center [825, 285] width 9 height 9
radio input "true"
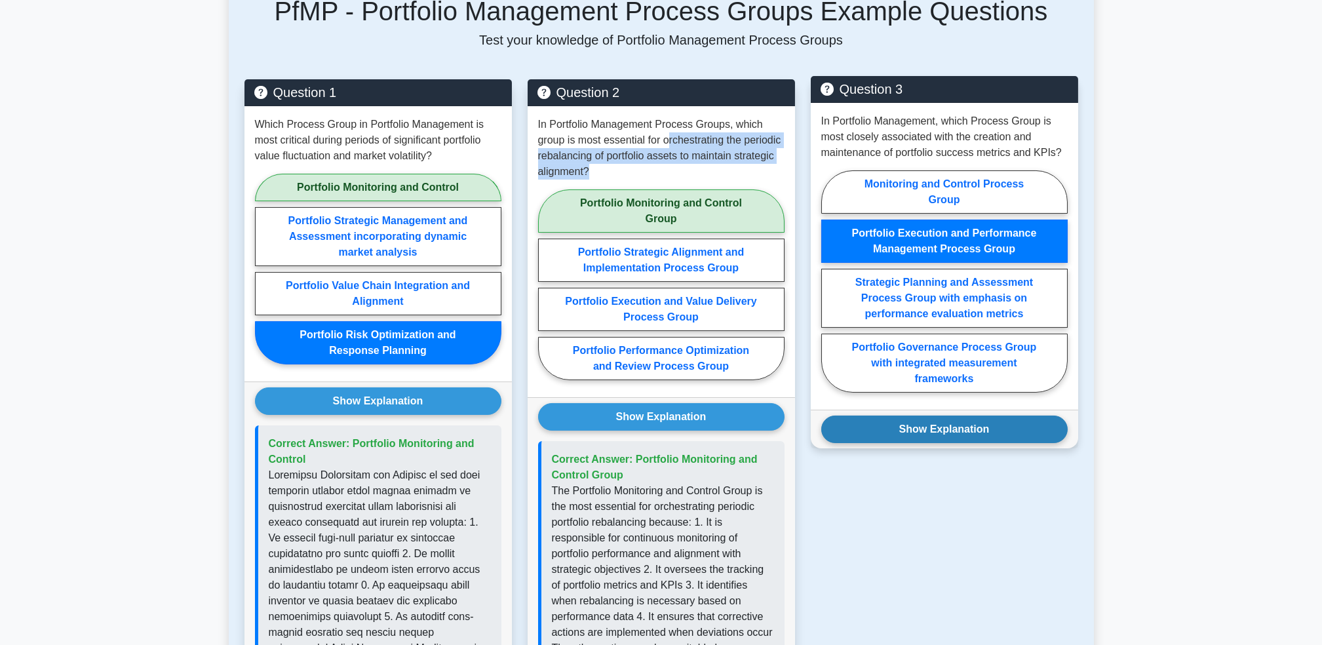
click at [997, 425] on button "Show Explanation" at bounding box center [944, 430] width 246 height 28
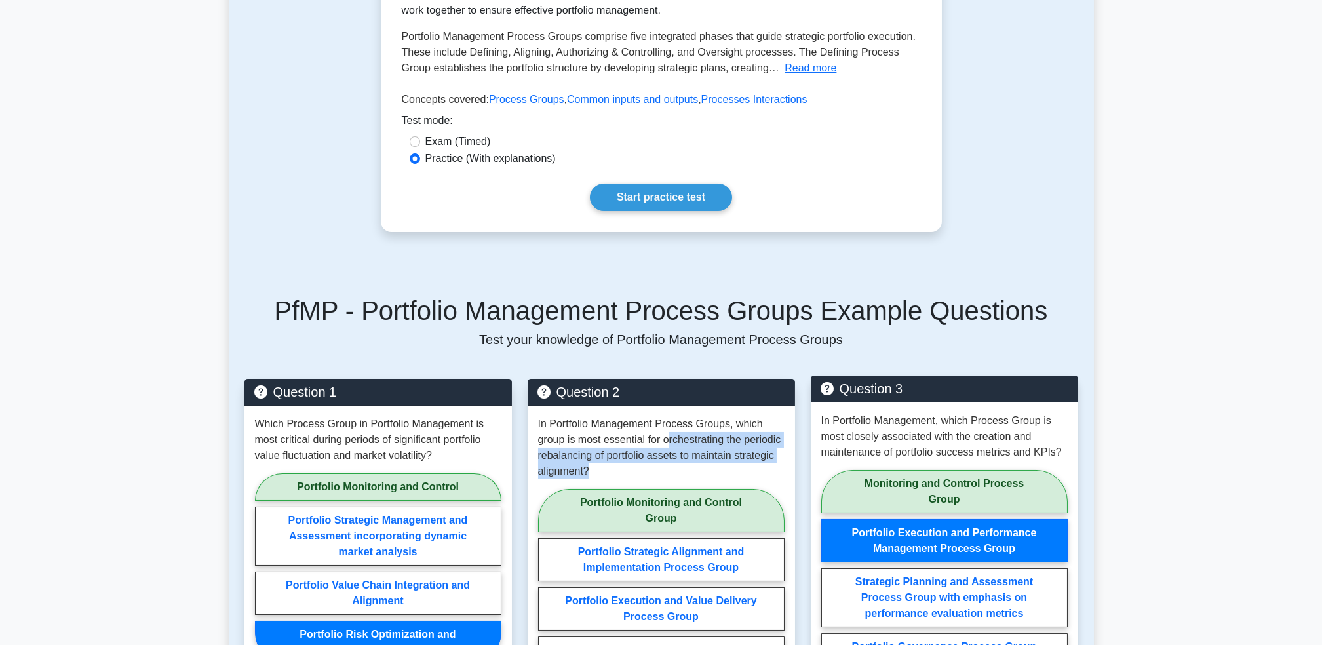
scroll to position [341, 0]
